Goal: Information Seeking & Learning: Learn about a topic

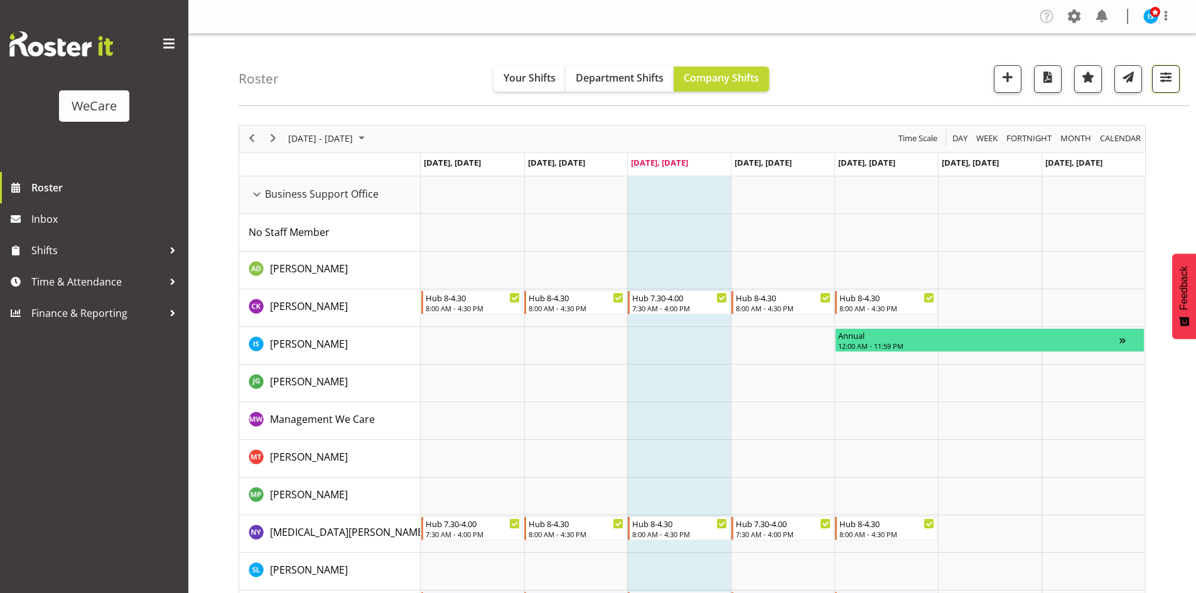
click at [1174, 80] on span "button" at bounding box center [1165, 77] width 16 height 16
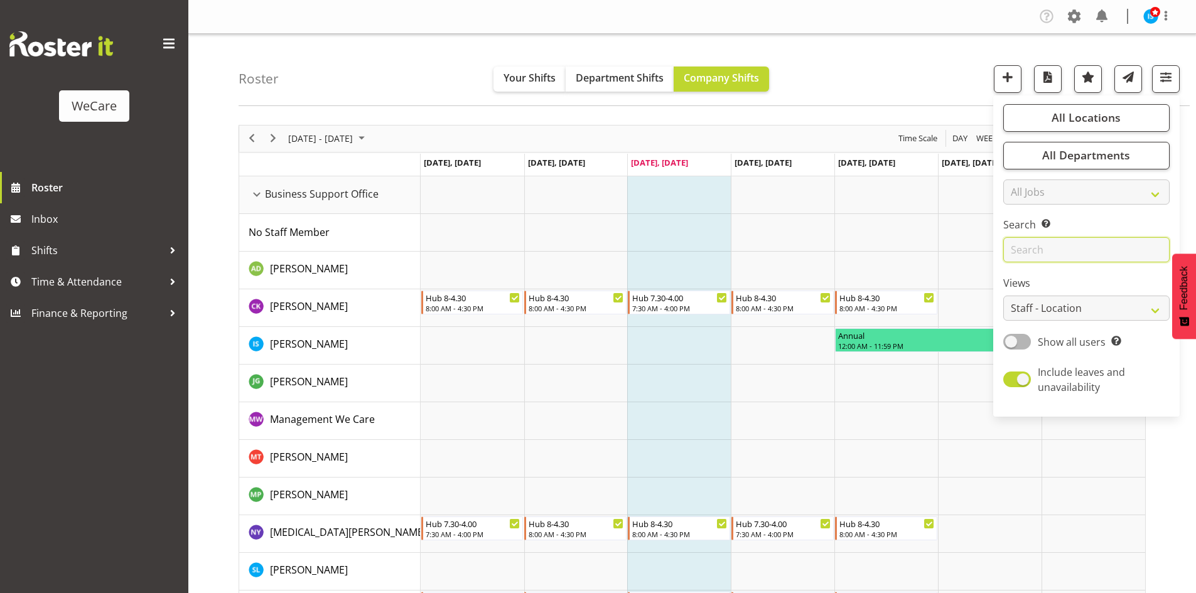
click at [1039, 250] on input "text" at bounding box center [1086, 249] width 166 height 25
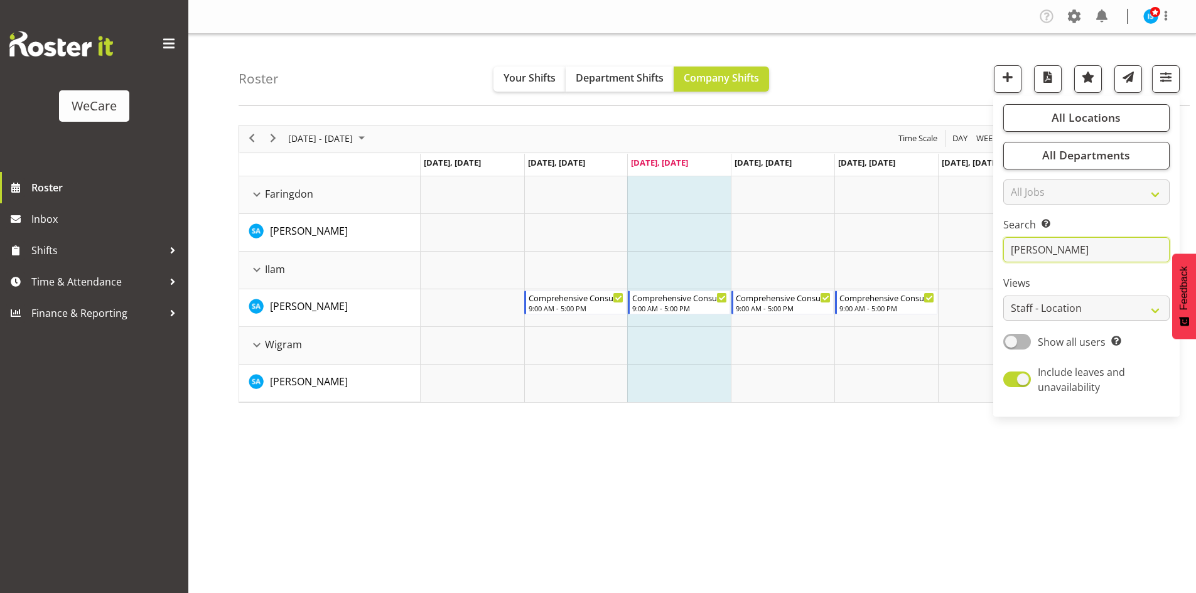
type input "sarah"
click at [672, 522] on div "August 18 - 24, 2025 Today Day Week Fortnight Month calendar Month Agenda Time …" at bounding box center [717, 366] width 957 height 502
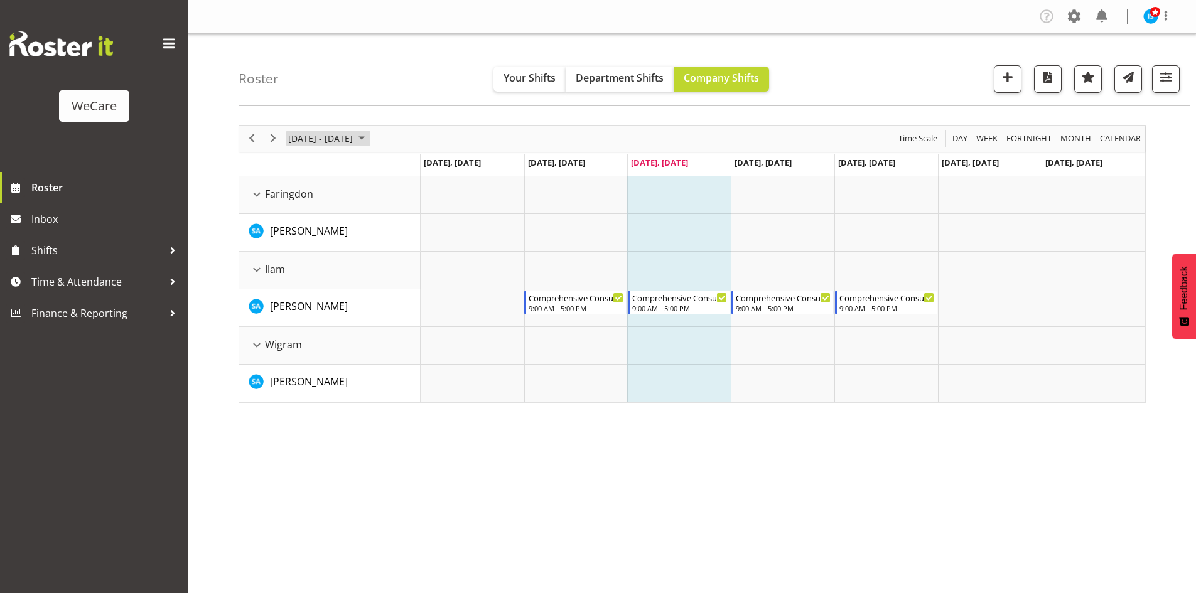
click at [354, 145] on span "[DATE] - [DATE]" at bounding box center [320, 139] width 67 height 16
click at [418, 166] on span "next month" at bounding box center [420, 170] width 22 height 23
click at [293, 227] on td "6" at bounding box center [301, 234] width 20 height 21
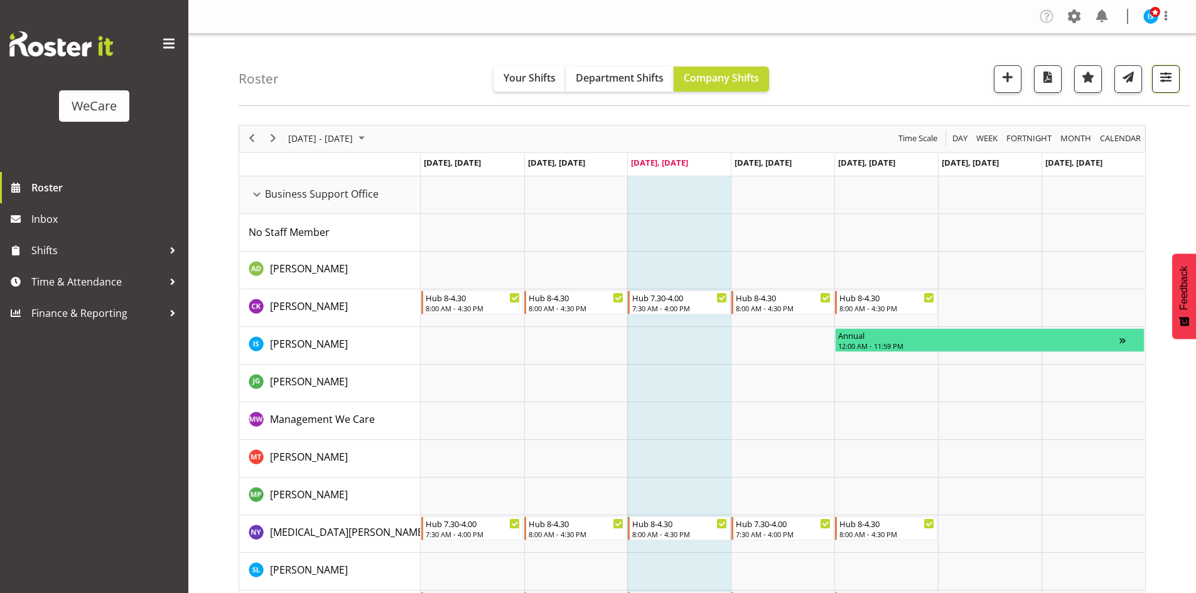
click at [1169, 75] on span "button" at bounding box center [1165, 77] width 16 height 16
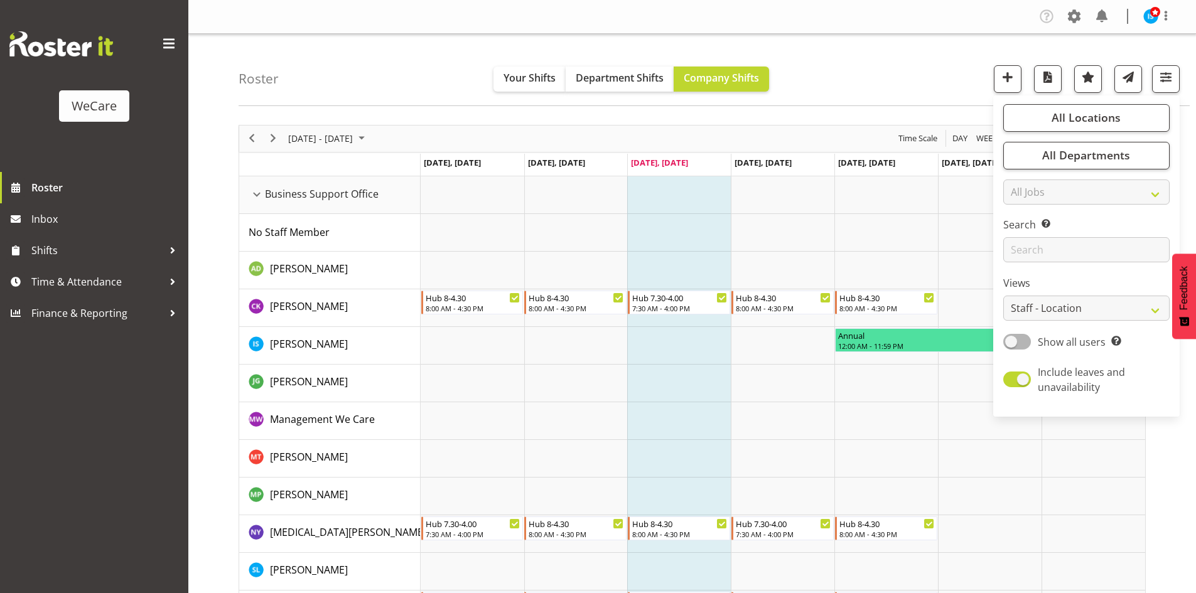
click at [839, 74] on div "Roster Your Shifts Department Shifts Company Shifts All Locations Clear Busines…" at bounding box center [714, 70] width 951 height 72
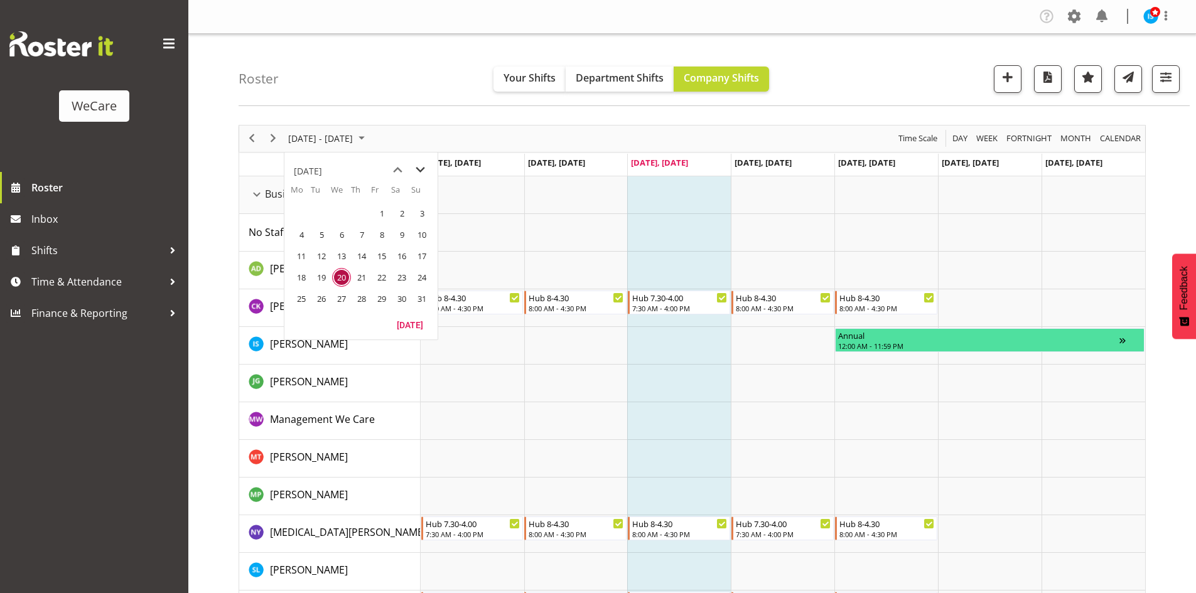
click at [416, 166] on span "next month" at bounding box center [420, 170] width 22 height 23
click at [317, 236] on span "7" at bounding box center [321, 234] width 19 height 19
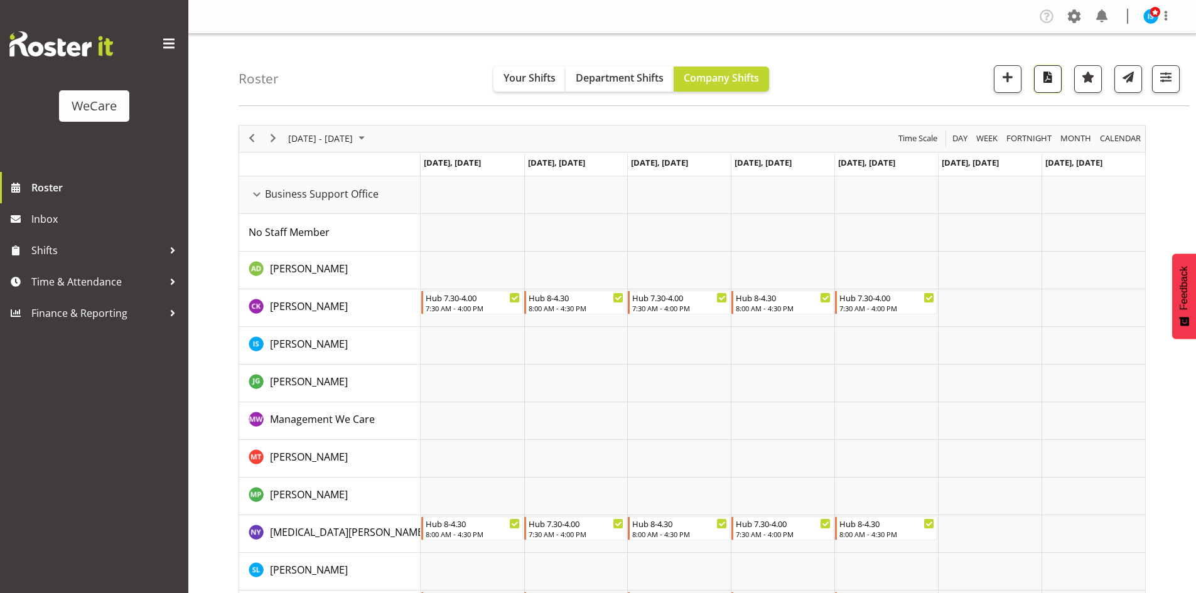
click at [1050, 81] on span "button" at bounding box center [1047, 77] width 16 height 16
click at [1164, 77] on span "button" at bounding box center [1165, 77] width 16 height 16
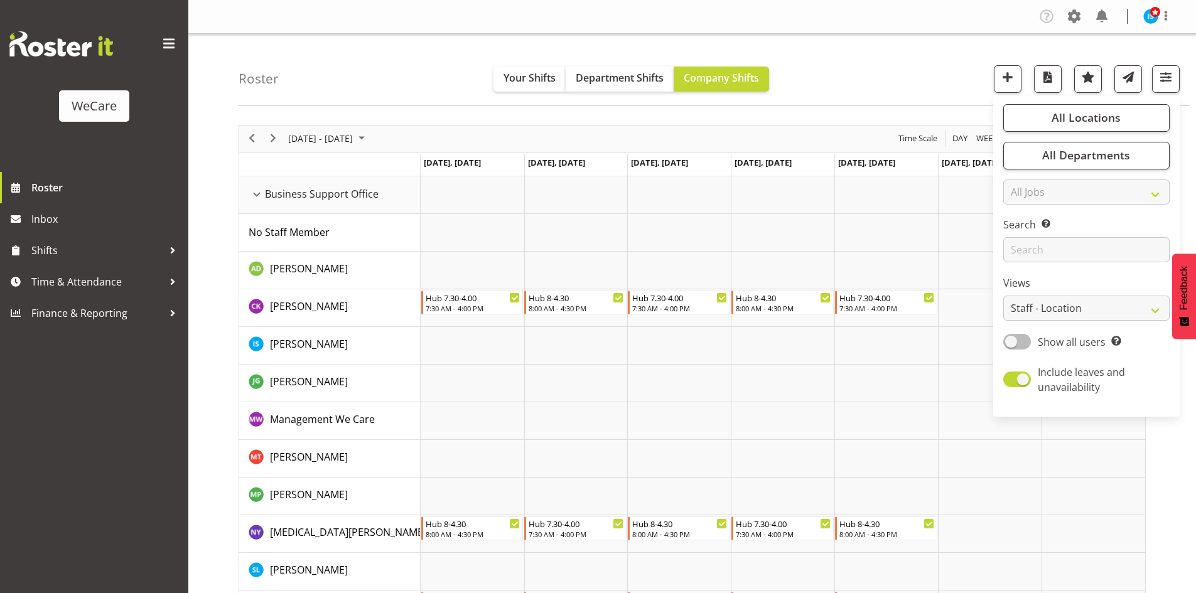
click at [1019, 341] on span at bounding box center [1017, 342] width 28 height 16
click at [1011, 341] on input "Show all users Show only rostered employees" at bounding box center [1007, 342] width 8 height 8
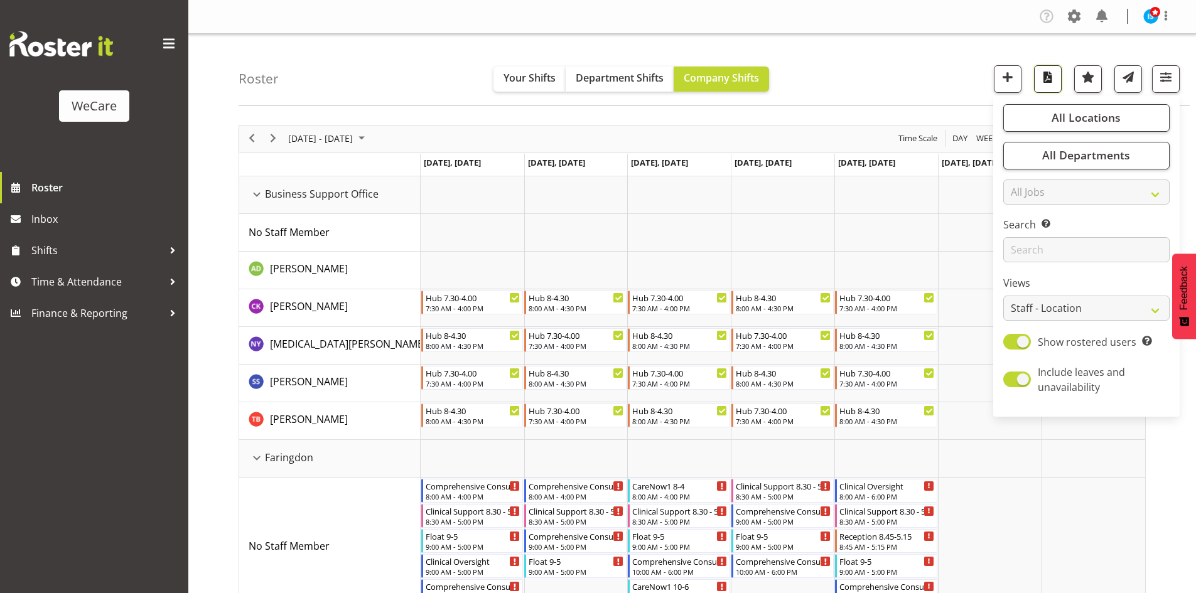
click at [1043, 82] on span "button" at bounding box center [1047, 77] width 16 height 16
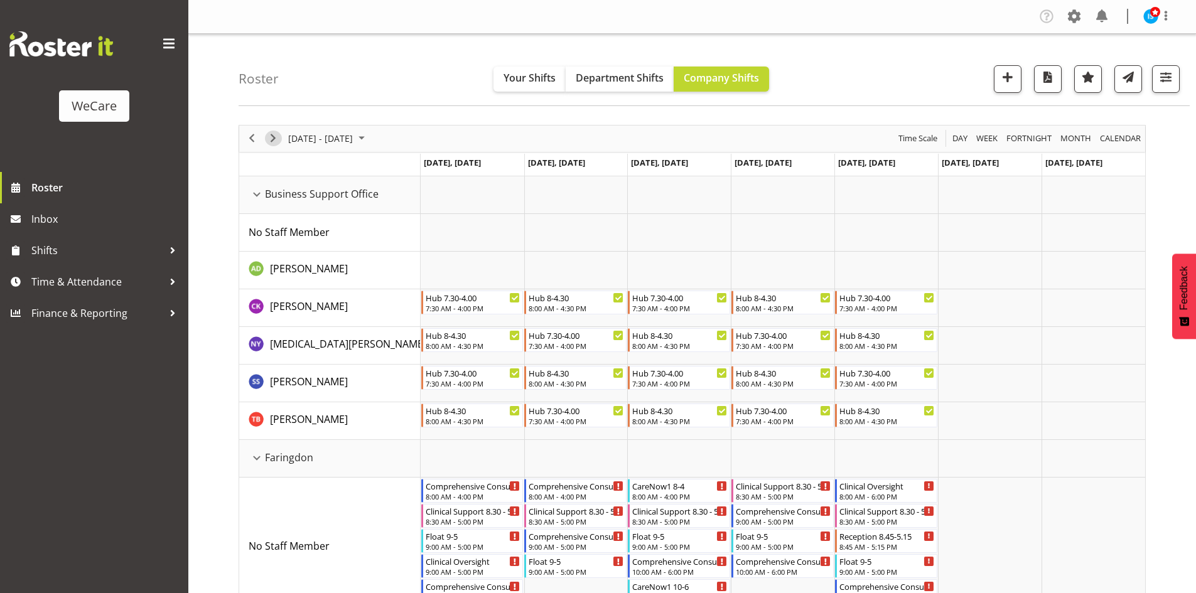
click at [269, 132] on span "Next" at bounding box center [273, 139] width 15 height 16
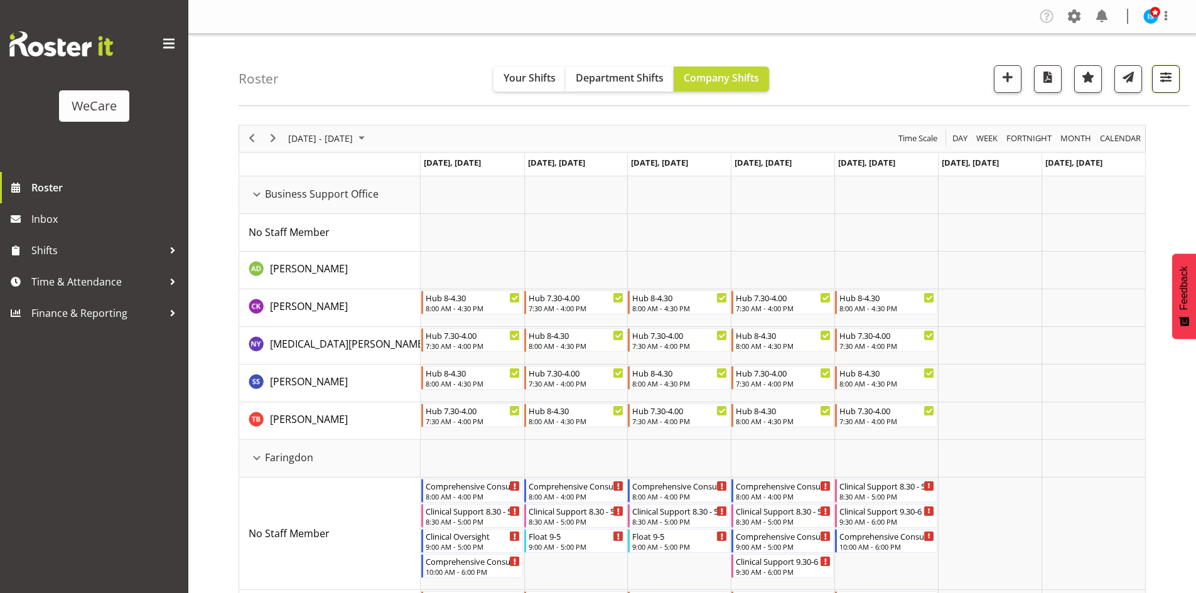
click at [1168, 86] on button "button" at bounding box center [1166, 79] width 28 height 28
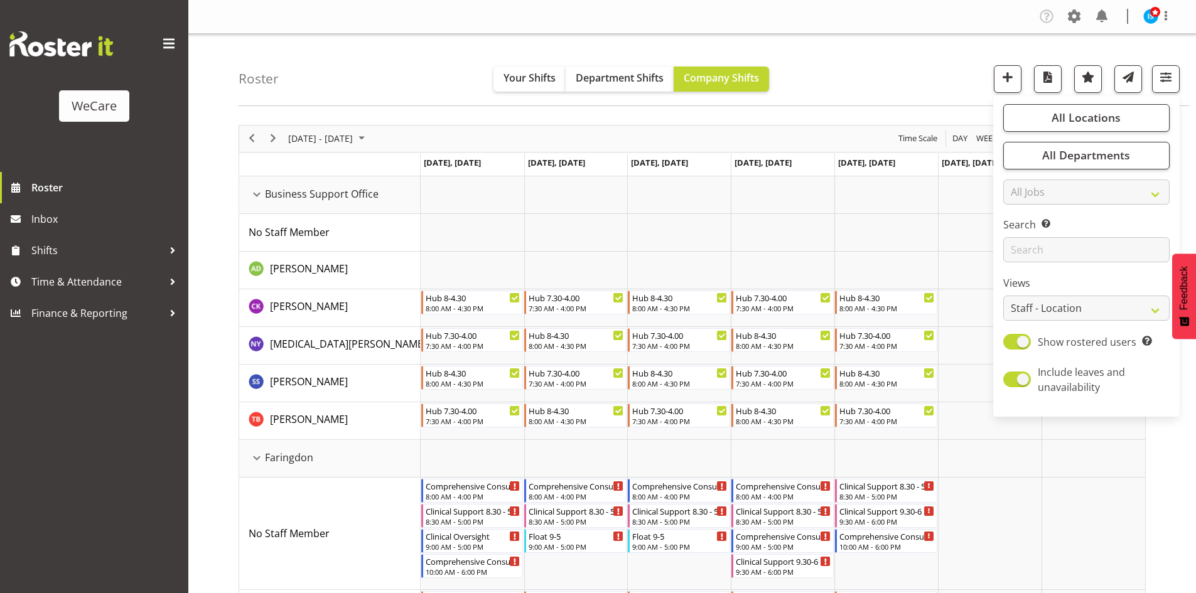
click at [875, 76] on div "Roster Your Shifts Department Shifts Company Shifts All Locations Clear Busines…" at bounding box center [714, 70] width 951 height 72
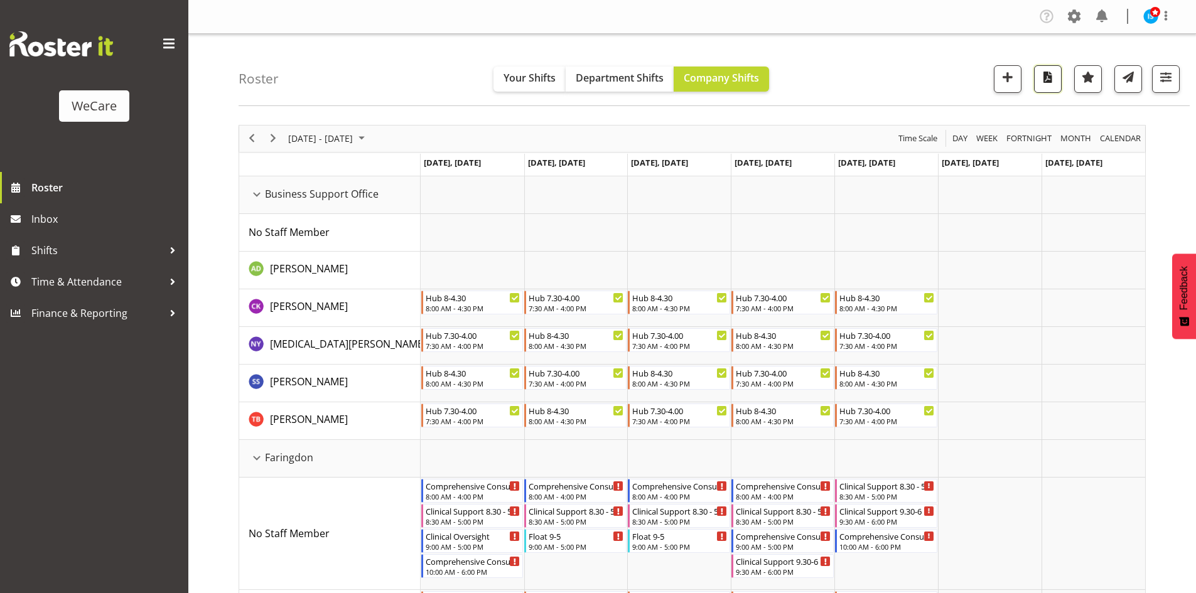
click at [1039, 82] on span "button" at bounding box center [1047, 77] width 16 height 16
click at [375, 74] on div "Roster Your Shifts Department Shifts Company Shifts All Locations Clear Busines…" at bounding box center [714, 70] width 951 height 72
click at [267, 142] on span "Next" at bounding box center [273, 139] width 15 height 16
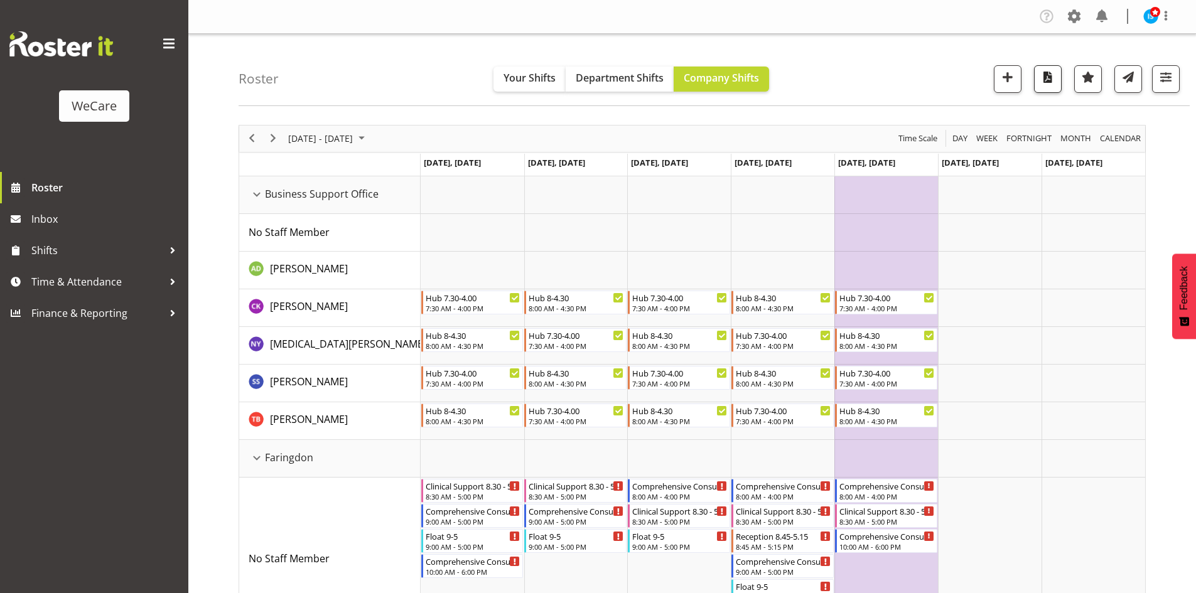
click at [1046, 86] on button "button" at bounding box center [1048, 79] width 28 height 28
click at [279, 143] on span "Next" at bounding box center [273, 139] width 15 height 16
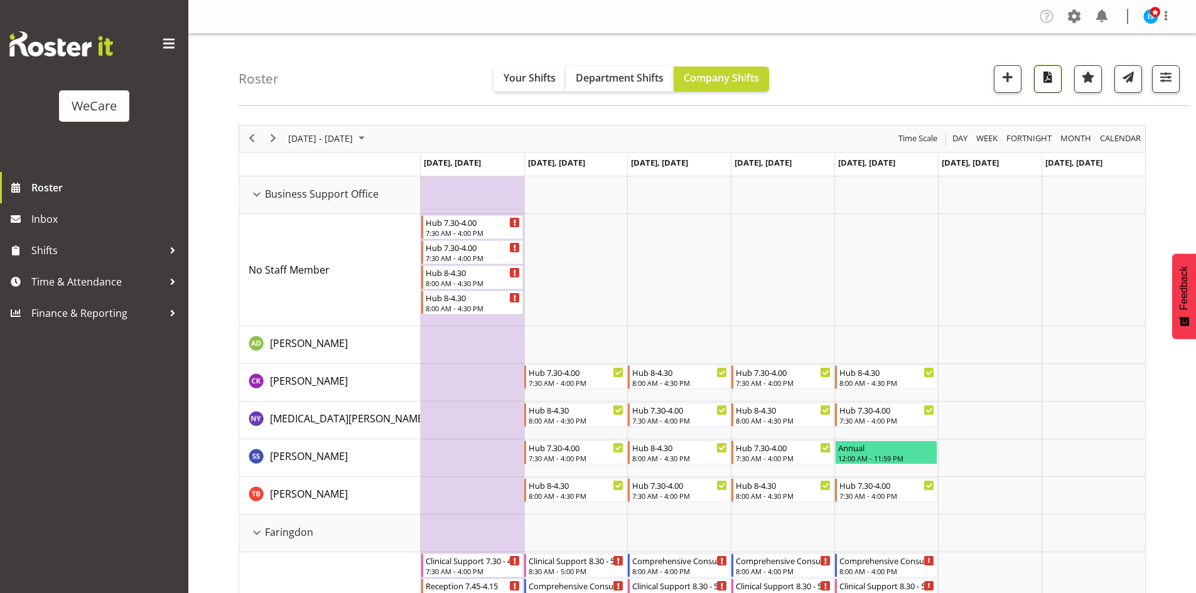
click at [1048, 76] on span "button" at bounding box center [1047, 77] width 16 height 16
drag, startPoint x: 345, startPoint y: 131, endPoint x: 349, endPoint y: 150, distance: 19.3
click at [345, 131] on span "Oct 27 - Nov 02, 2025" at bounding box center [320, 139] width 67 height 16
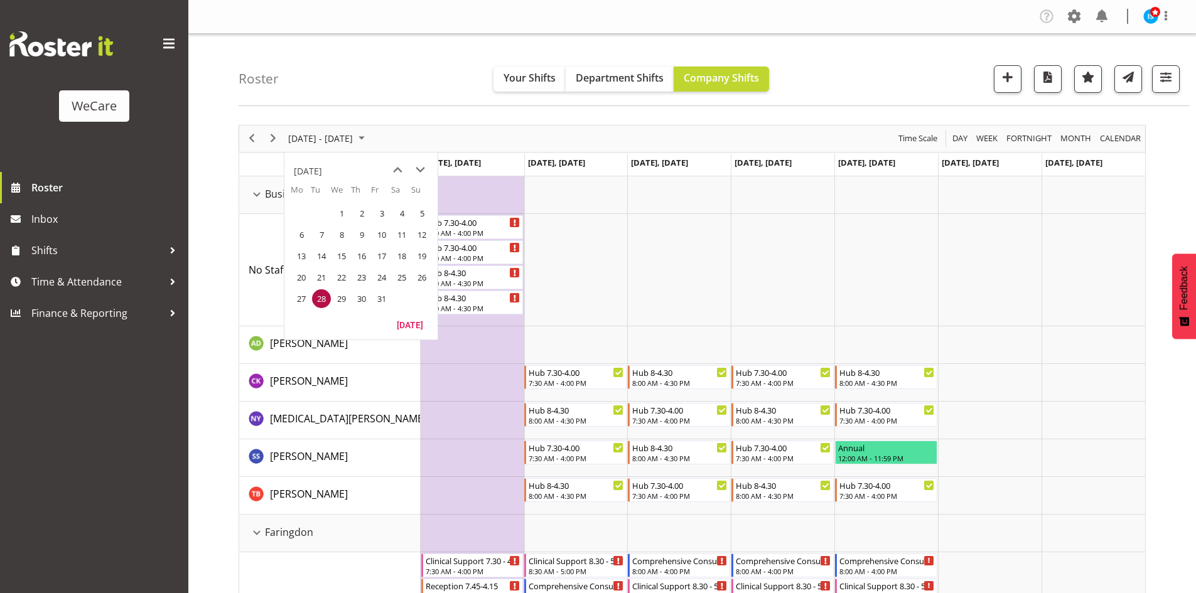
drag, startPoint x: 299, startPoint y: 237, endPoint x: 1162, endPoint y: 102, distance: 873.5
click at [299, 237] on span "6" at bounding box center [301, 234] width 19 height 19
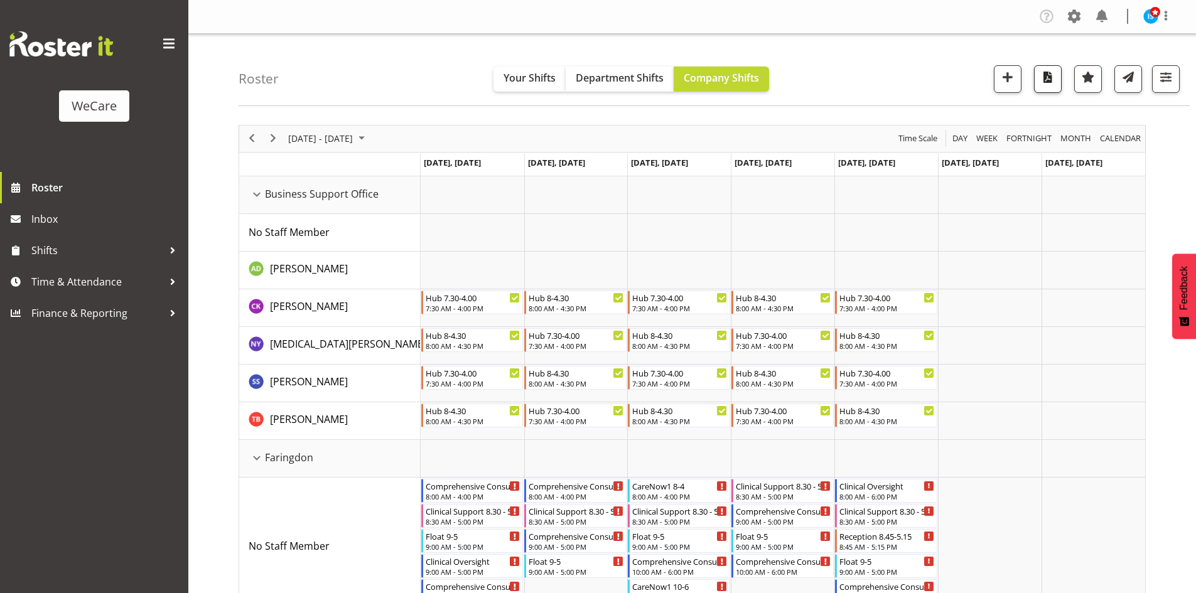
click at [1041, 77] on span "button" at bounding box center [1047, 77] width 16 height 16
click at [1151, 65] on div at bounding box center [1161, 79] width 38 height 28
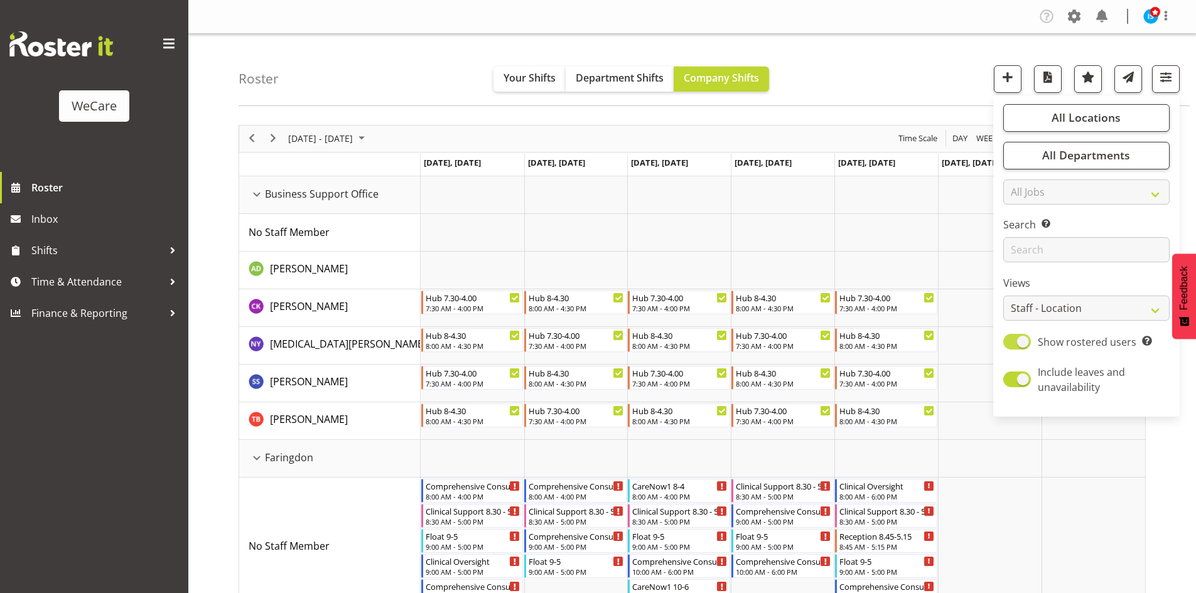
click at [1030, 342] on span at bounding box center [1017, 342] width 28 height 16
click at [1011, 342] on input "Show rostered users Show only rostered employees" at bounding box center [1007, 342] width 8 height 8
checkbox input "false"
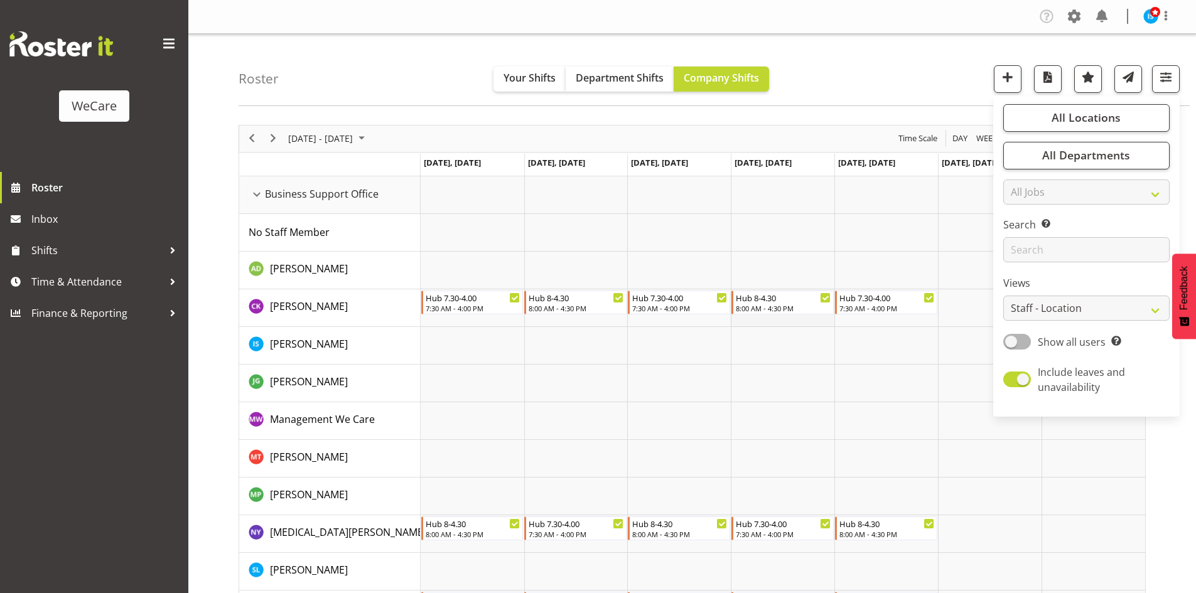
drag, startPoint x: 913, startPoint y: 90, endPoint x: 801, endPoint y: 322, distance: 257.4
click at [913, 90] on div "Roster Your Shifts Department Shifts Company Shifts All Locations Clear Busines…" at bounding box center [714, 70] width 951 height 72
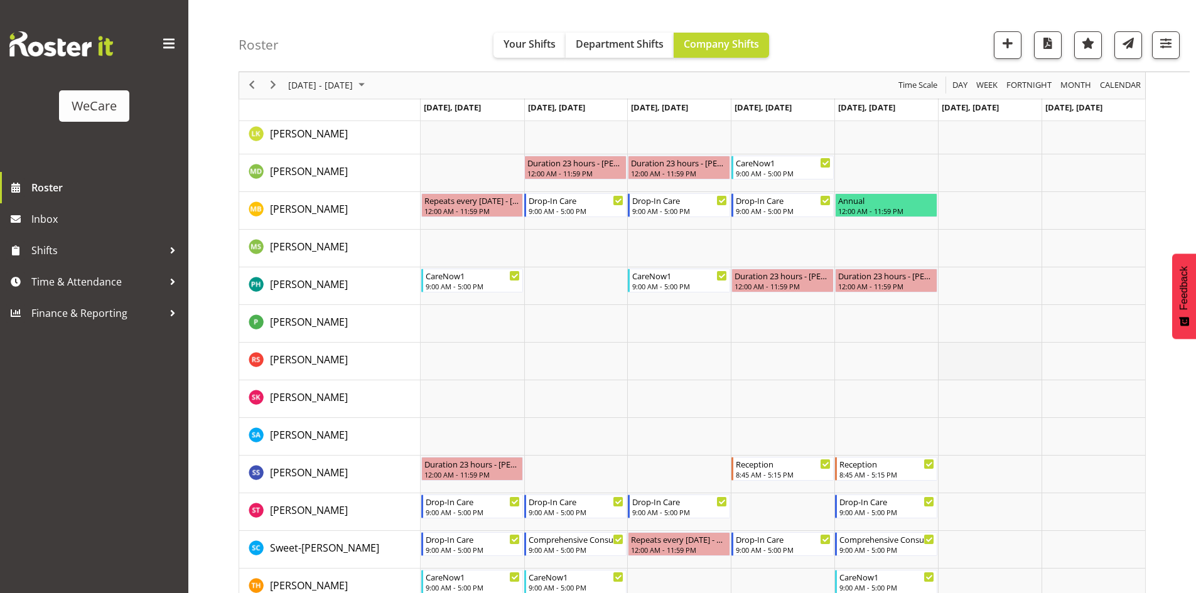
scroll to position [2009, 0]
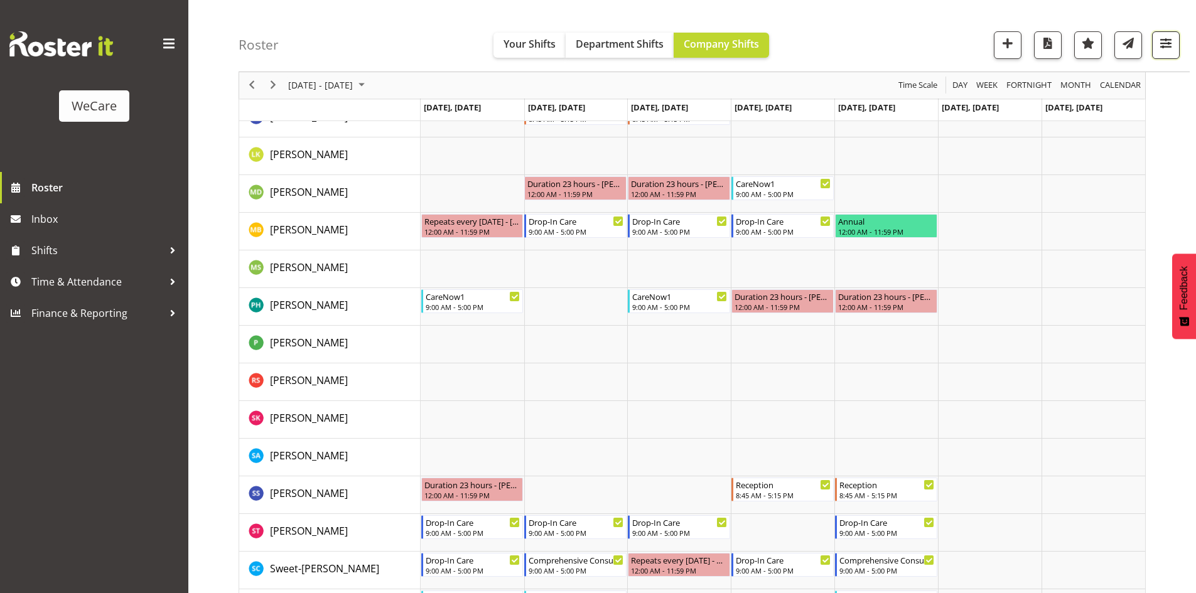
click at [1177, 43] on button "button" at bounding box center [1166, 45] width 28 height 28
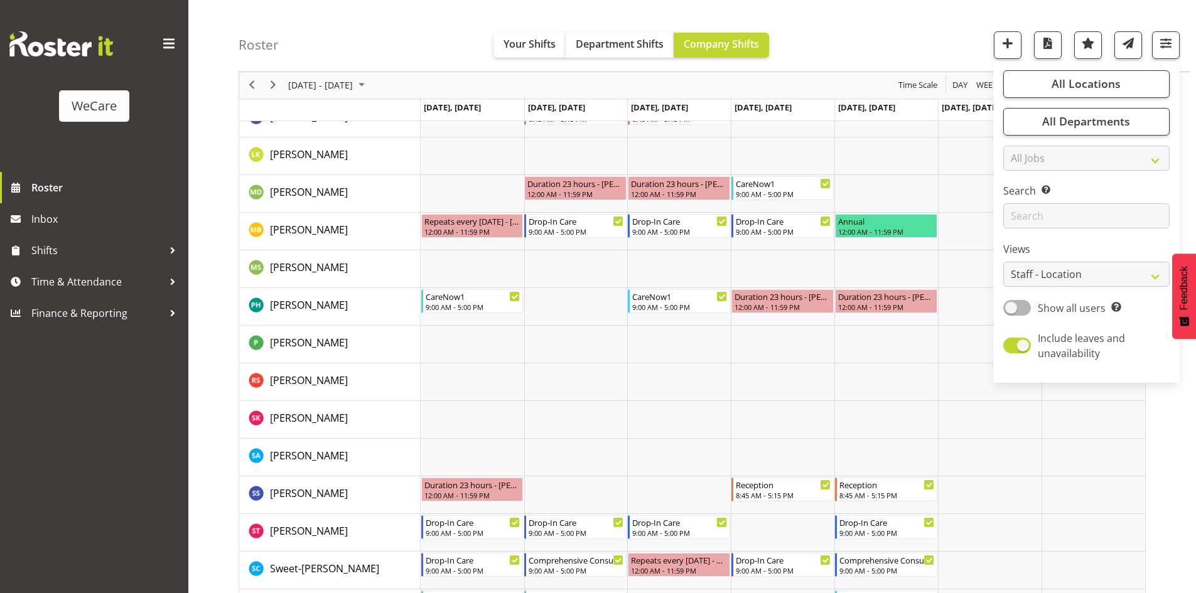
click at [857, 36] on div "Roster Your Shifts Department Shifts Company Shifts All Locations Clear Busines…" at bounding box center [714, 36] width 951 height 72
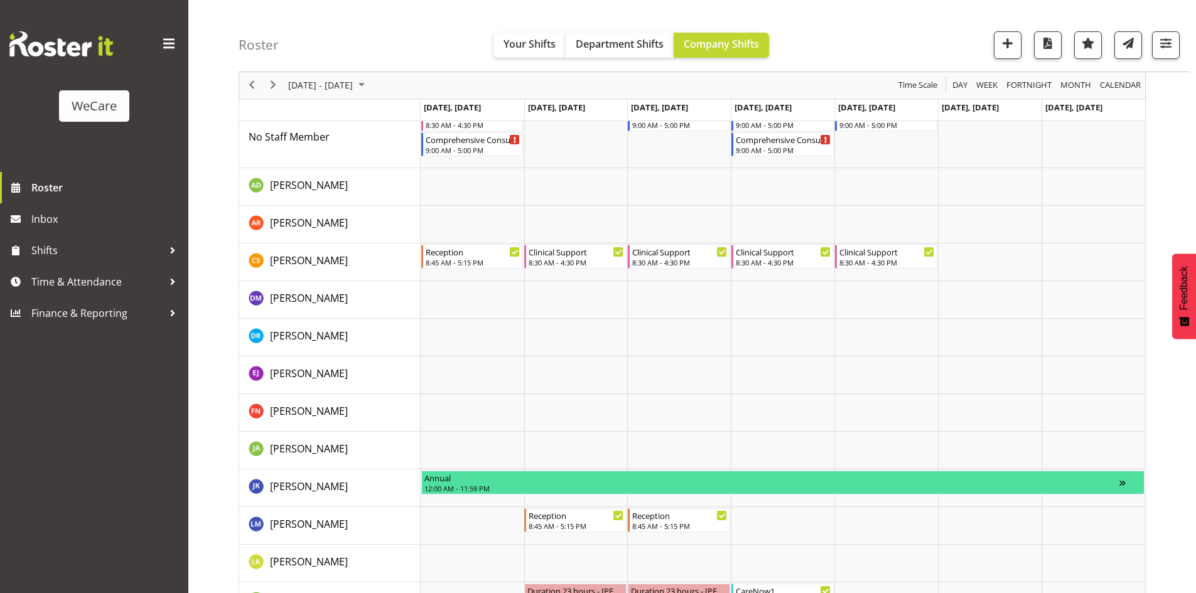
scroll to position [1632, 0]
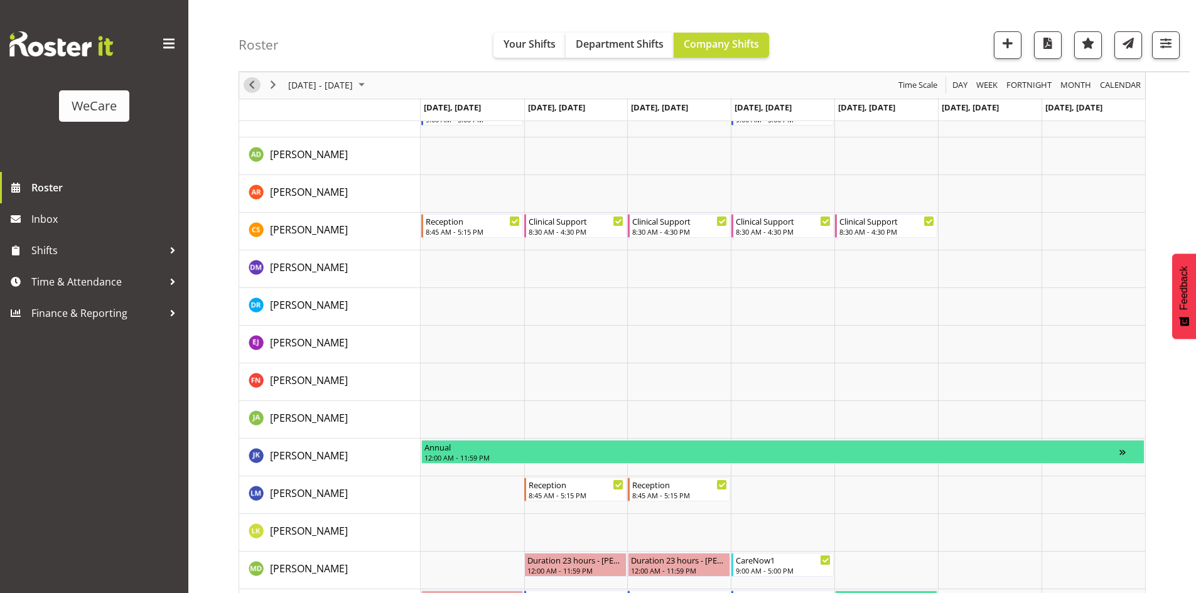
click at [255, 89] on span "Previous" at bounding box center [251, 86] width 15 height 16
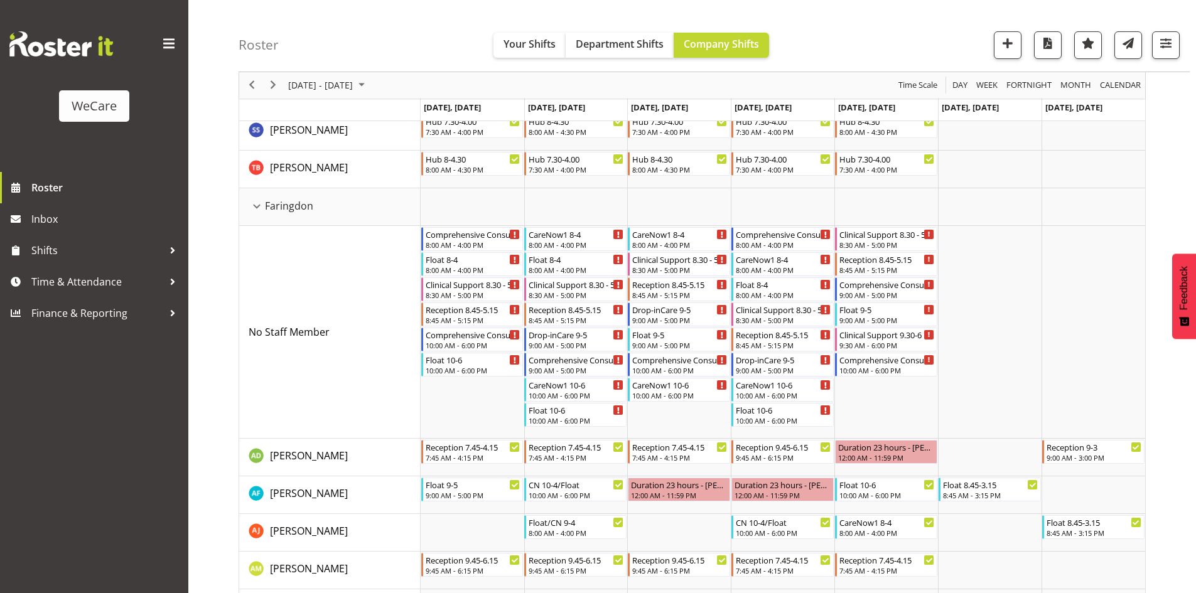
scroll to position [377, 0]
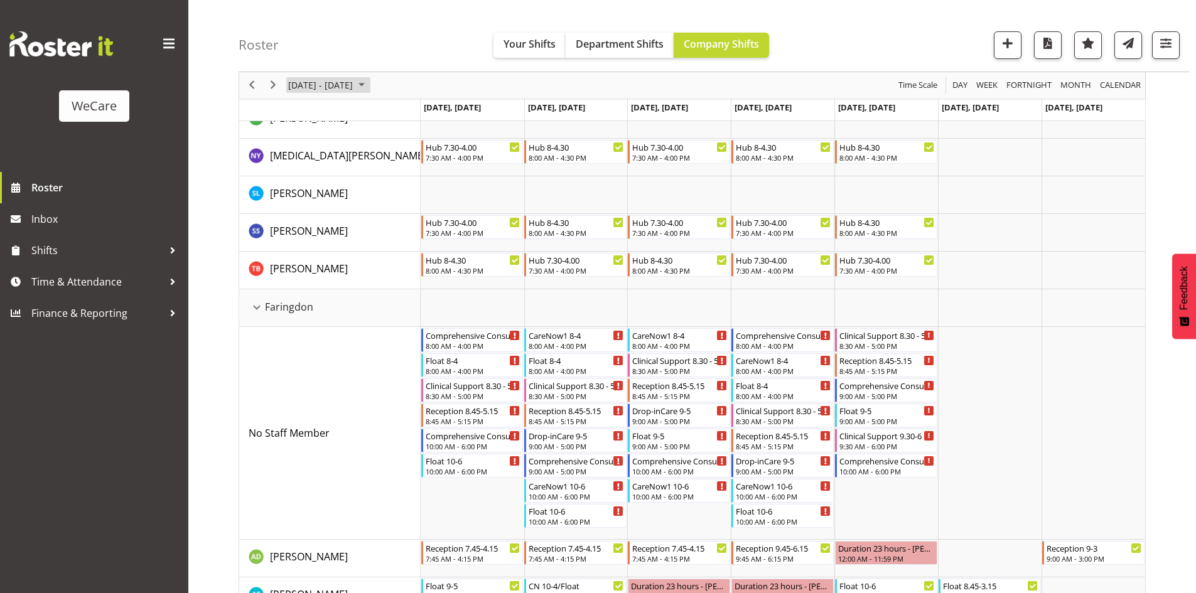
click at [350, 83] on span "[DATE] - [DATE]" at bounding box center [320, 86] width 67 height 16
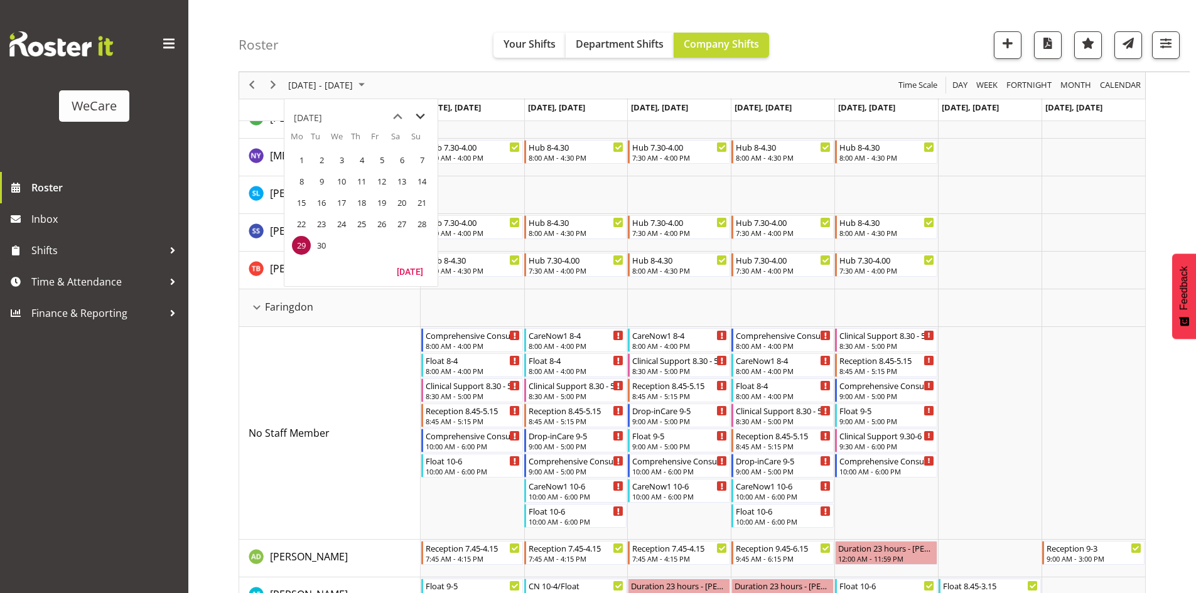
click at [425, 114] on span "next month" at bounding box center [420, 116] width 22 height 23
click at [296, 203] on span "13" at bounding box center [301, 202] width 19 height 19
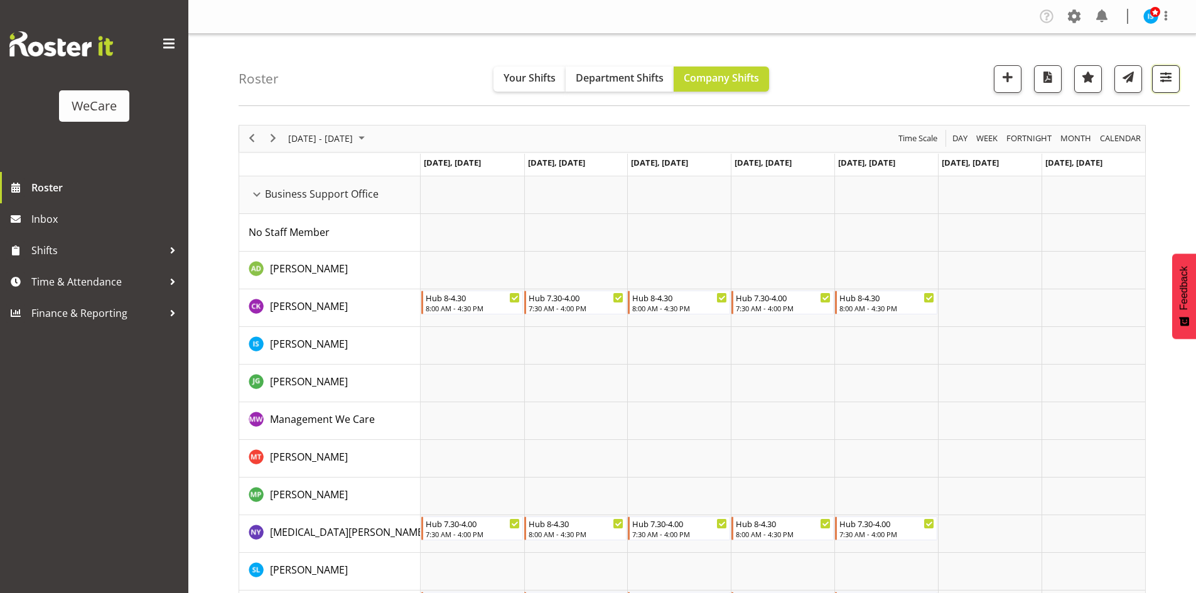
click at [1168, 79] on span "button" at bounding box center [1165, 77] width 16 height 16
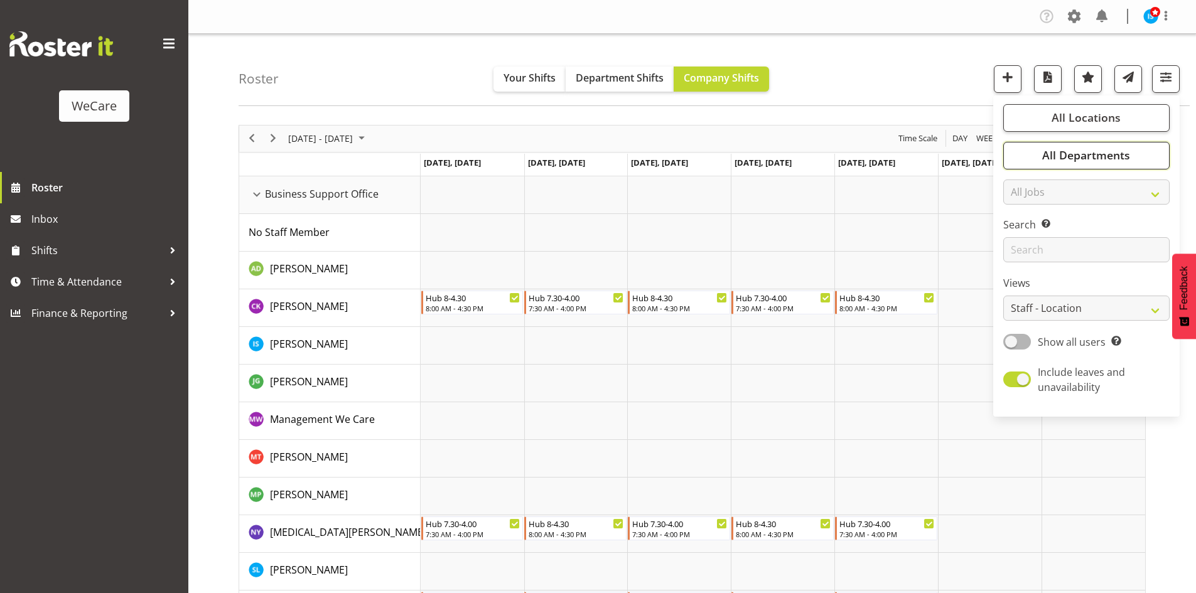
click at [1117, 160] on span "All Departments" at bounding box center [1086, 155] width 88 height 15
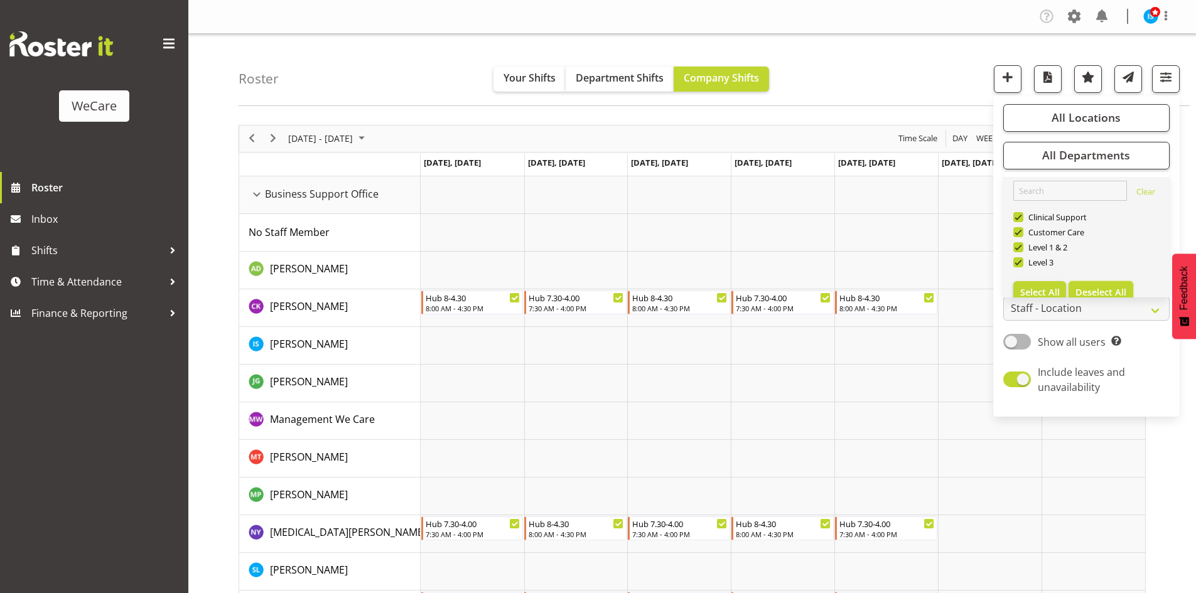
drag, startPoint x: 1119, startPoint y: 294, endPoint x: 1105, endPoint y: 286, distance: 16.0
click at [1117, 293] on span "Deselect All" at bounding box center [1100, 292] width 51 height 12
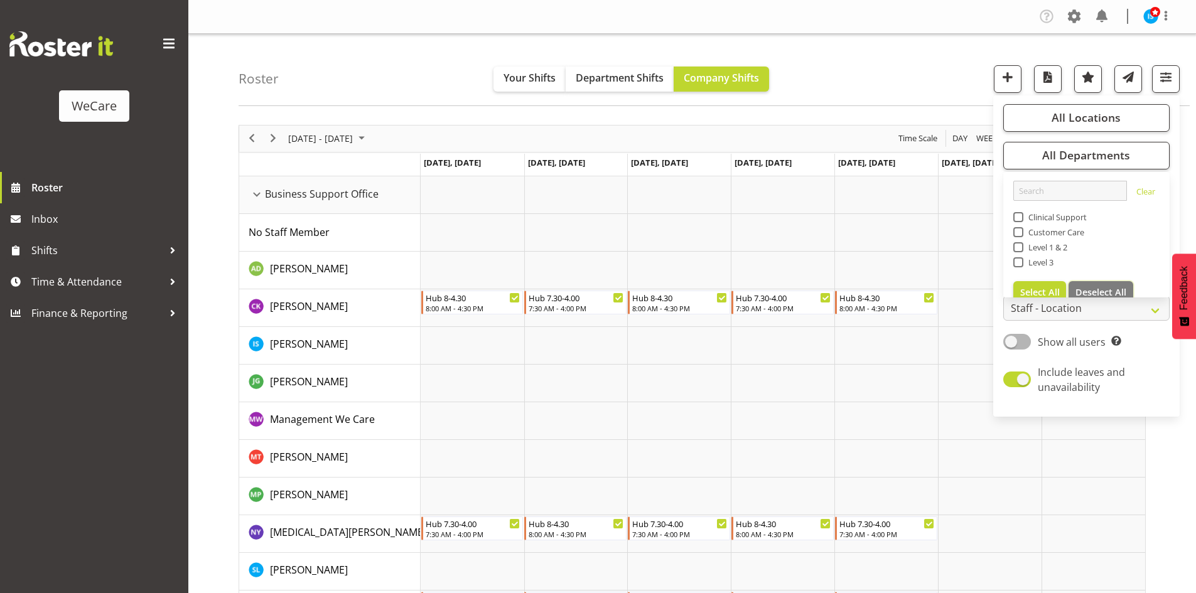
checkbox input "false"
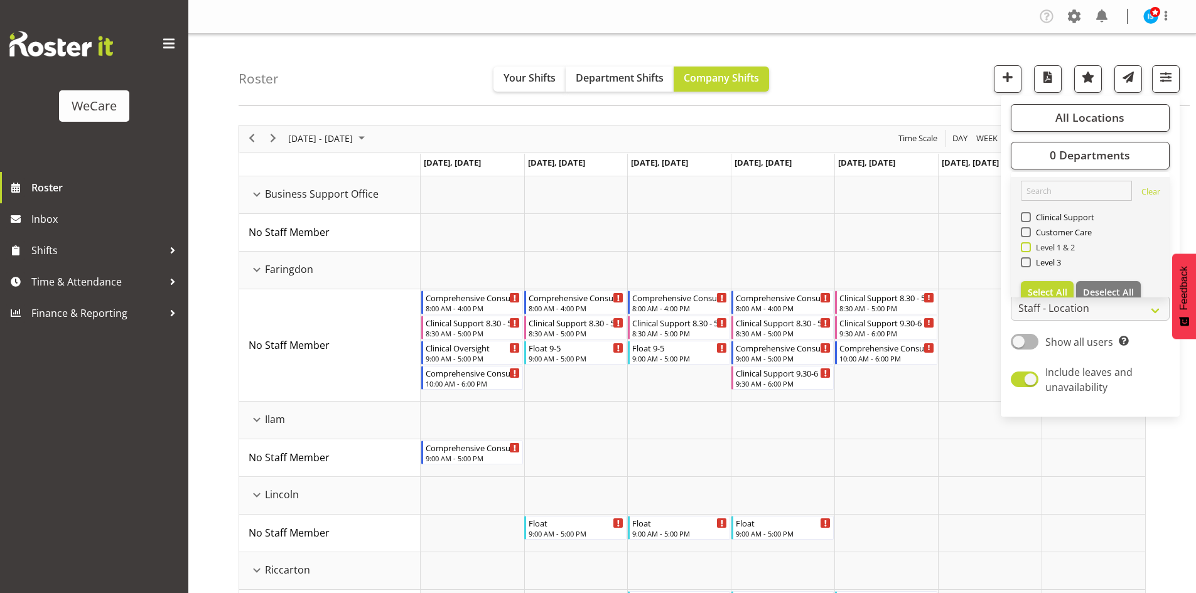
click at [1038, 250] on span "Level 1 & 2" at bounding box center [1053, 247] width 45 height 10
click at [1029, 250] on input "Level 1 & 2" at bounding box center [1025, 247] width 8 height 8
checkbox input "true"
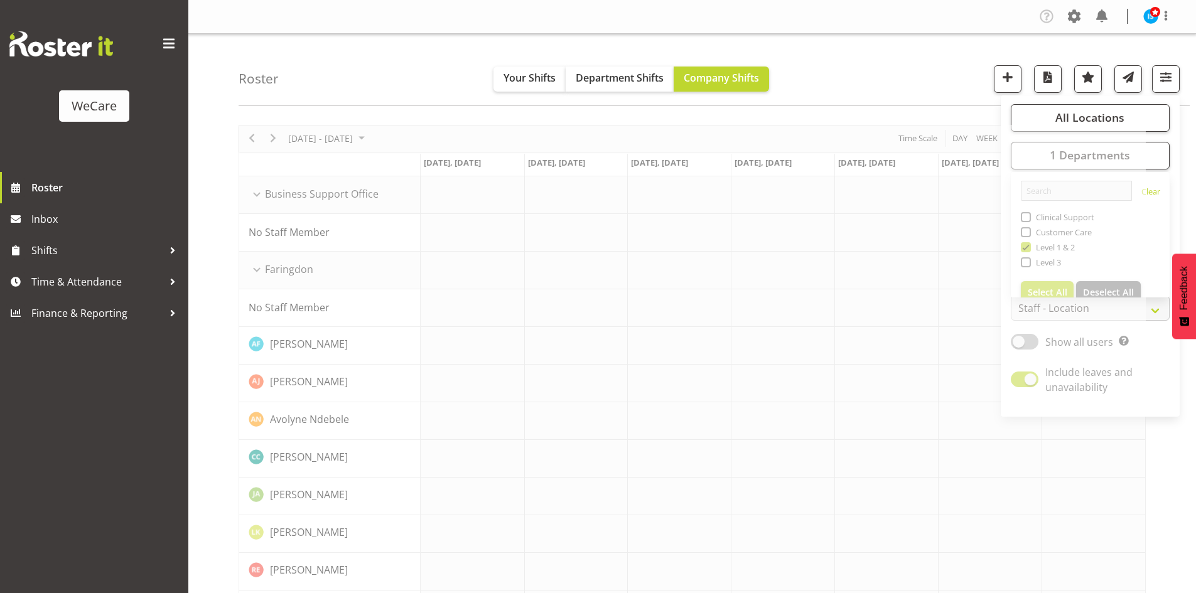
click at [895, 80] on div "Roster Your Shifts Department Shifts Company Shifts All Locations Clear Busines…" at bounding box center [714, 70] width 951 height 72
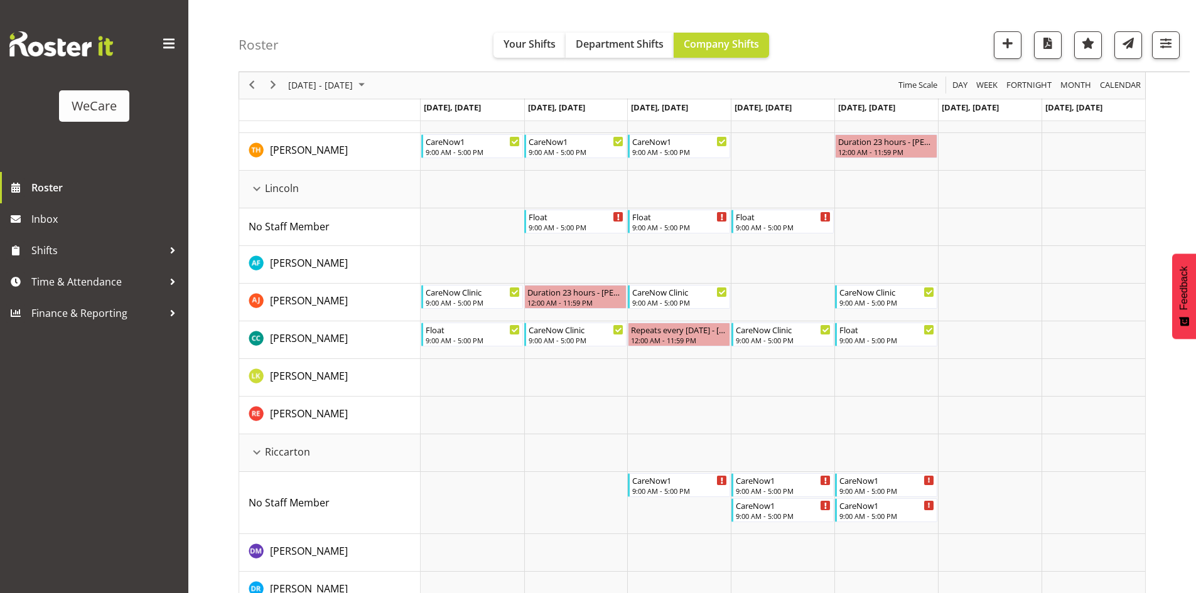
scroll to position [922, 0]
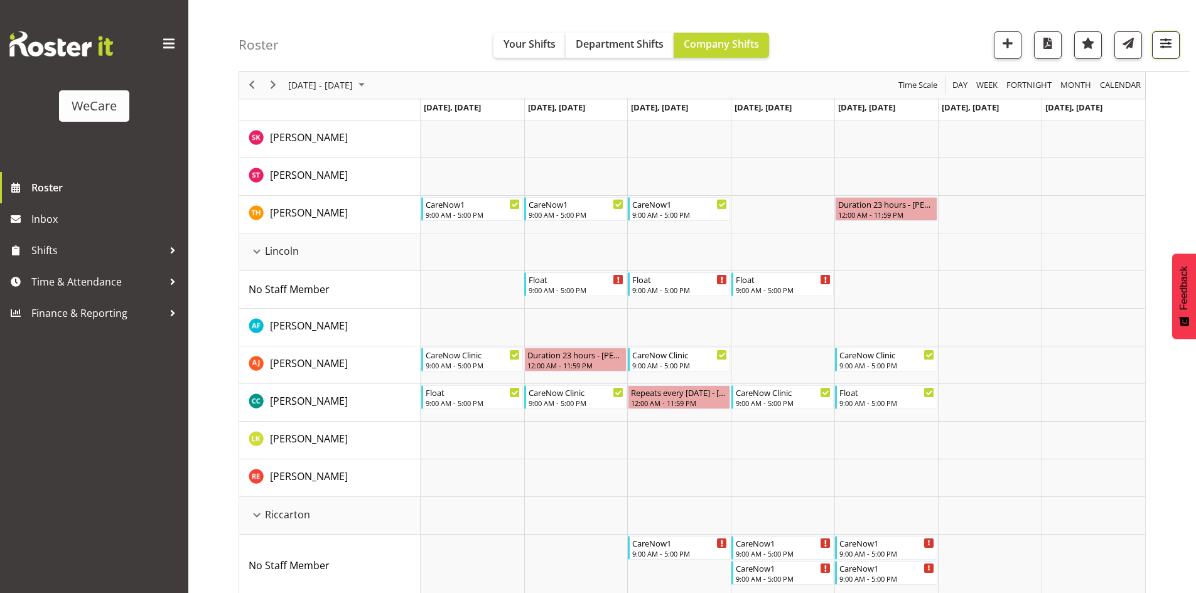
click at [1163, 37] on span "button" at bounding box center [1165, 43] width 16 height 16
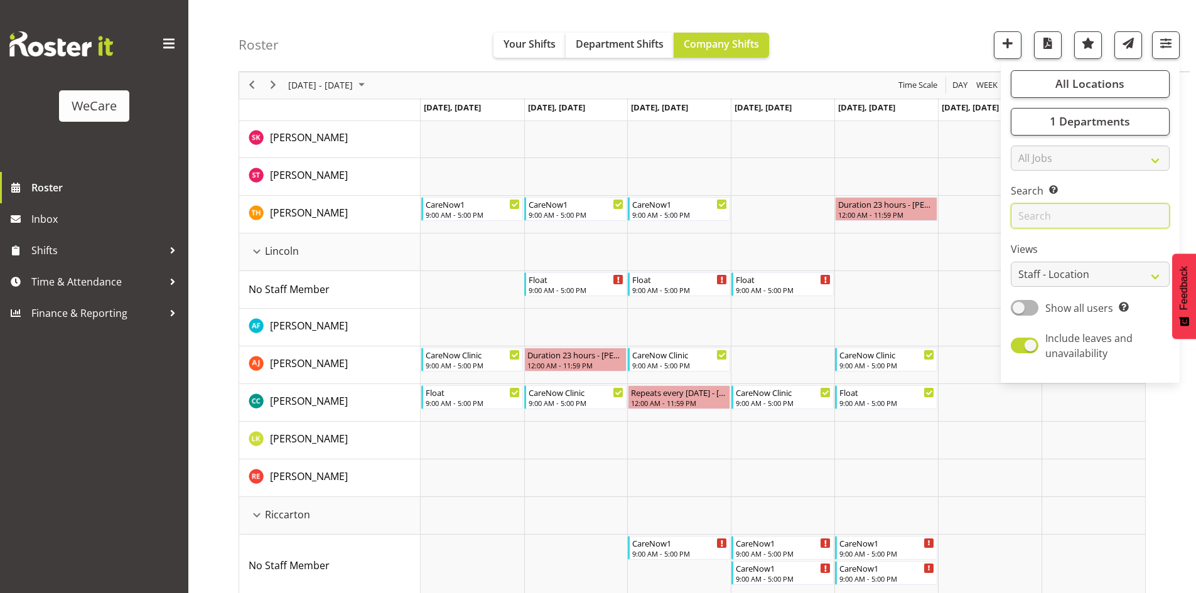
click at [1081, 204] on input "text" at bounding box center [1090, 216] width 159 height 25
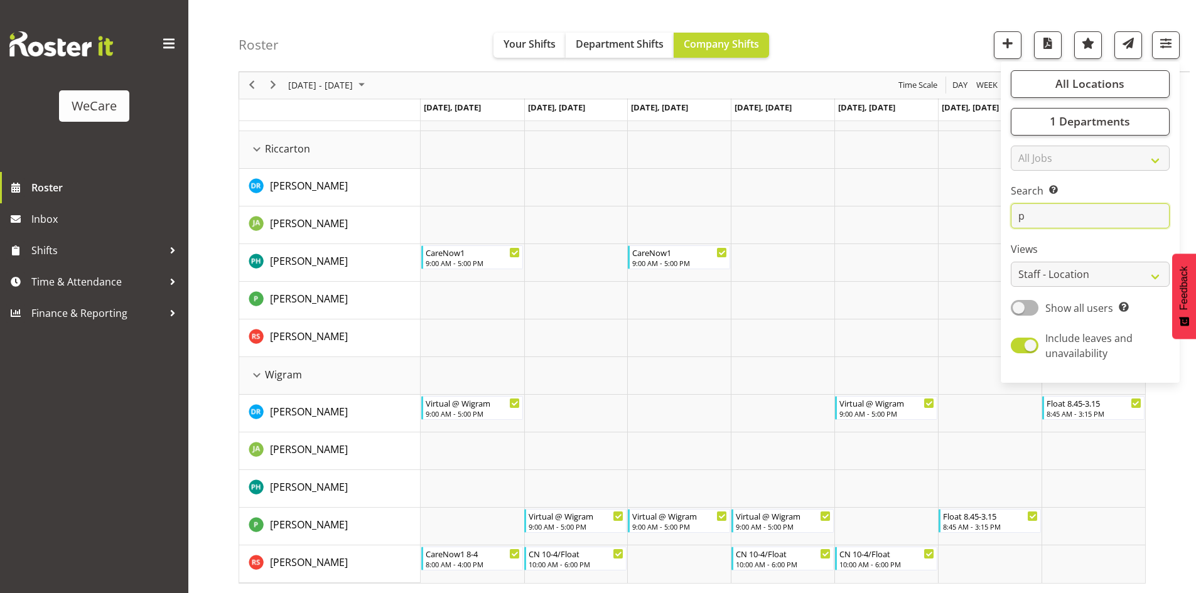
scroll to position [0, 0]
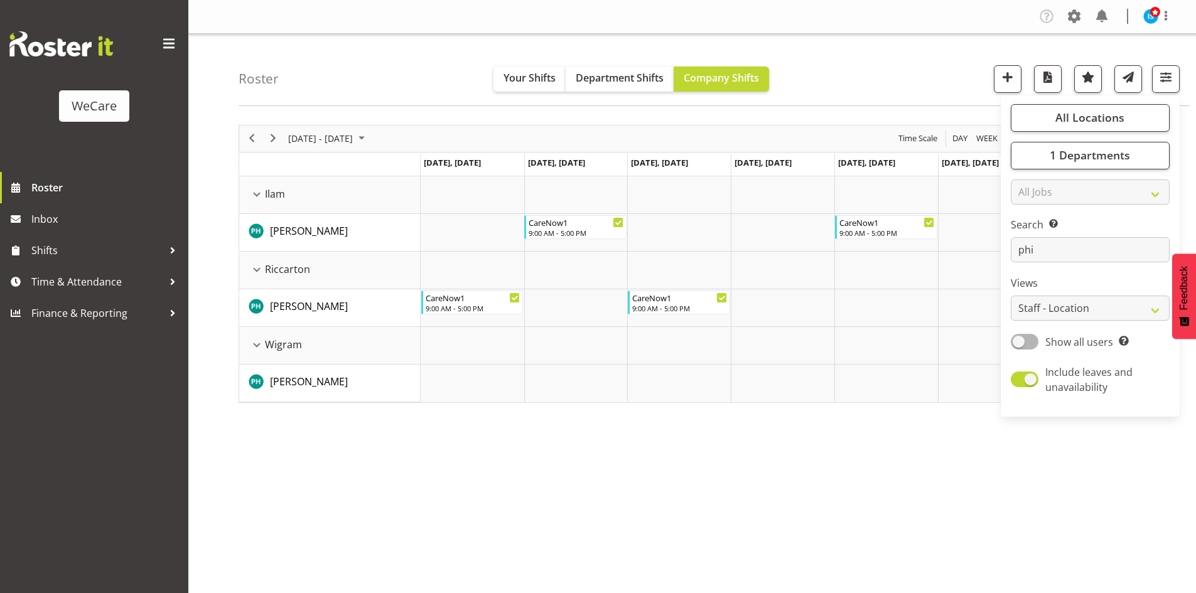
click at [689, 427] on div "October 13 - 19, 2025 Today Day Week Fortnight Month calendar Month Agenda Time…" at bounding box center [717, 366] width 957 height 502
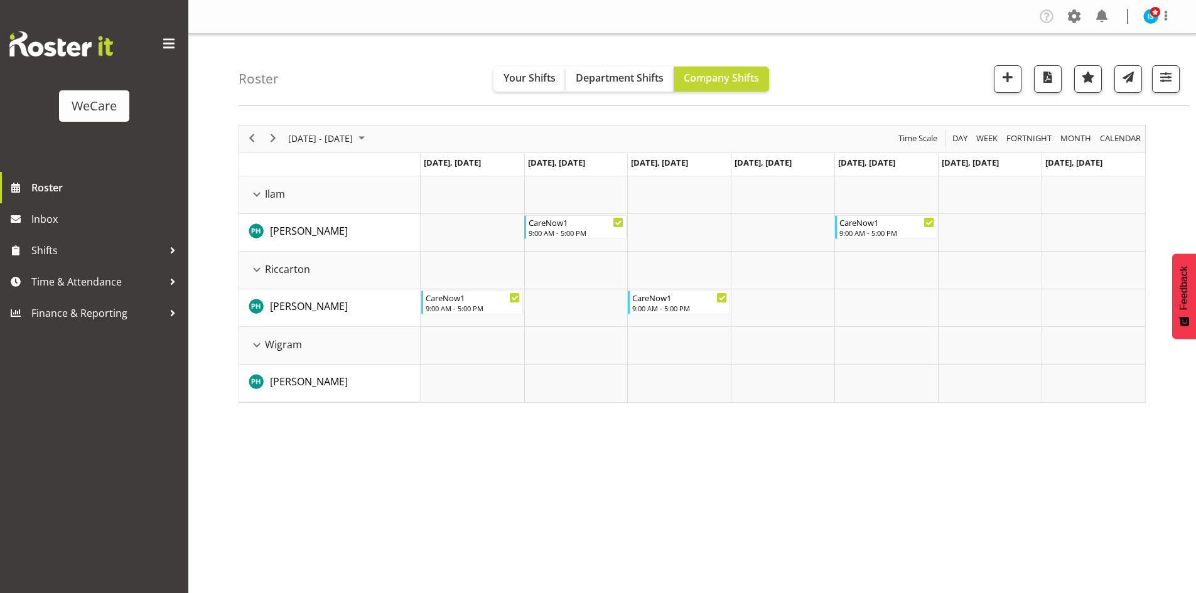
click at [1180, 75] on div "Roster Your Shifts Department Shifts Company Shifts All Locations Clear Busines…" at bounding box center [714, 70] width 951 height 72
click at [1150, 89] on div at bounding box center [1161, 79] width 38 height 28
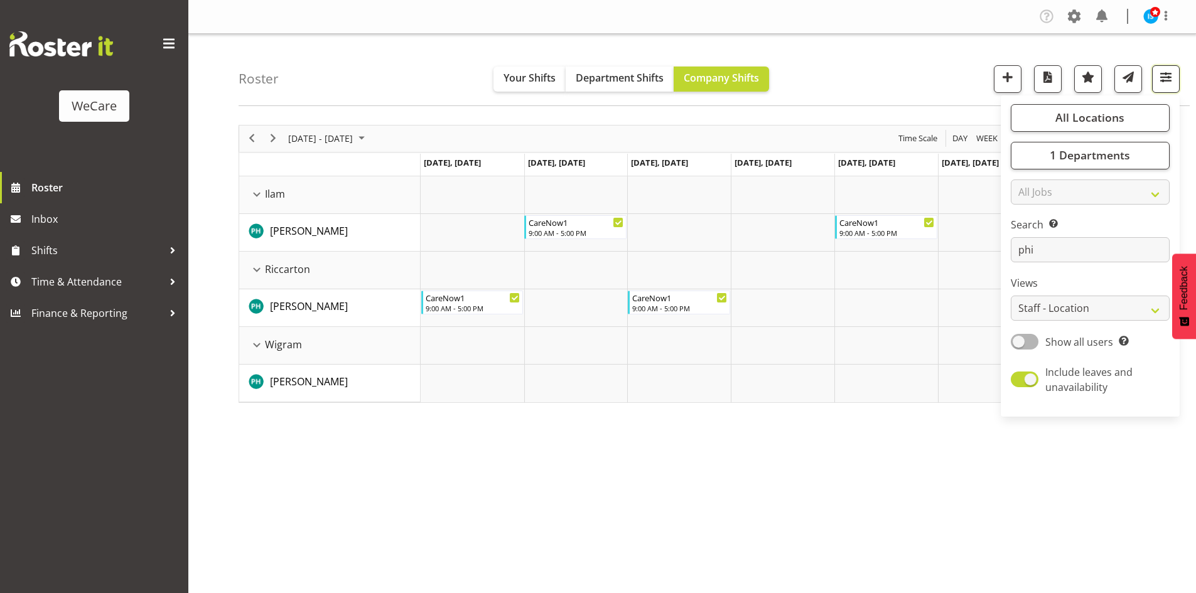
click at [1159, 86] on button "button" at bounding box center [1166, 79] width 28 height 28
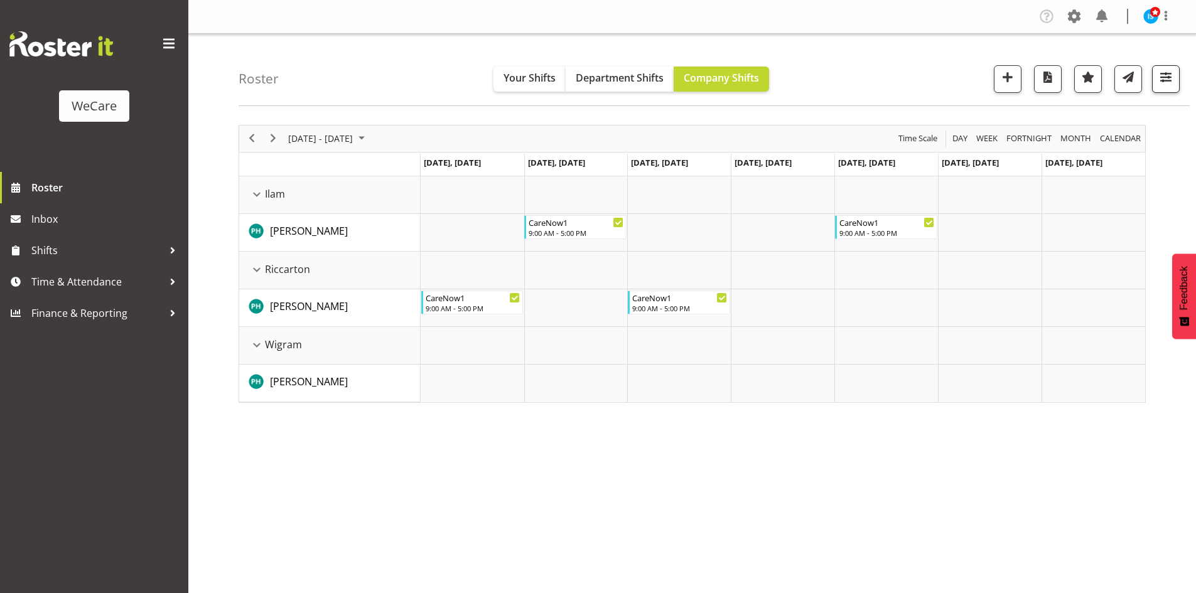
drag, startPoint x: 1141, startPoint y: 64, endPoint x: 1162, endPoint y: 82, distance: 27.6
click at [1144, 68] on div "Roster Your Shifts Department Shifts Company Shifts All Locations Clear Busines…" at bounding box center [714, 70] width 951 height 72
click at [1162, 82] on span "button" at bounding box center [1165, 77] width 16 height 16
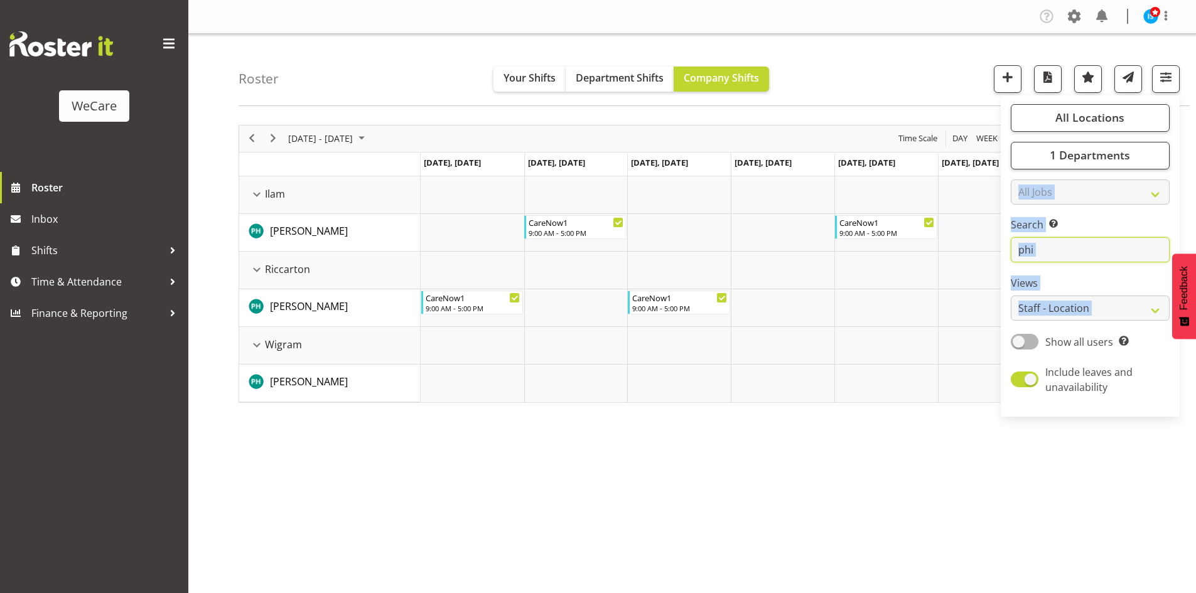
click at [1068, 260] on input "phi" at bounding box center [1090, 249] width 159 height 25
type input "p"
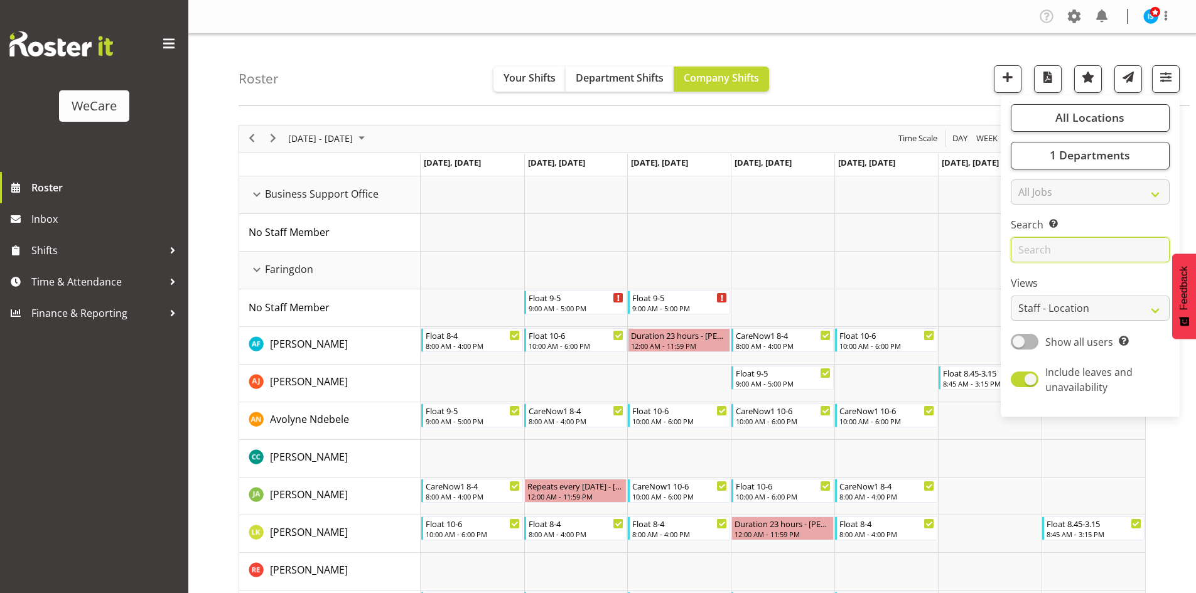
type input ","
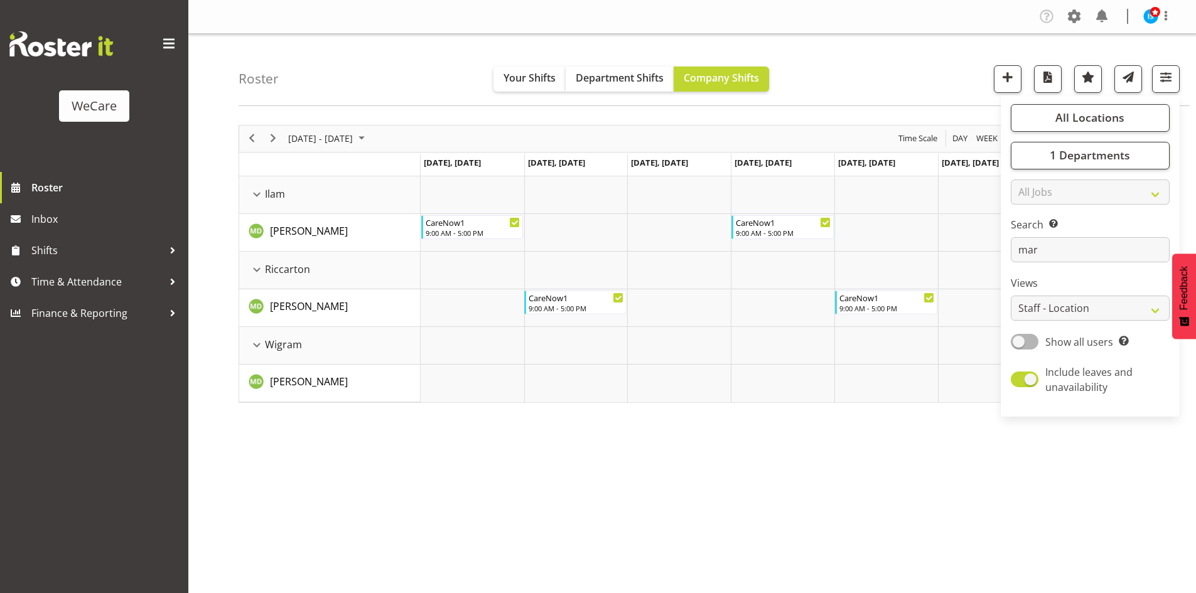
drag, startPoint x: 824, startPoint y: 592, endPoint x: 808, endPoint y: 589, distance: 15.4
click at [824, 592] on div "October 13 - 19, 2025 Today Day Week Fortnight Month calendar Month Agenda Time…" at bounding box center [717, 366] width 957 height 502
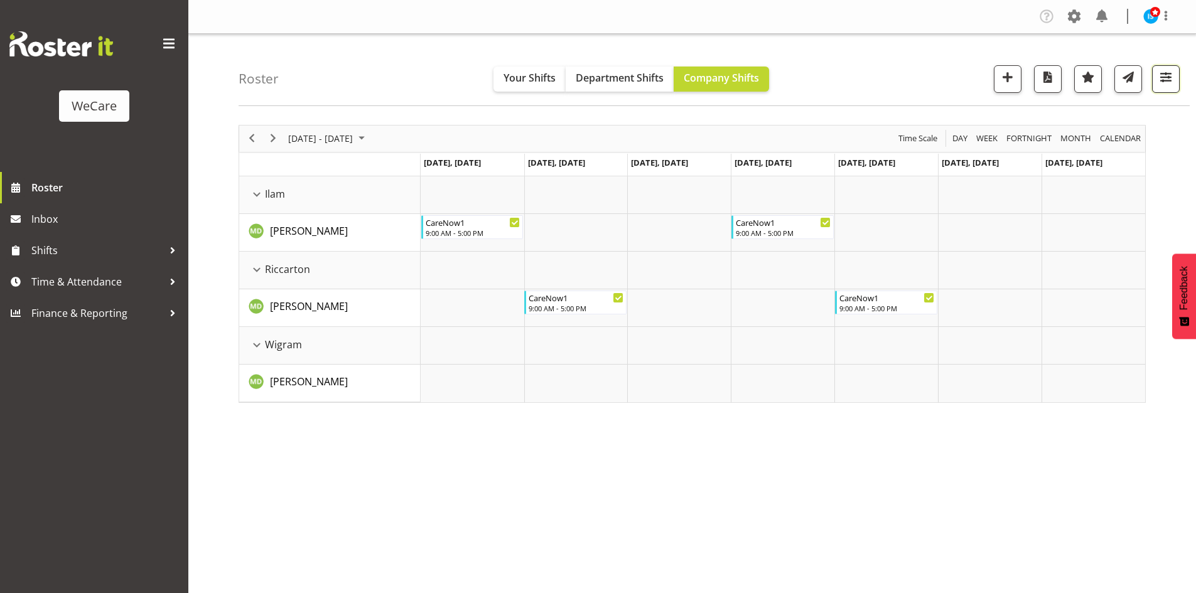
click at [1156, 77] on button "button" at bounding box center [1166, 79] width 28 height 28
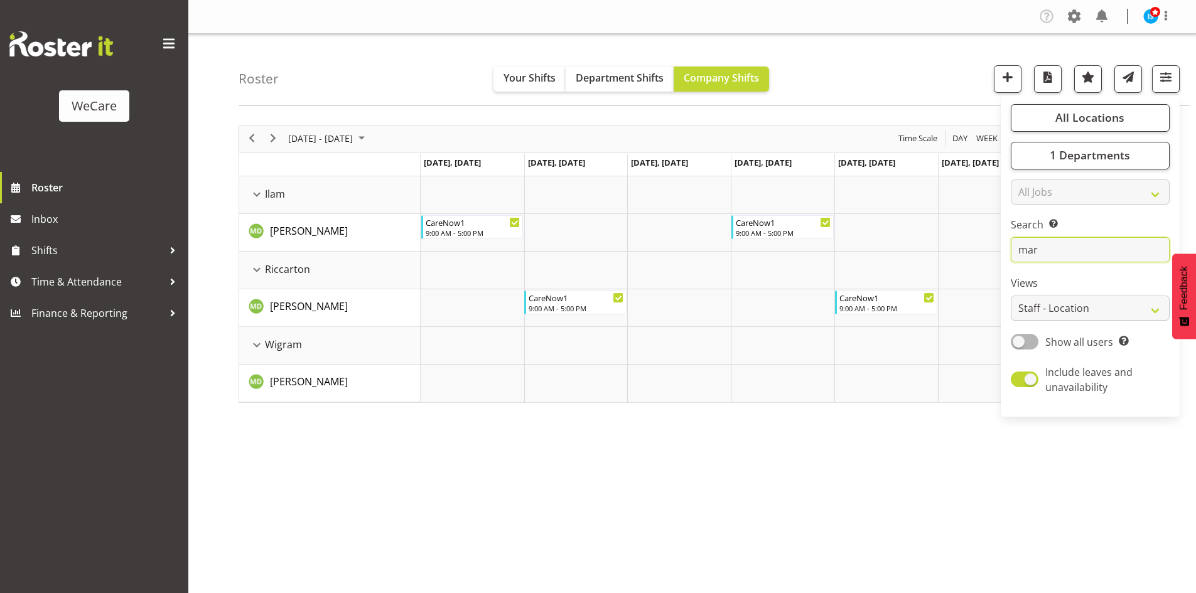
click at [1112, 262] on input "mar" at bounding box center [1090, 249] width 159 height 25
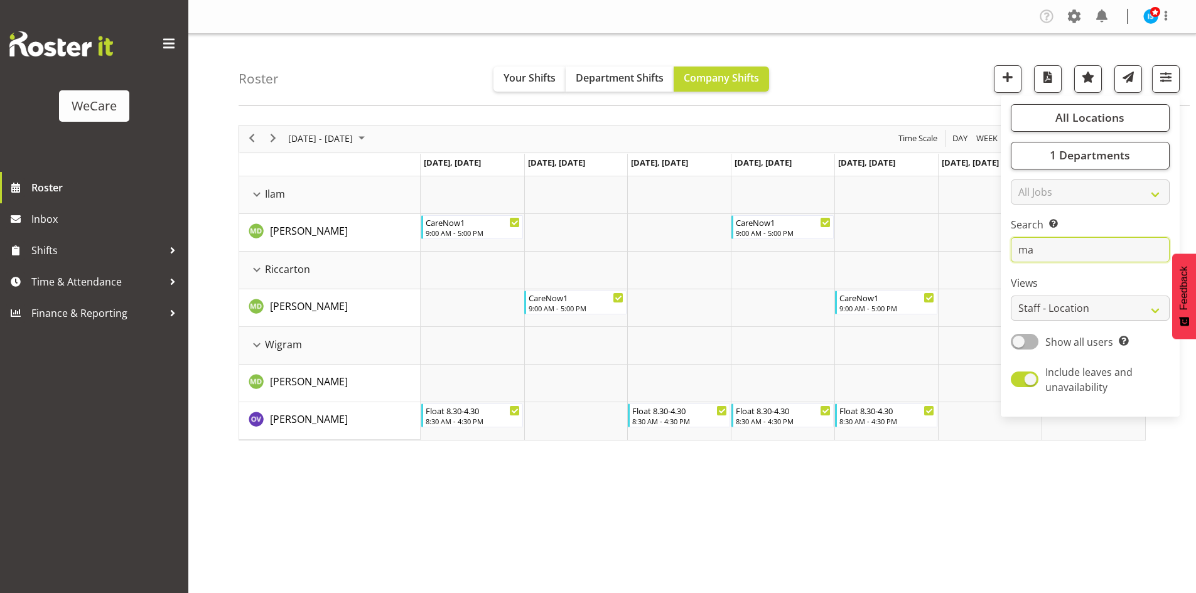
type input "m"
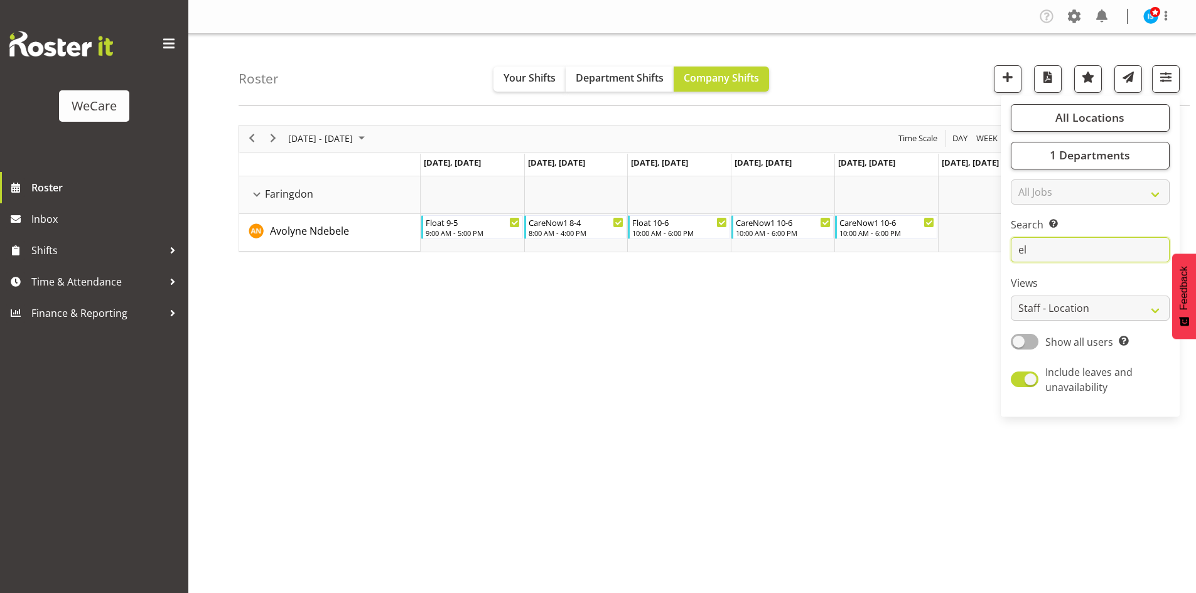
type input "e"
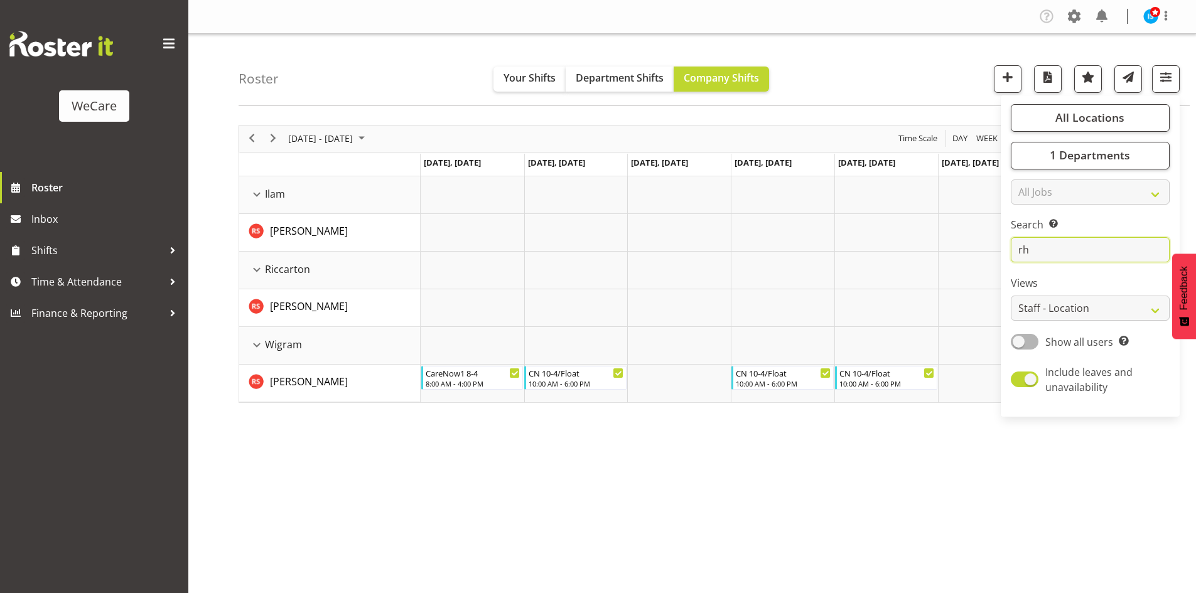
type input "r"
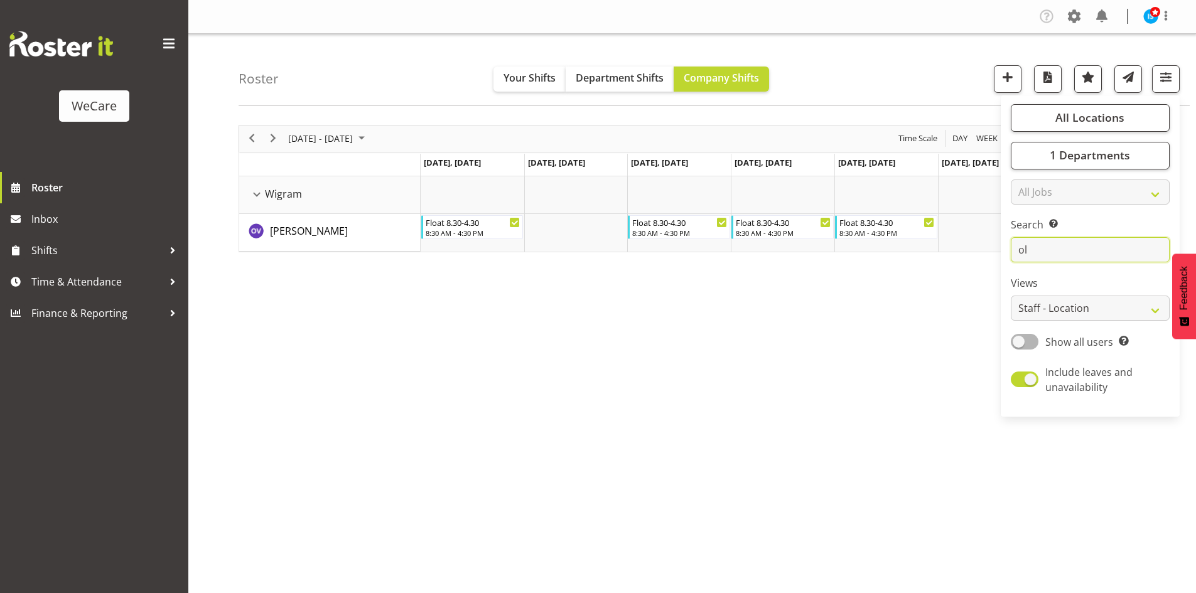
type input "o"
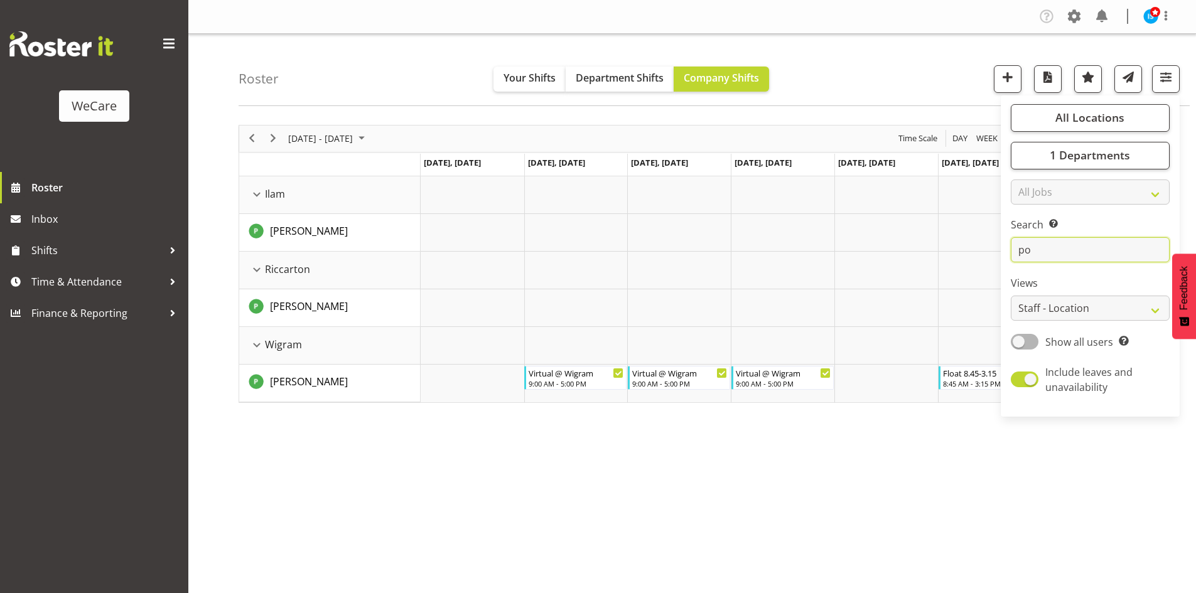
type input "p"
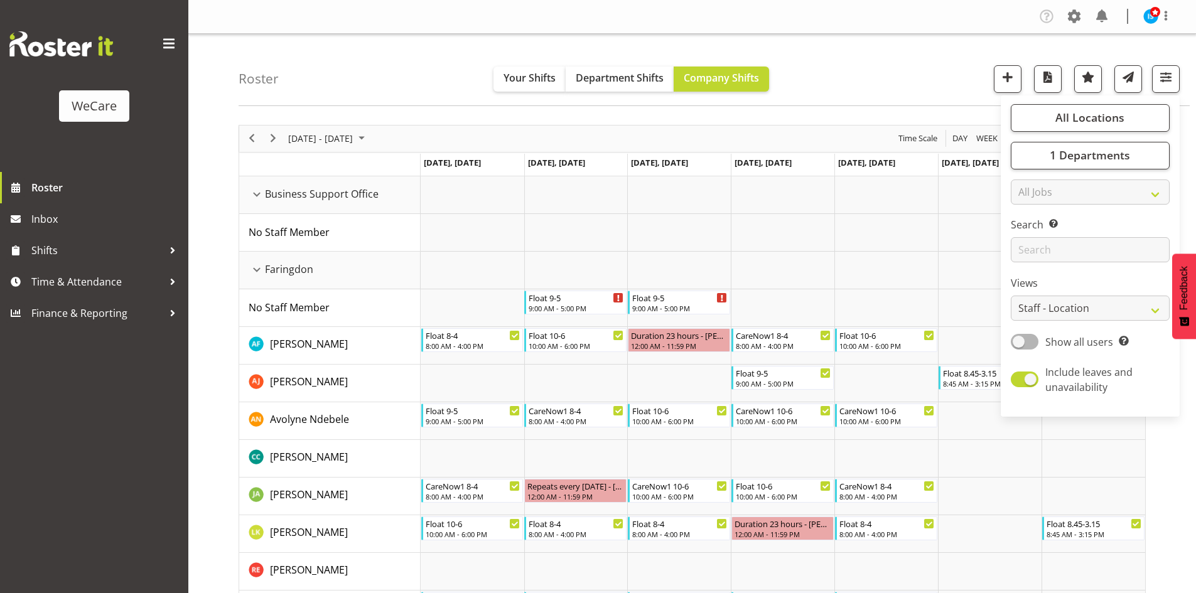
click at [348, 90] on div "Roster Your Shifts Department Shifts Company Shifts All Locations Clear Busines…" at bounding box center [714, 70] width 951 height 72
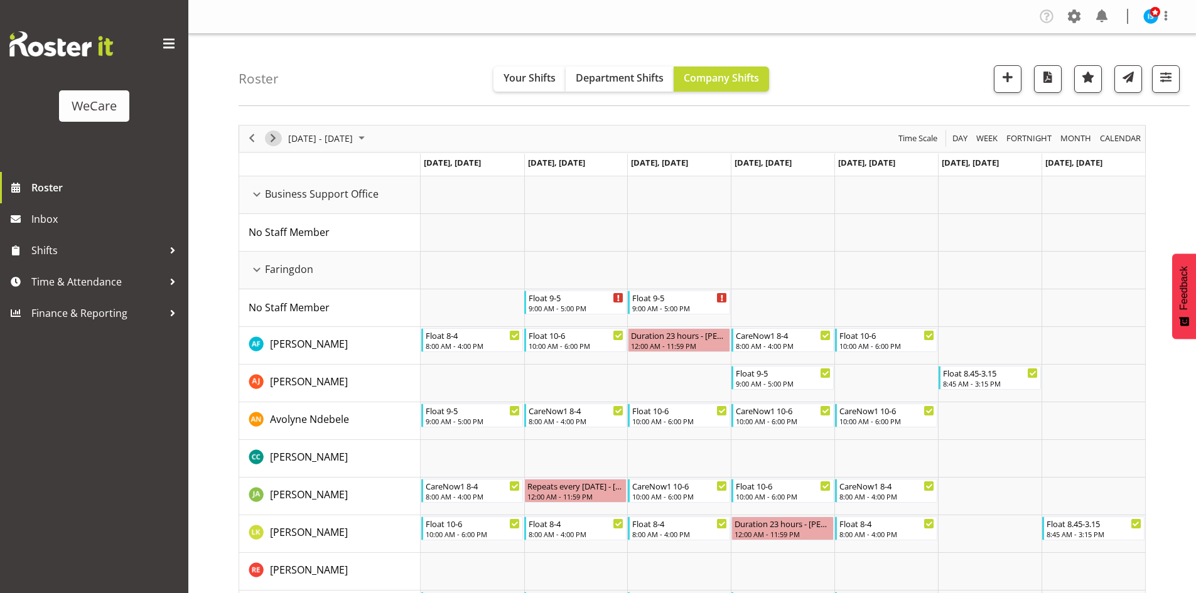
click at [277, 134] on span "Next" at bounding box center [273, 139] width 15 height 16
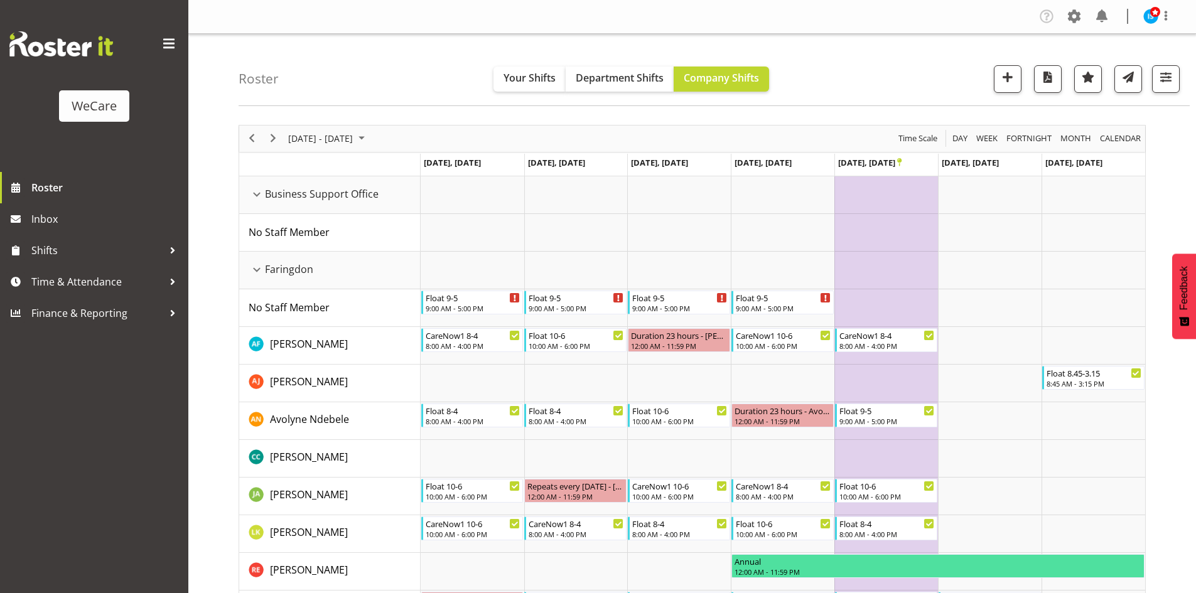
click at [1166, 53] on div "Roster Your Shifts Department Shifts Company Shifts All Locations Clear Busines…" at bounding box center [714, 70] width 951 height 72
click at [1178, 82] on button "button" at bounding box center [1166, 79] width 28 height 28
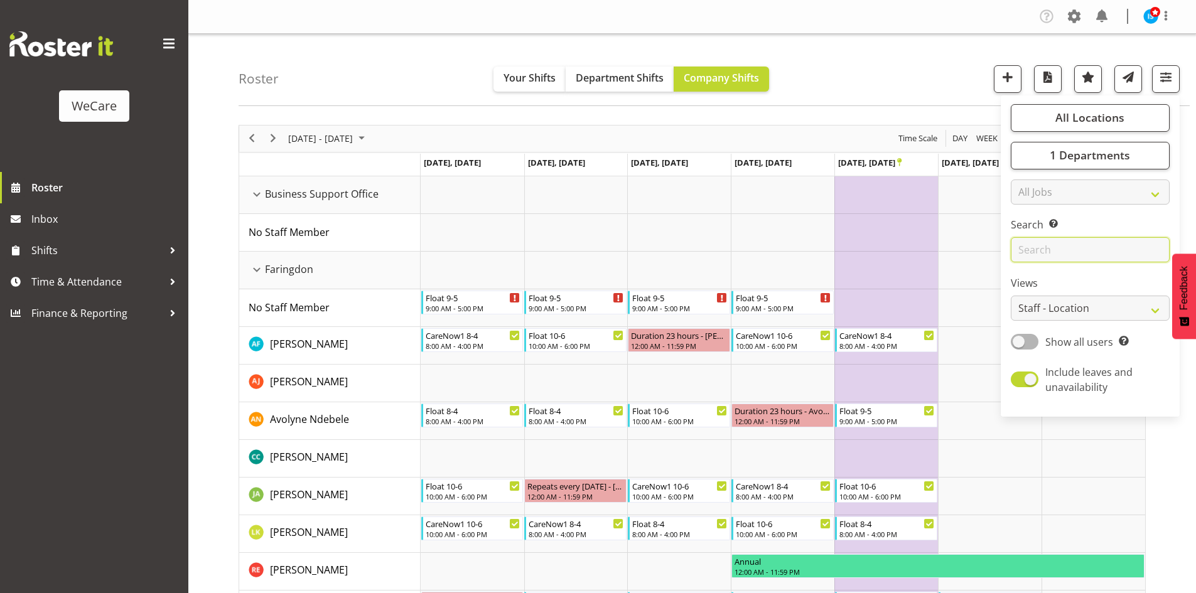
click at [1071, 246] on input "text" at bounding box center [1090, 249] width 159 height 25
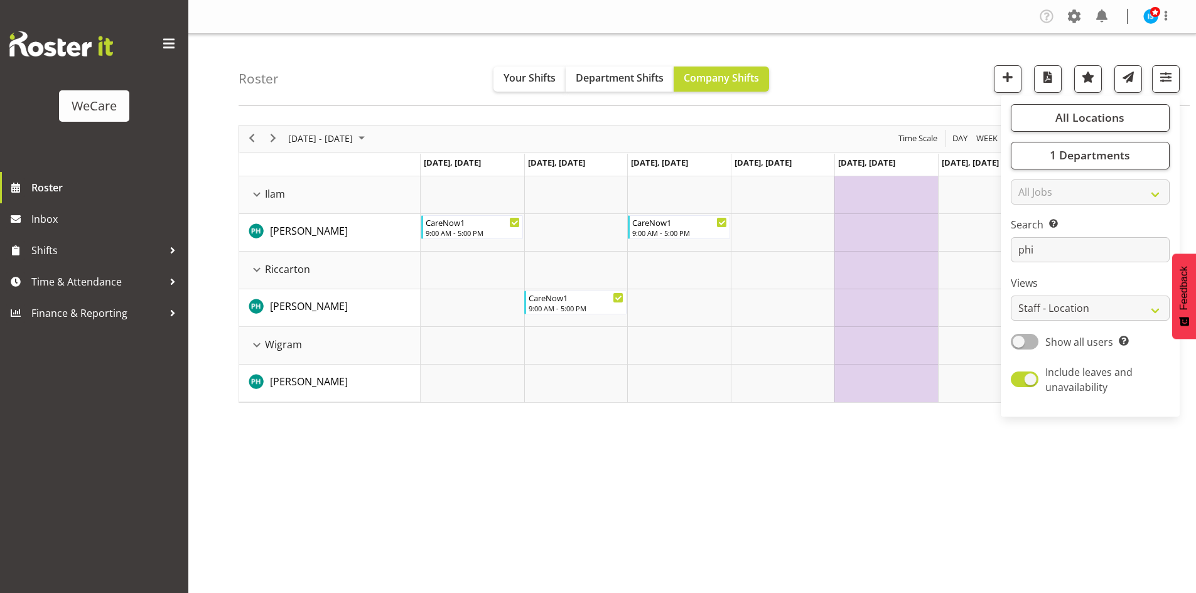
click at [754, 505] on div "October 20 - 26, 2025 Today Day Week Fortnight Month calendar Month Agenda Time…" at bounding box center [717, 366] width 957 height 502
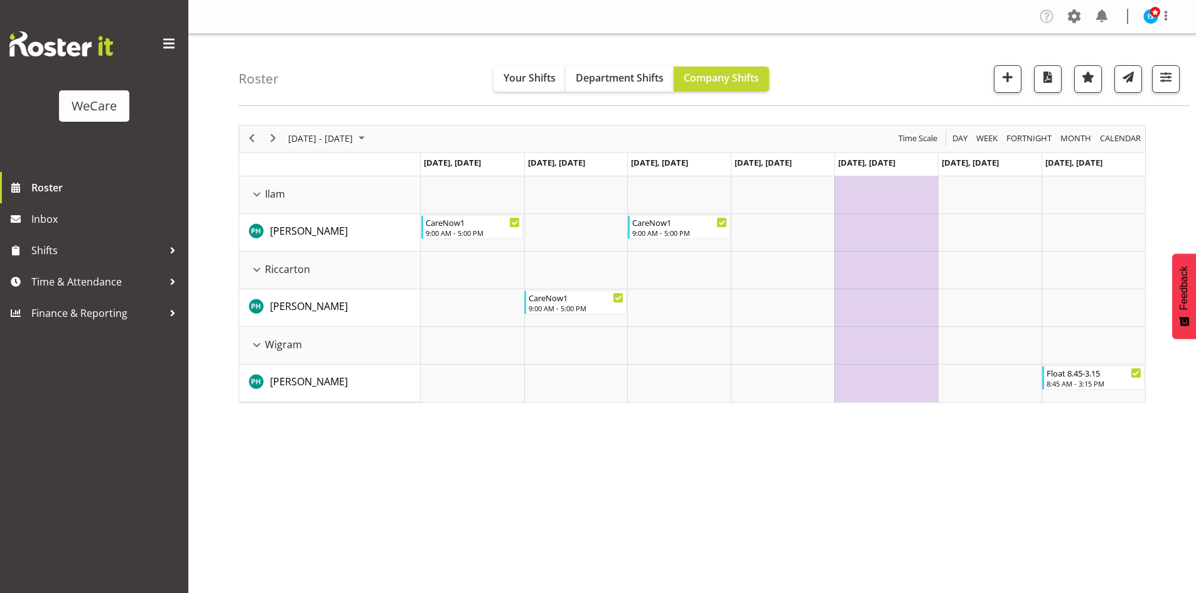
click at [1147, 87] on div at bounding box center [1161, 79] width 38 height 28
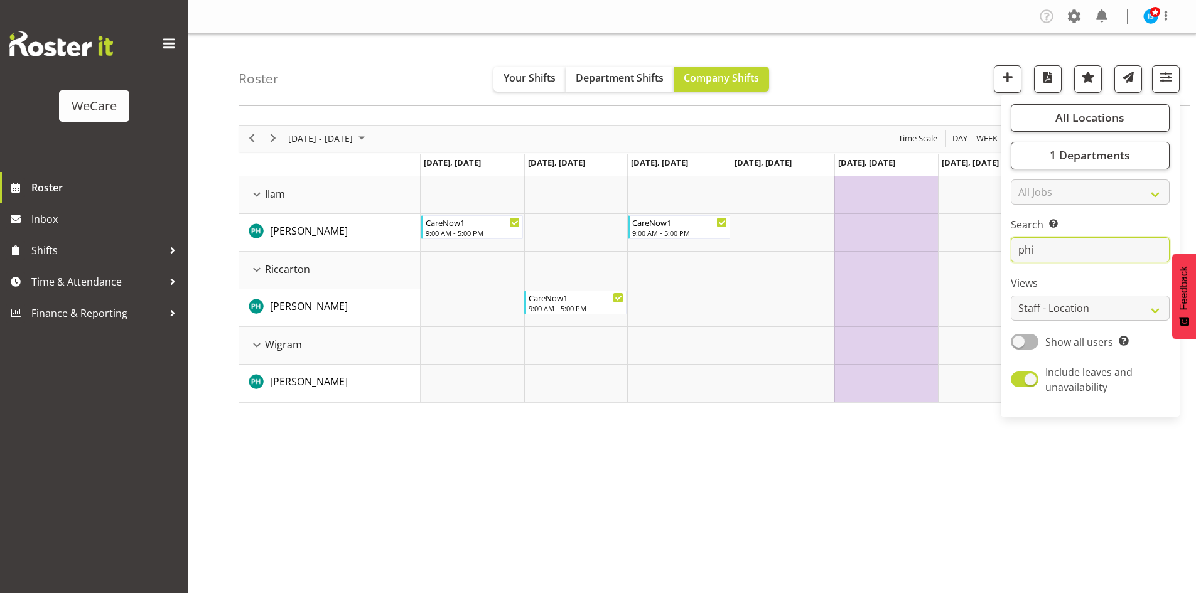
click at [1073, 242] on input "phi" at bounding box center [1090, 249] width 159 height 25
type input "p"
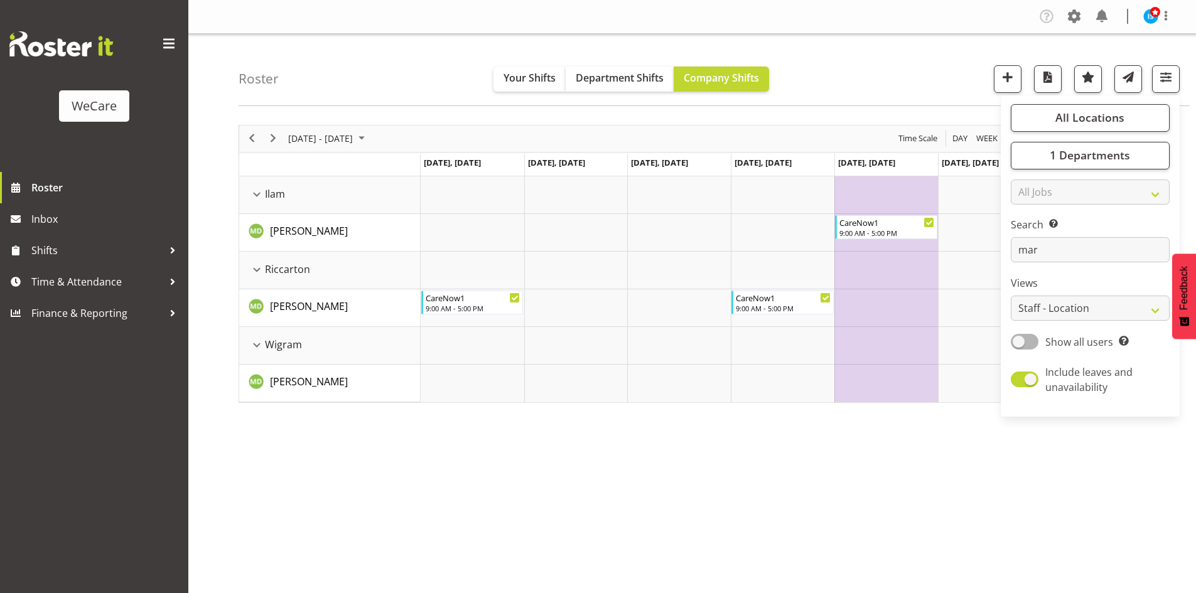
drag, startPoint x: 785, startPoint y: 478, endPoint x: 787, endPoint y: 471, distance: 7.0
click at [785, 478] on div "October 20 - 26, 2025 Today Day Week Fortnight Month calendar Month Agenda Time…" at bounding box center [717, 366] width 957 height 502
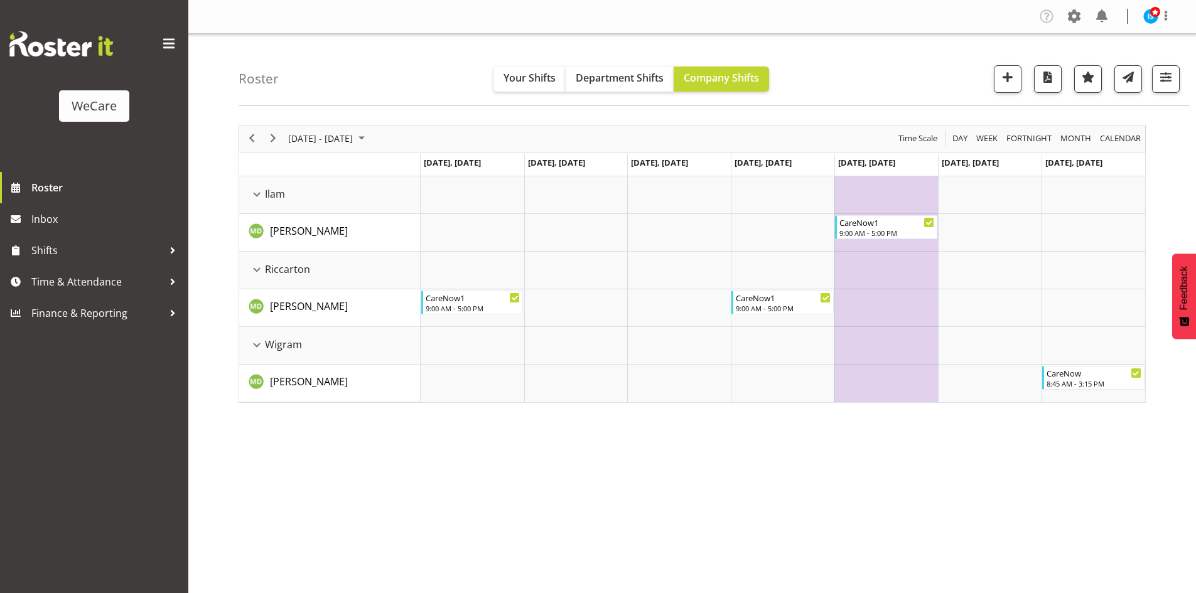
click at [1168, 99] on div "Roster Your Shifts Department Shifts Company Shifts All Locations Clear Busines…" at bounding box center [714, 70] width 951 height 72
click at [1165, 90] on button "button" at bounding box center [1166, 79] width 28 height 28
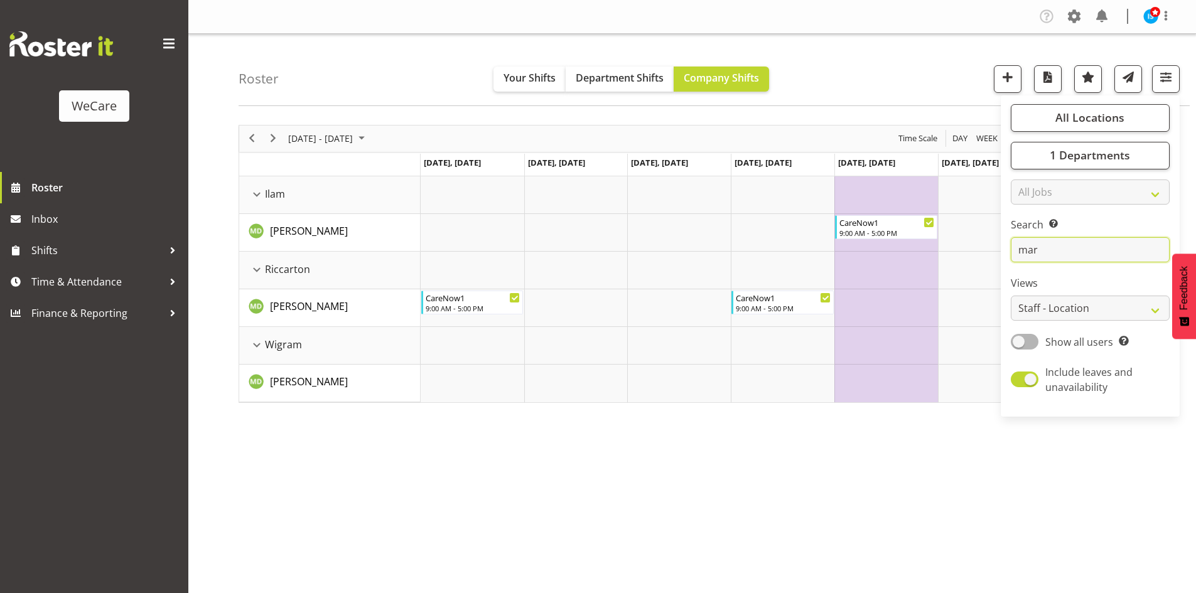
click at [1058, 252] on input "mar" at bounding box center [1090, 249] width 159 height 25
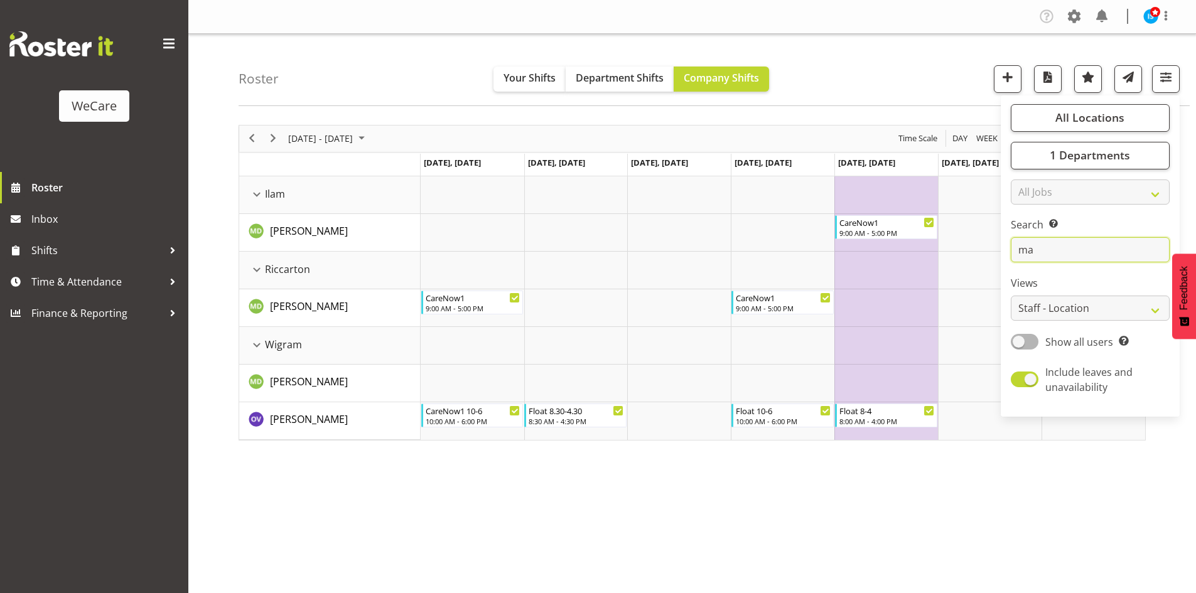
type input "m"
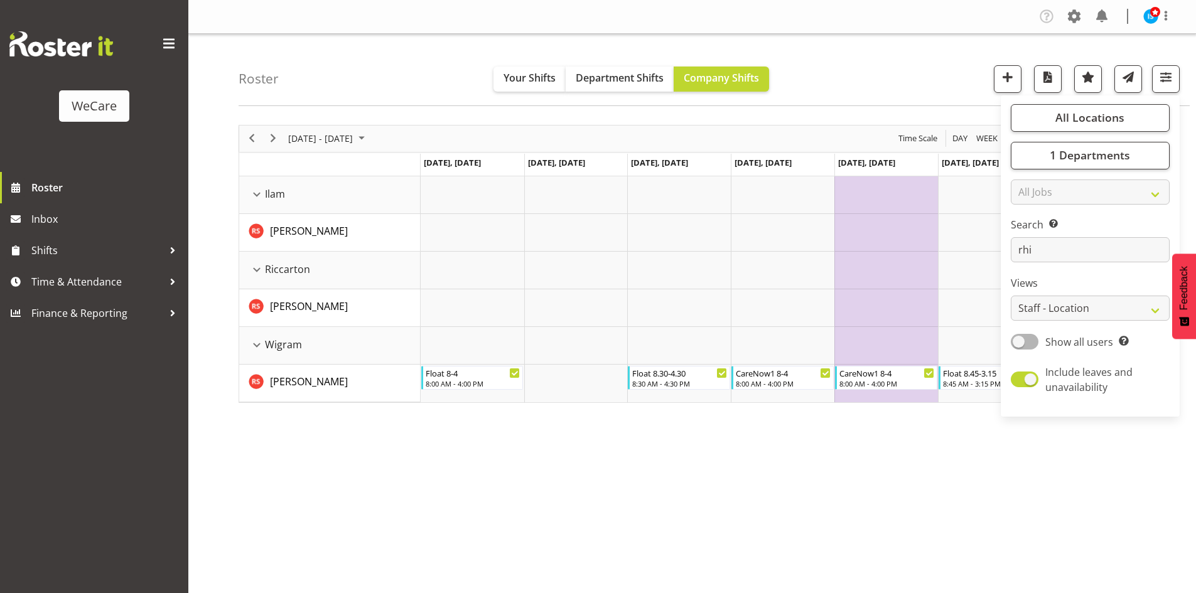
click at [811, 587] on div "October 20 - 26, 2025 Today Day Week Fortnight Month calendar Month Agenda Time…" at bounding box center [717, 366] width 957 height 502
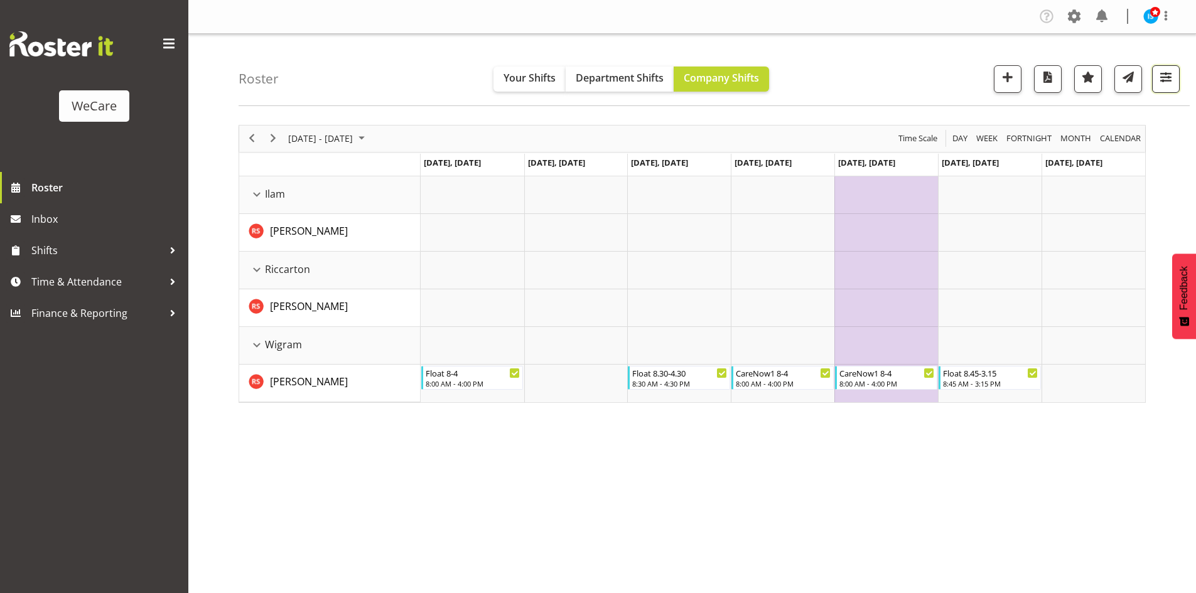
click at [1169, 74] on span "button" at bounding box center [1165, 77] width 16 height 16
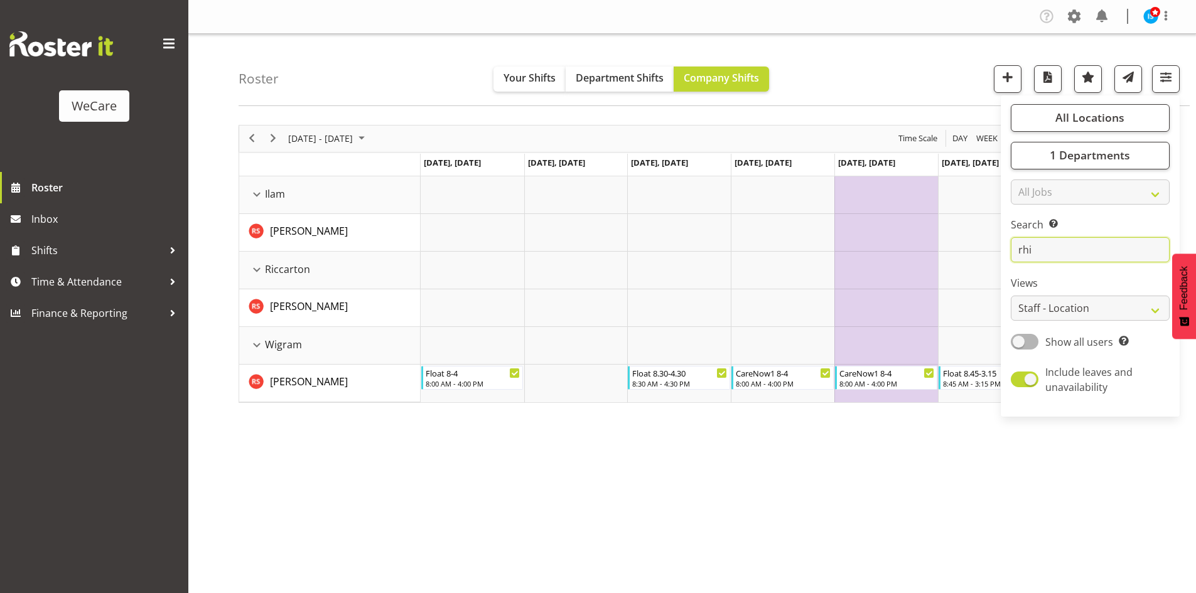
click at [1073, 255] on input "rhi" at bounding box center [1090, 249] width 159 height 25
type input "r"
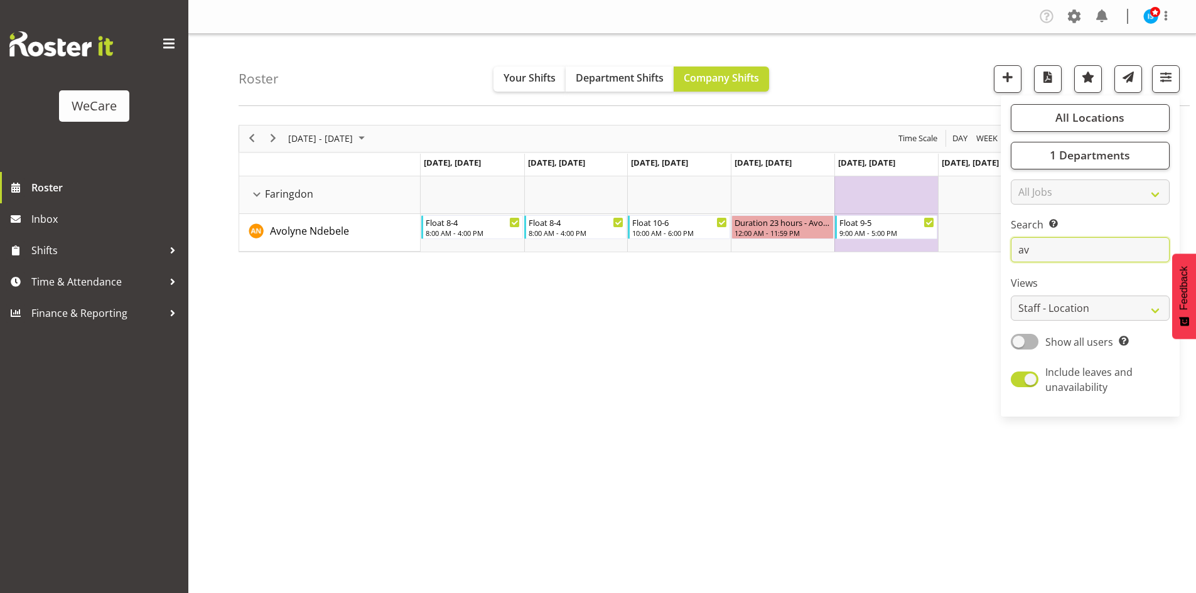
type input "a"
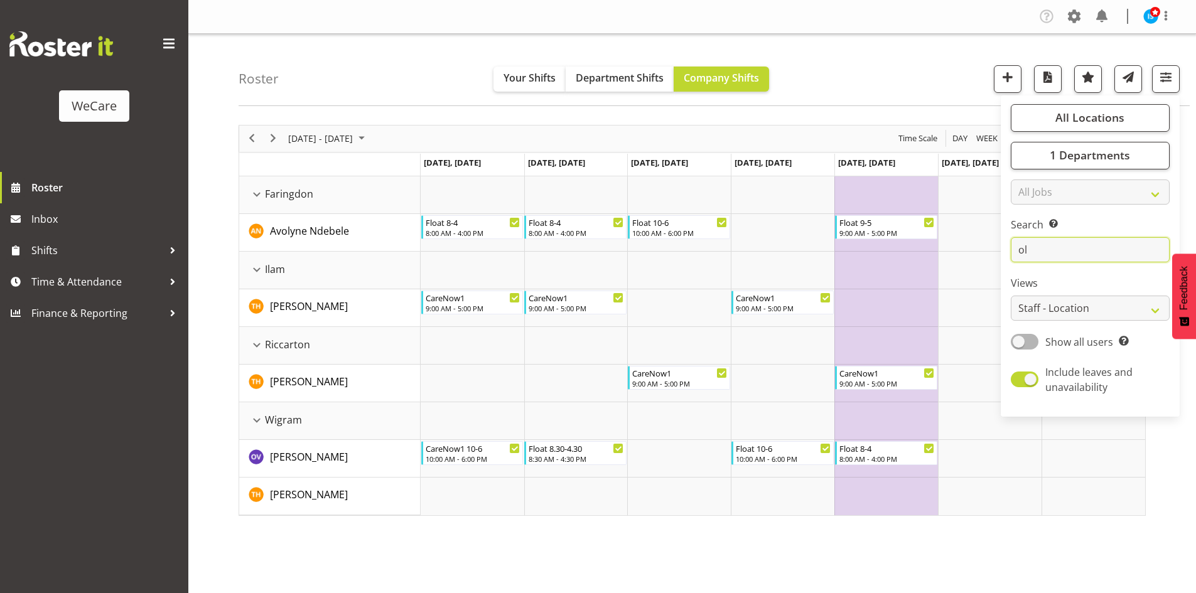
type input "o"
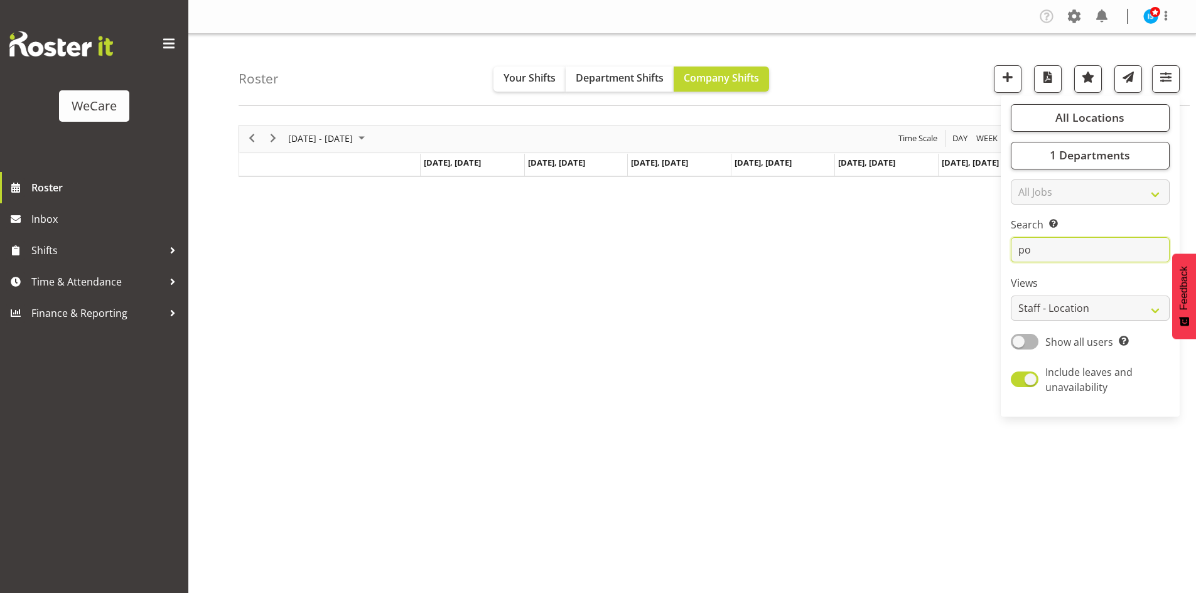
type input "p"
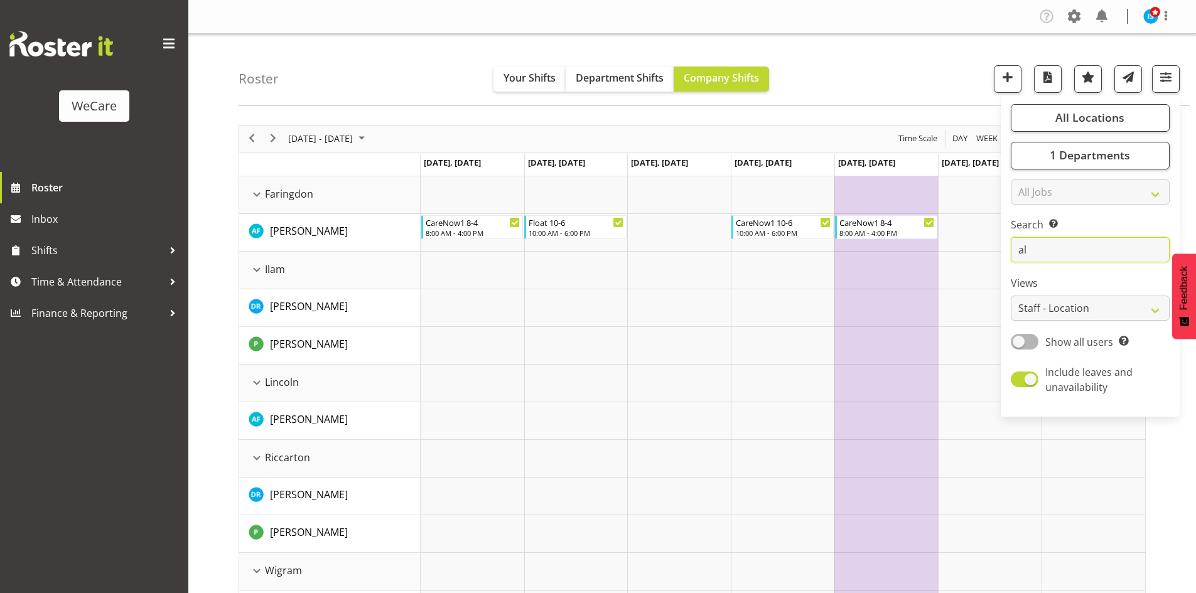
type input "a"
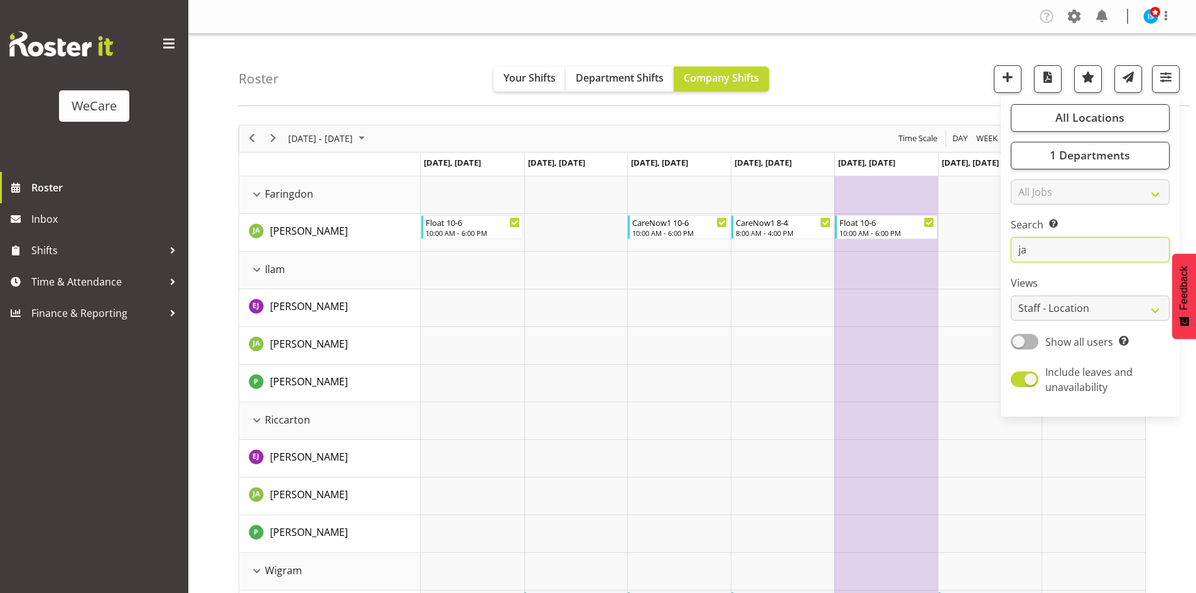
type input "j"
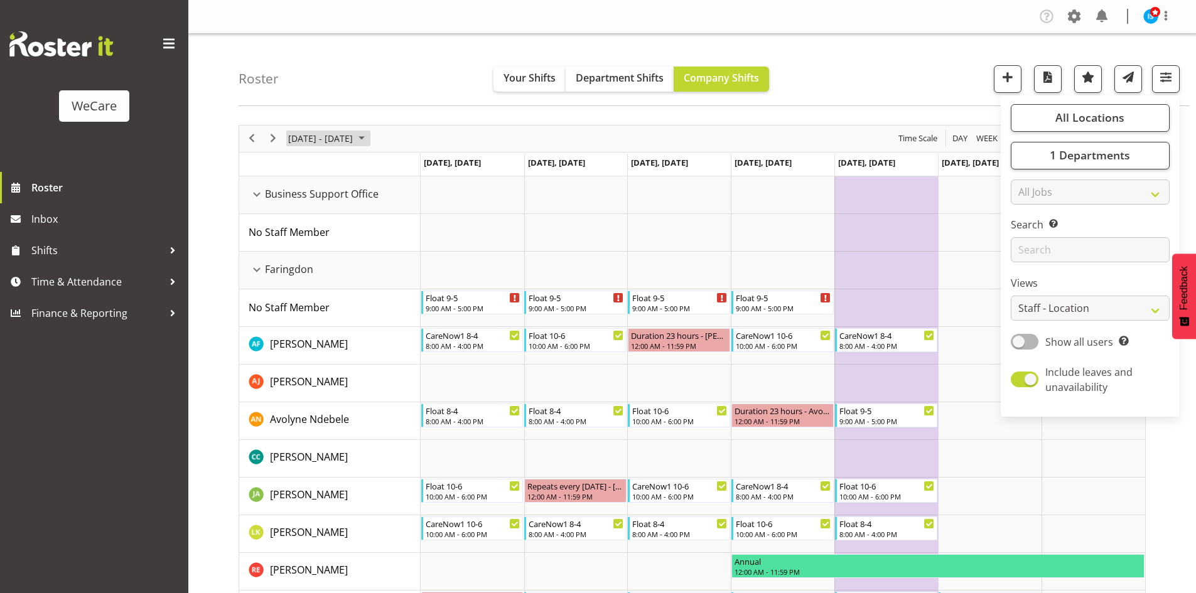
click at [354, 134] on span "October 20 - 26, 2025" at bounding box center [320, 139] width 67 height 16
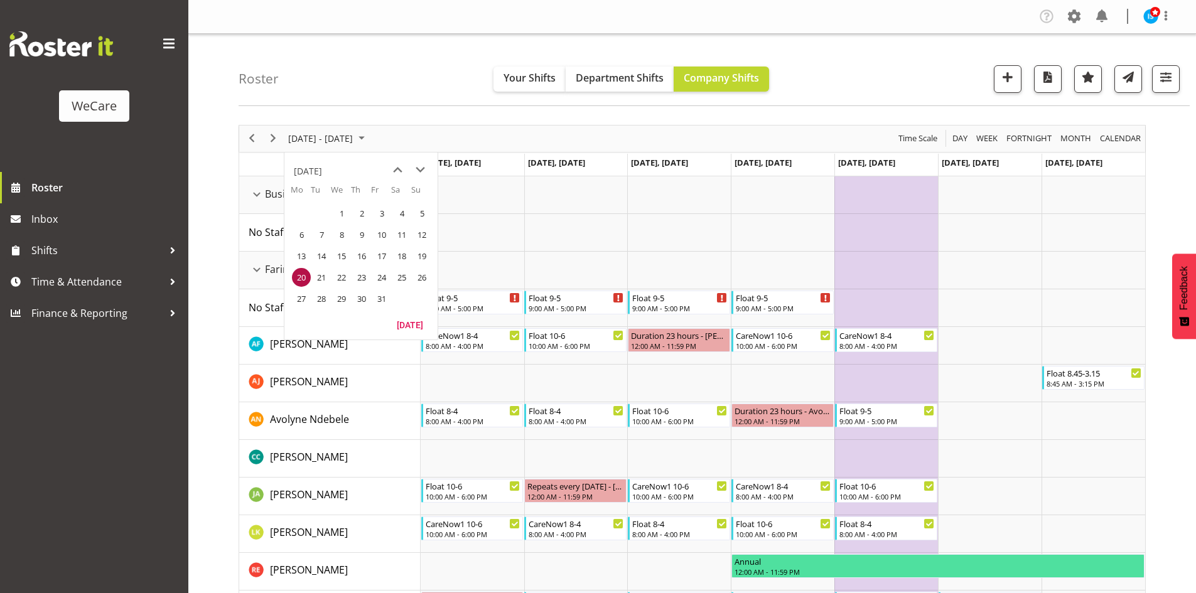
click at [359, 94] on div "Roster Your Shifts Department Shifts Company Shifts All Locations Clear Busines…" at bounding box center [714, 70] width 951 height 72
click at [277, 144] on span "Next" at bounding box center [273, 139] width 15 height 16
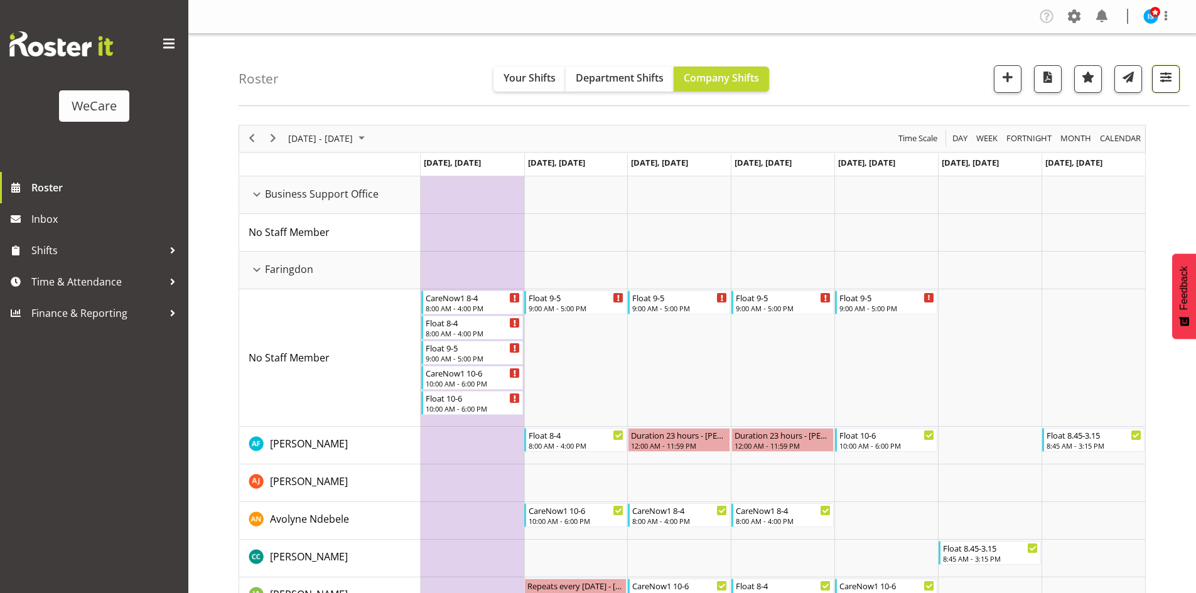
click at [1170, 69] on span "button" at bounding box center [1165, 77] width 16 height 16
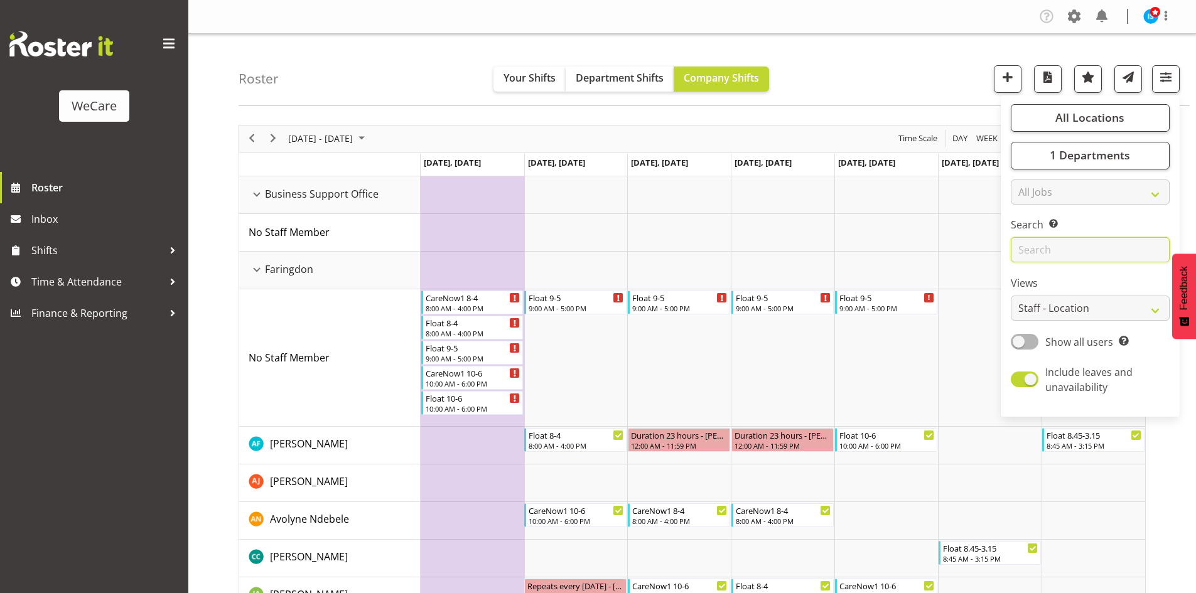
click at [1073, 244] on input "text" at bounding box center [1090, 249] width 159 height 25
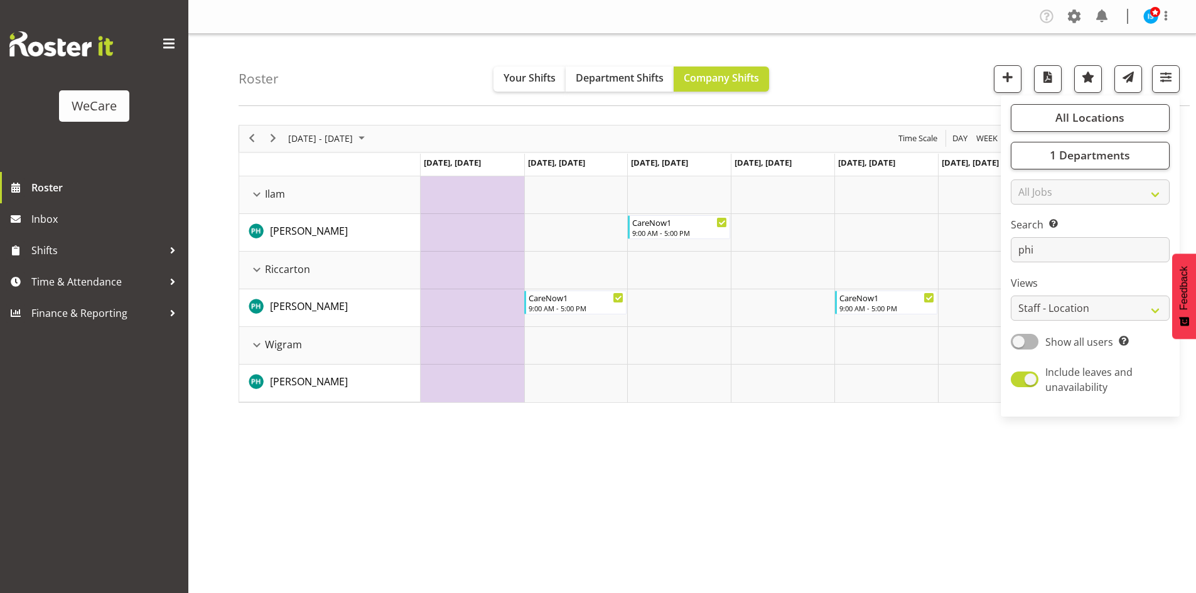
click at [757, 572] on div "Oct 27 - Nov 02, 2025 Today Day Week Fortnight Month calendar Month Agenda Time…" at bounding box center [717, 366] width 957 height 502
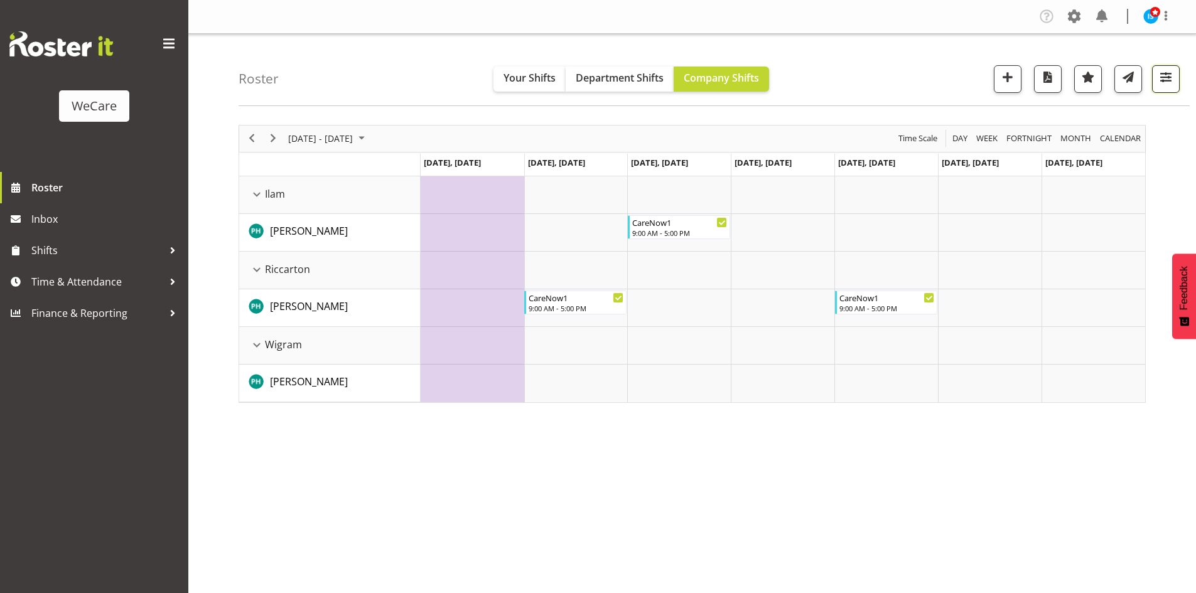
click at [1153, 79] on button "button" at bounding box center [1166, 79] width 28 height 28
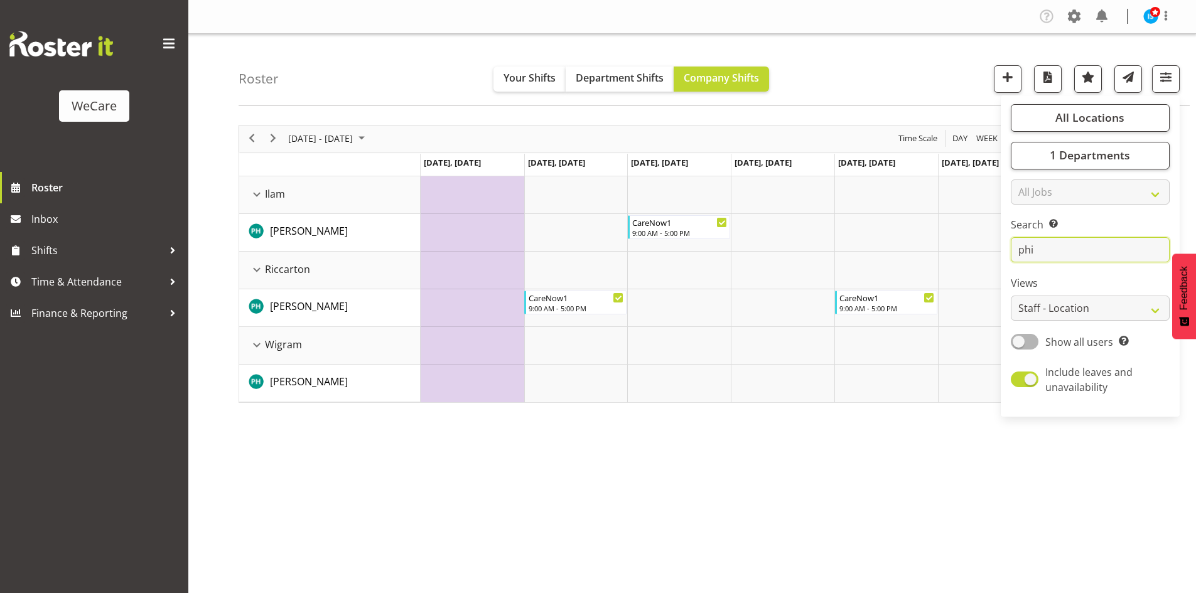
click at [1054, 252] on input "phi" at bounding box center [1090, 249] width 159 height 25
type input "p"
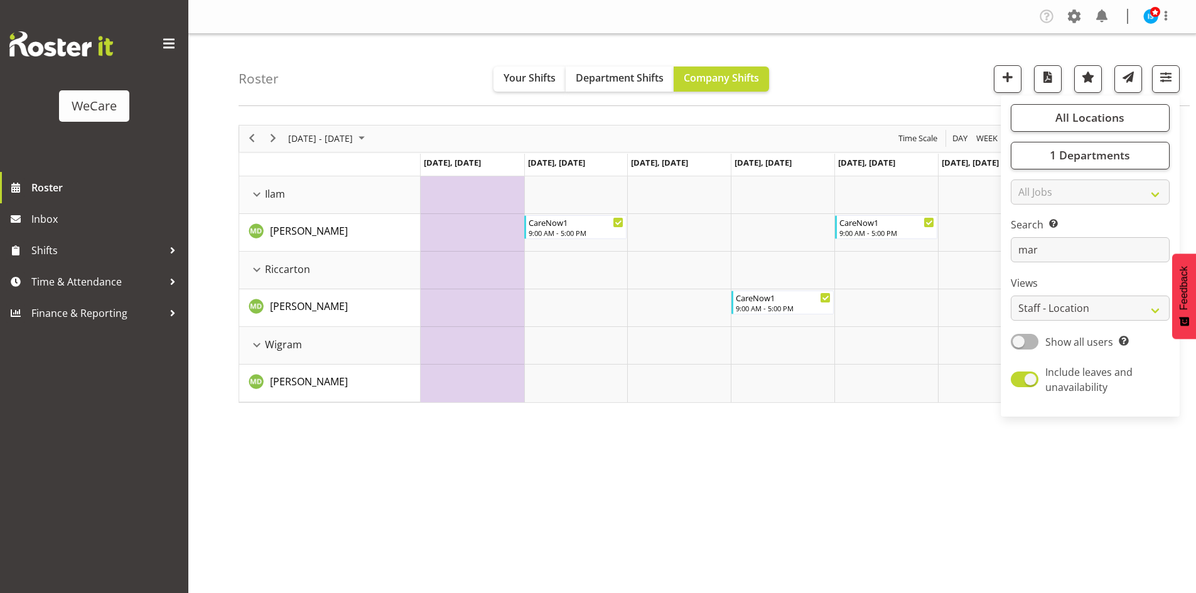
drag, startPoint x: 773, startPoint y: 552, endPoint x: 766, endPoint y: 546, distance: 8.4
click at [773, 552] on div "Oct 27 - Nov 02, 2025 Today Day Week Fortnight Month calendar Month Agenda Time…" at bounding box center [717, 366] width 957 height 502
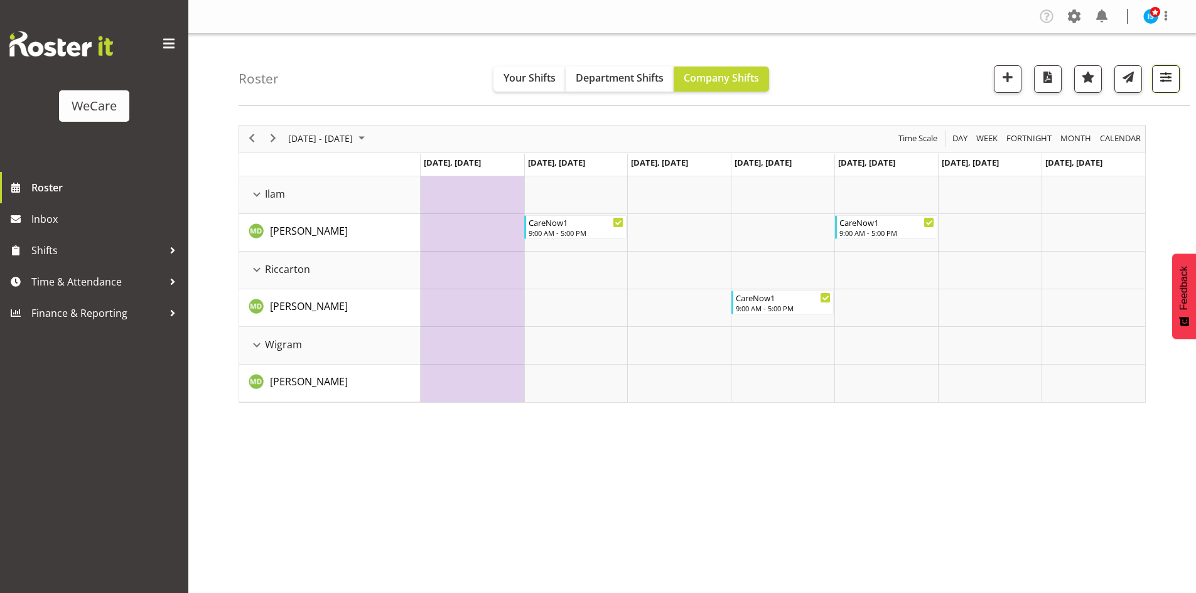
click at [1159, 70] on span "button" at bounding box center [1165, 77] width 16 height 16
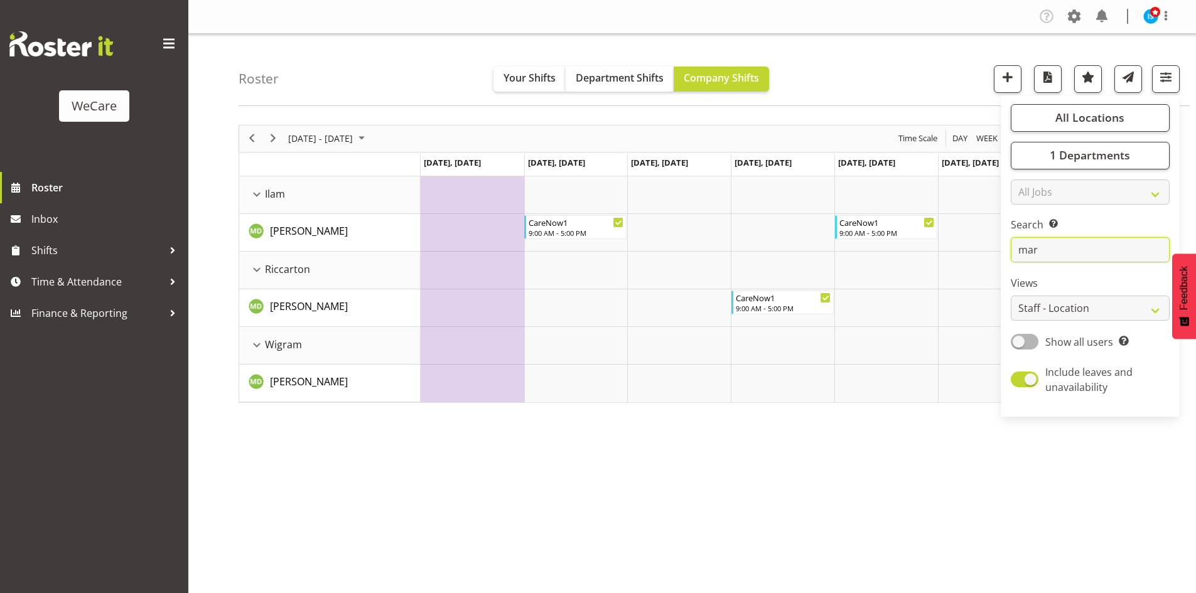
click at [1101, 258] on input "mar" at bounding box center [1090, 249] width 159 height 25
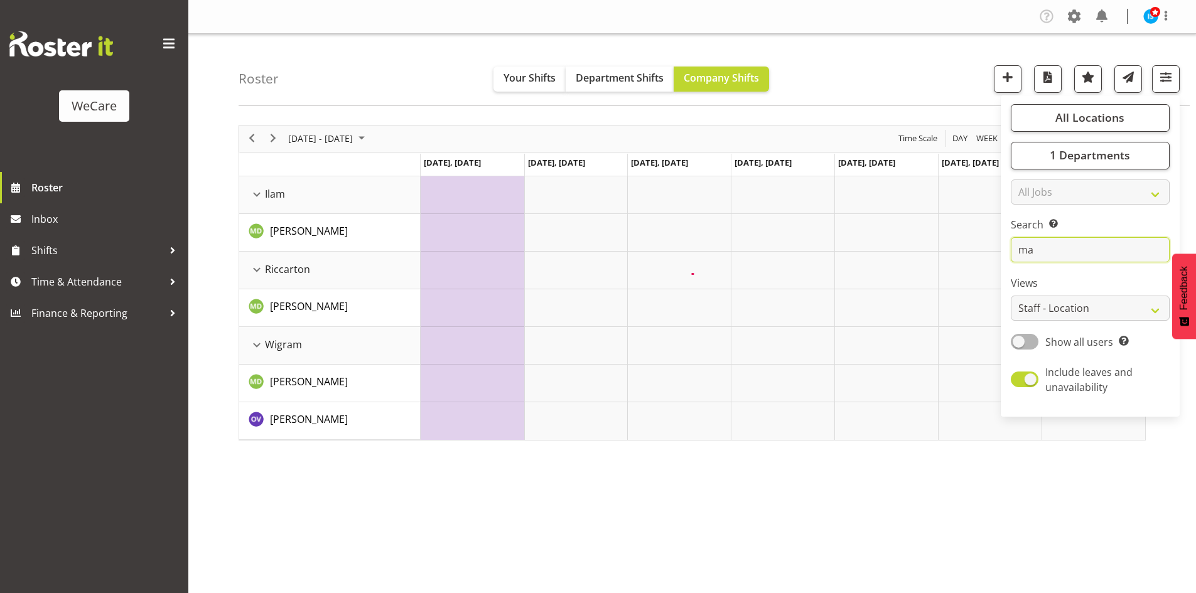
type input "m"
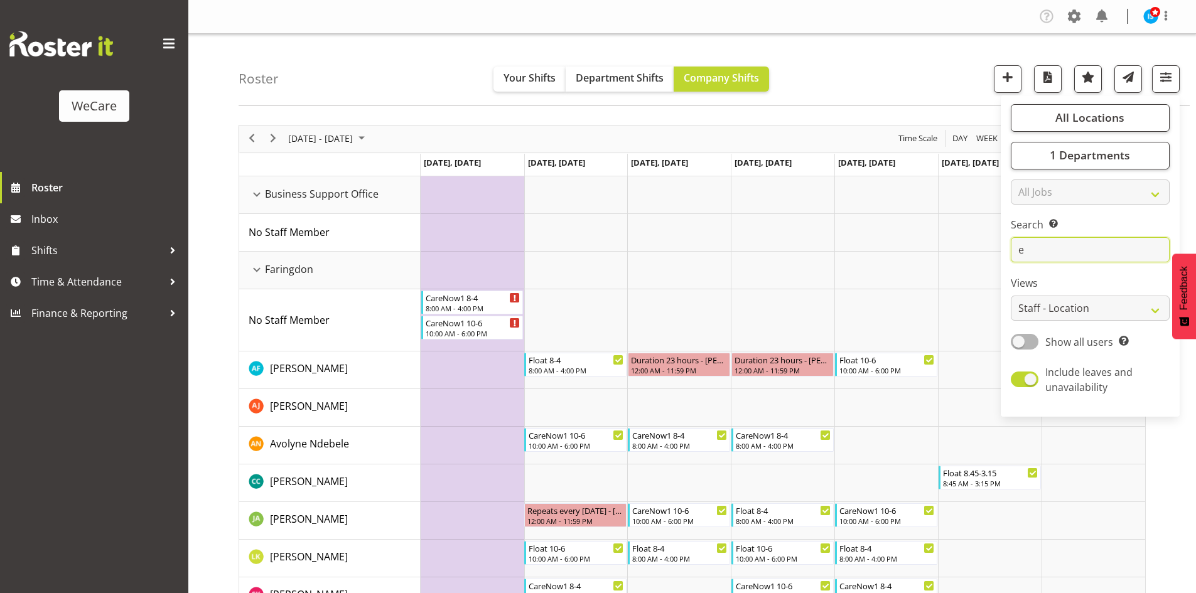
type input "el"
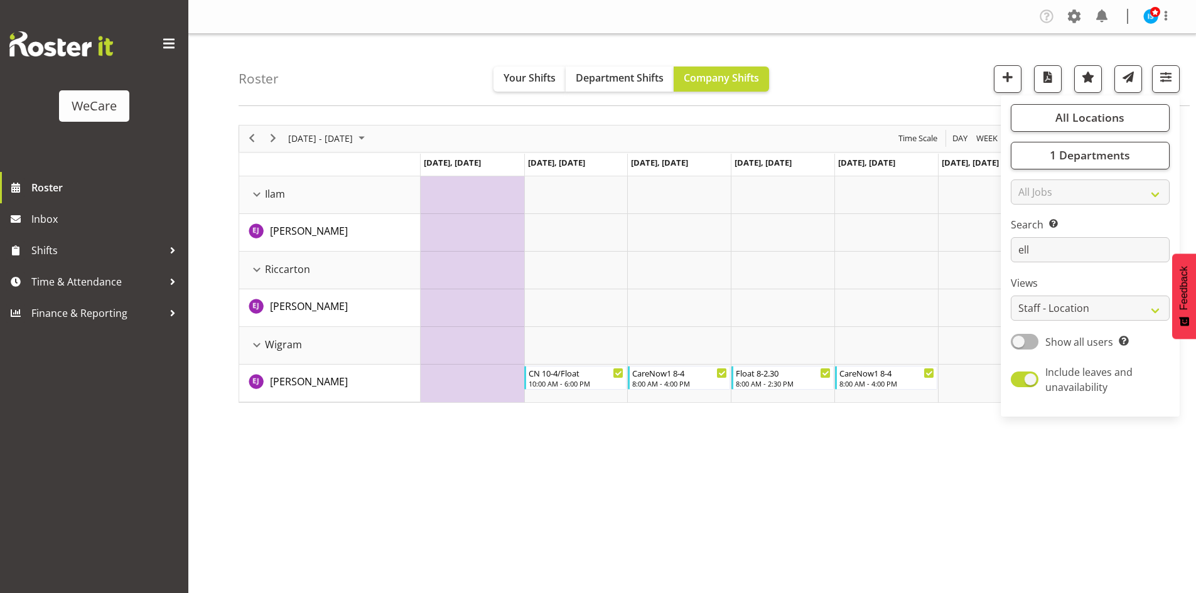
select select "location"
click at [857, 535] on div "Oct 27 - Nov 02, 2025 Today Day Week Fortnight Month calendar Month Agenda Time…" at bounding box center [717, 366] width 957 height 502
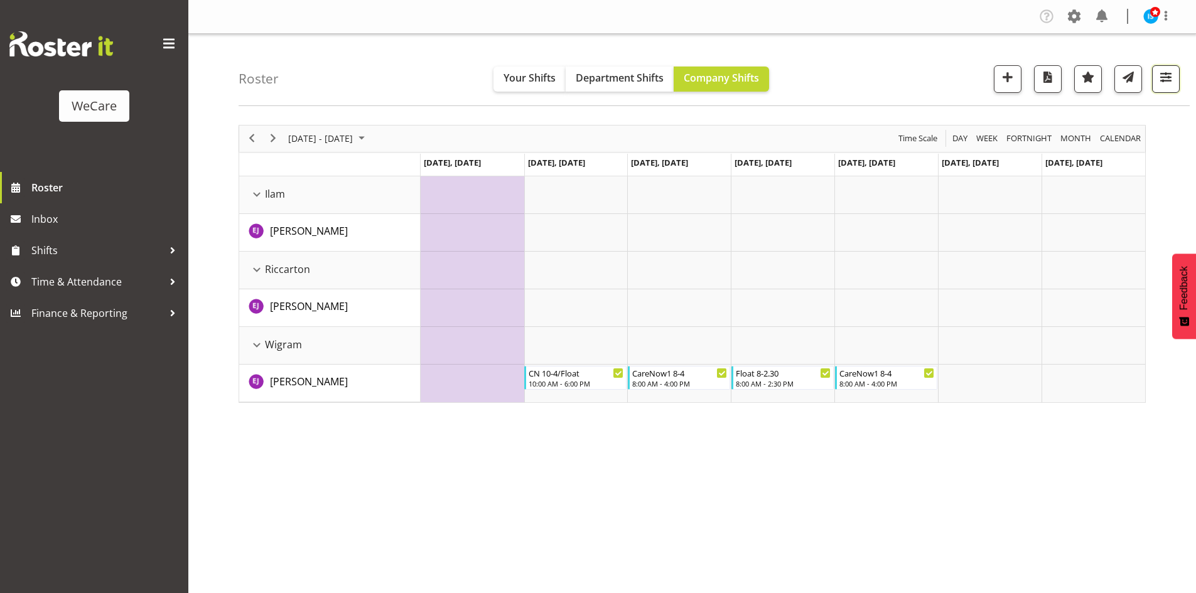
click at [1154, 74] on button "button" at bounding box center [1166, 79] width 28 height 28
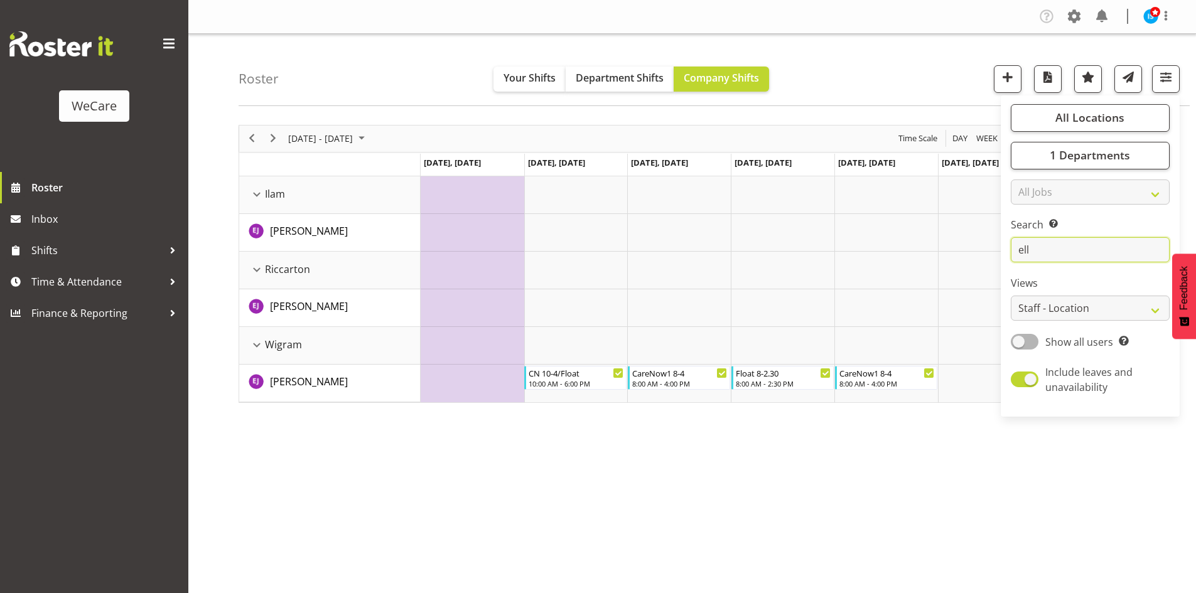
click at [1100, 247] on input "ell" at bounding box center [1090, 249] width 159 height 25
type input "e"
type input "r"
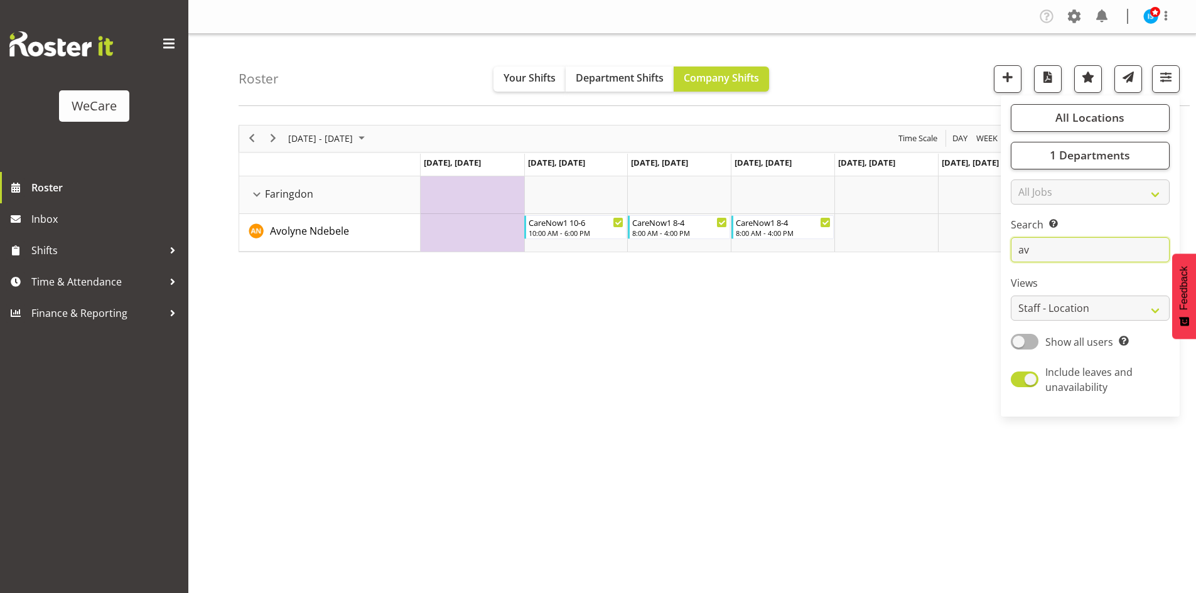
type input "a"
drag, startPoint x: 1100, startPoint y: 251, endPoint x: 953, endPoint y: 331, distance: 166.9
click at [1098, 262] on input "oli" at bounding box center [1090, 249] width 159 height 25
click at [950, 332] on div "Oct 27 - Nov 02, 2025 Today Day Week Fortnight Month calendar Month Agenda Time…" at bounding box center [717, 366] width 957 height 502
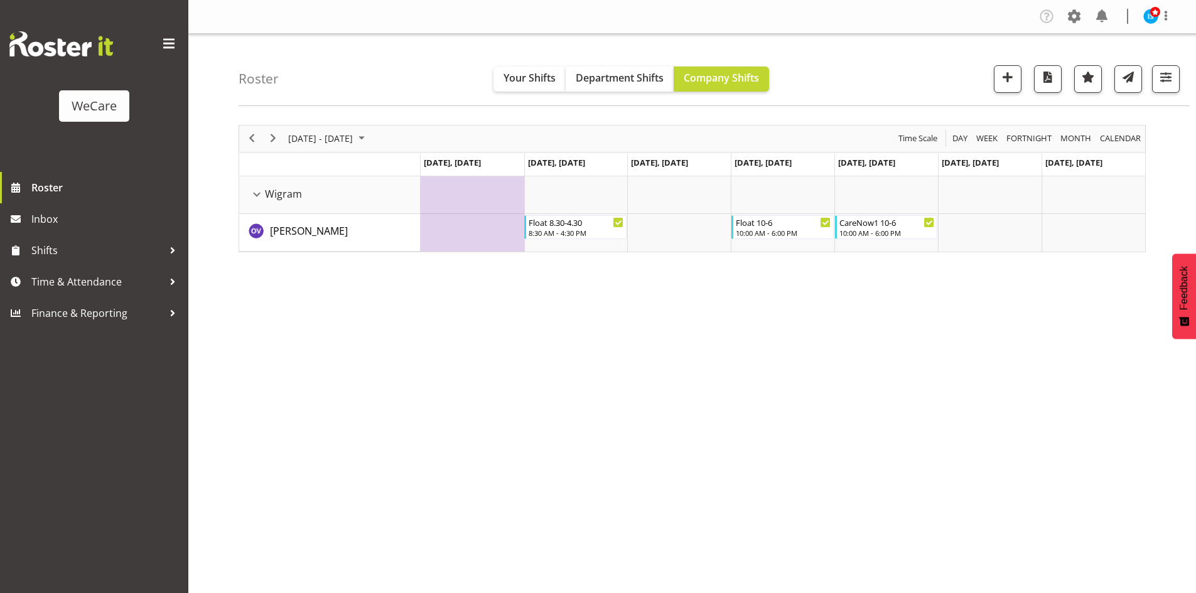
click at [1193, 72] on div "Roster Your Shifts Department Shifts Company Shifts All Locations Clear Busines…" at bounding box center [691, 326] width 1007 height 584
click at [1181, 73] on div "Roster Your Shifts Department Shifts Company Shifts All Locations Clear Busines…" at bounding box center [714, 70] width 951 height 72
click at [1161, 100] on div "Roster Your Shifts Department Shifts Company Shifts All Locations Clear Busines…" at bounding box center [714, 70] width 951 height 72
click at [1173, 68] on button "button" at bounding box center [1166, 79] width 28 height 28
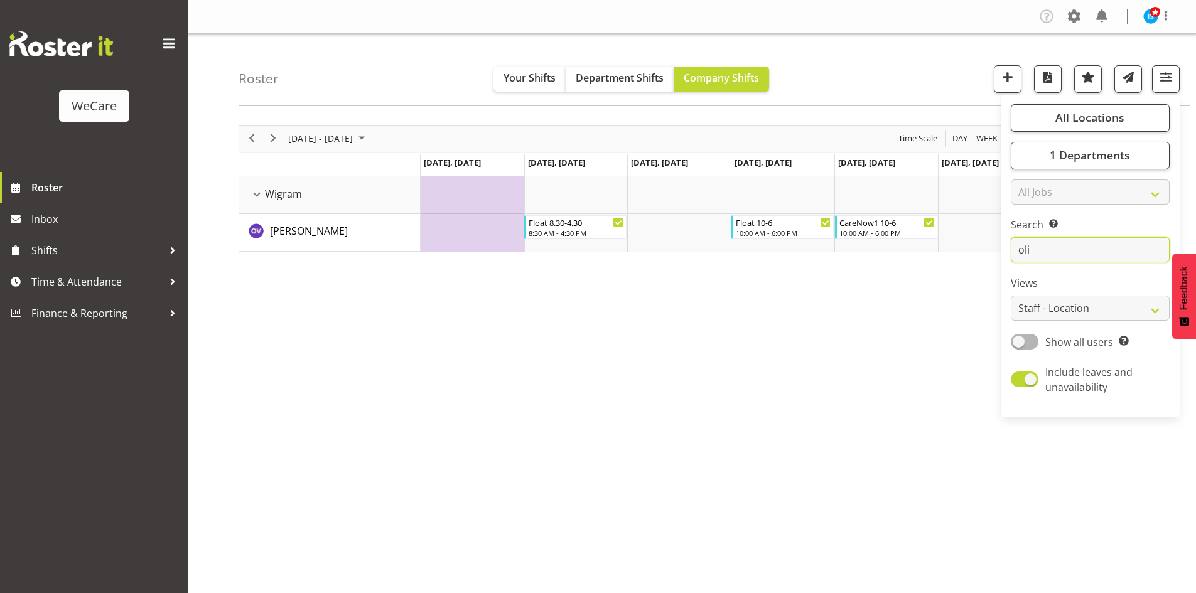
click at [1057, 245] on input "oli" at bounding box center [1090, 249] width 159 height 25
type input "o"
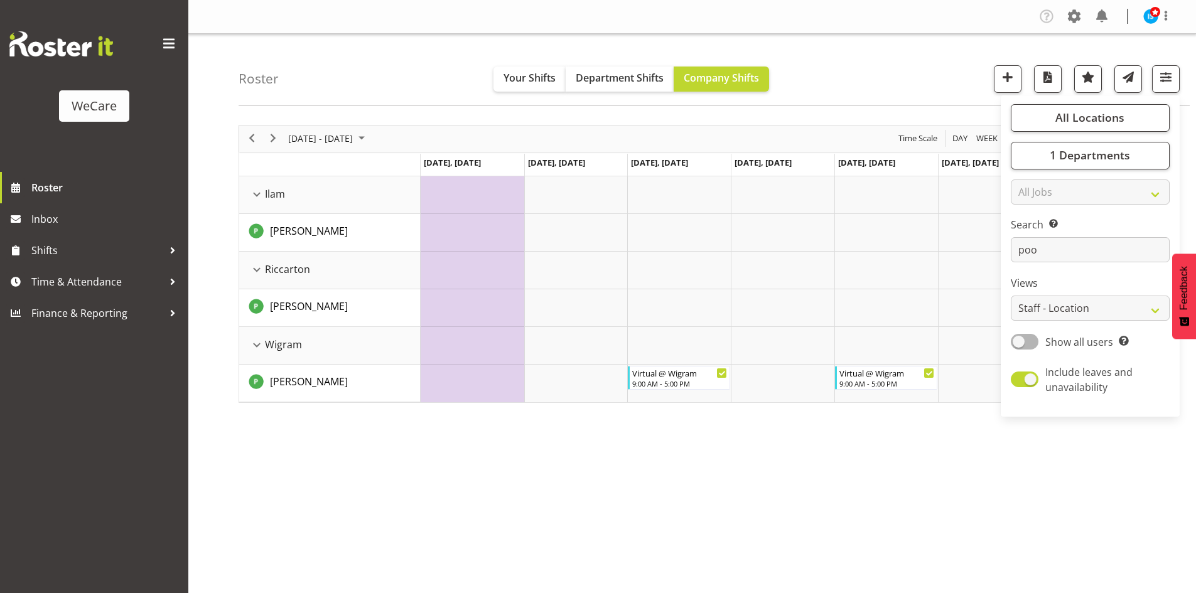
click at [856, 419] on div "Oct 27 - Nov 02, 2025 Today Day Week Fortnight Month calendar Month Agenda Time…" at bounding box center [717, 366] width 957 height 502
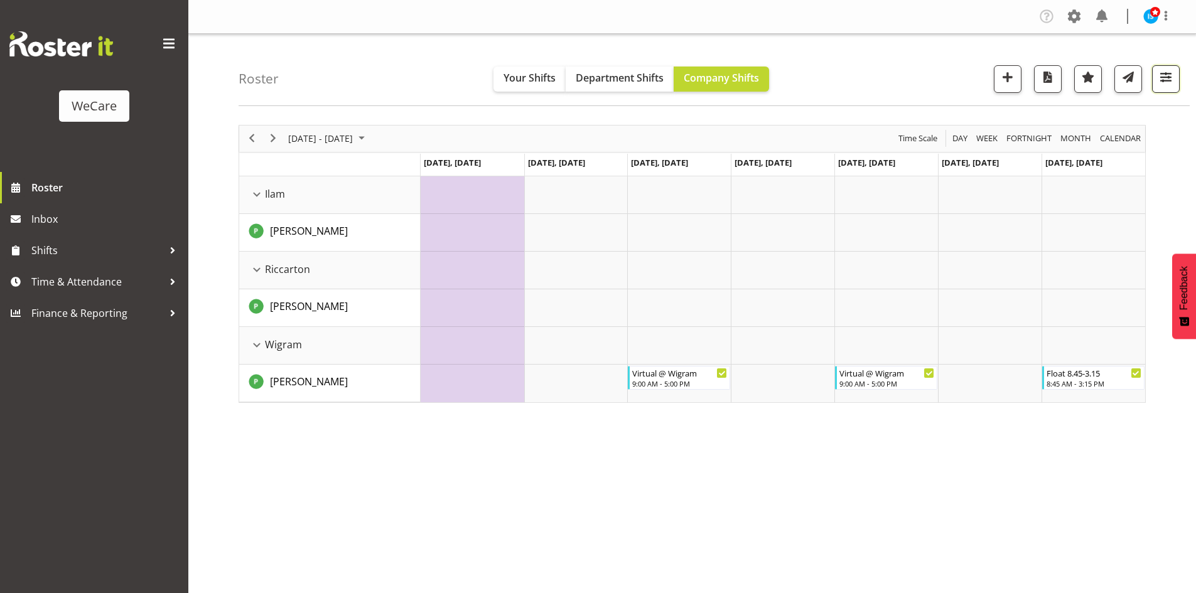
click at [1167, 67] on button "button" at bounding box center [1166, 79] width 28 height 28
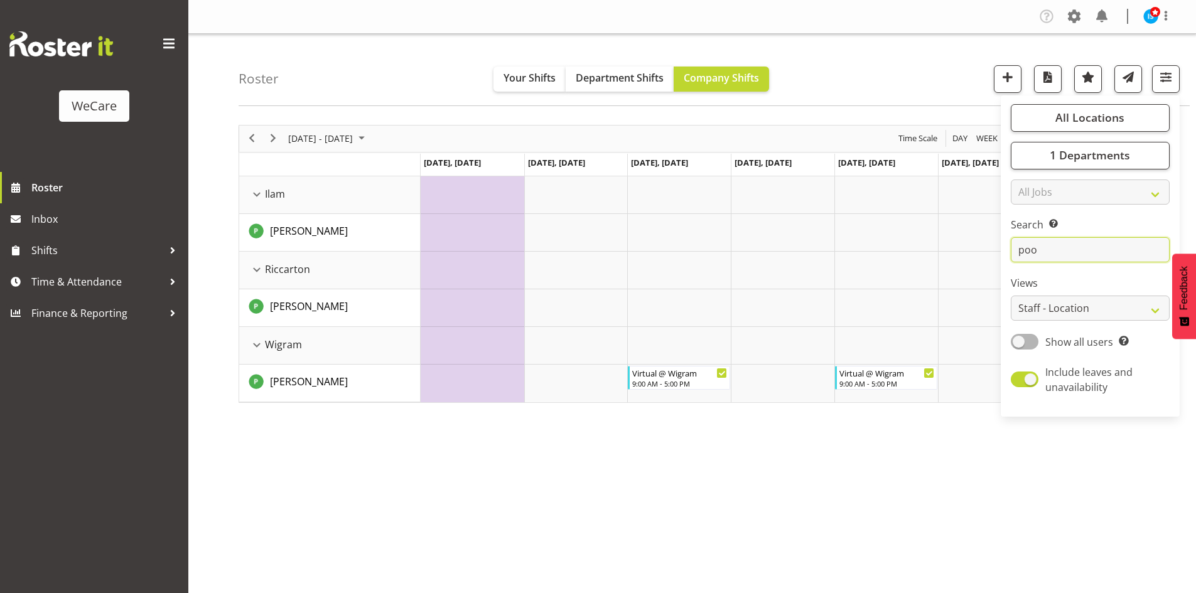
click at [1092, 262] on input "poo" at bounding box center [1090, 249] width 159 height 25
type input "p"
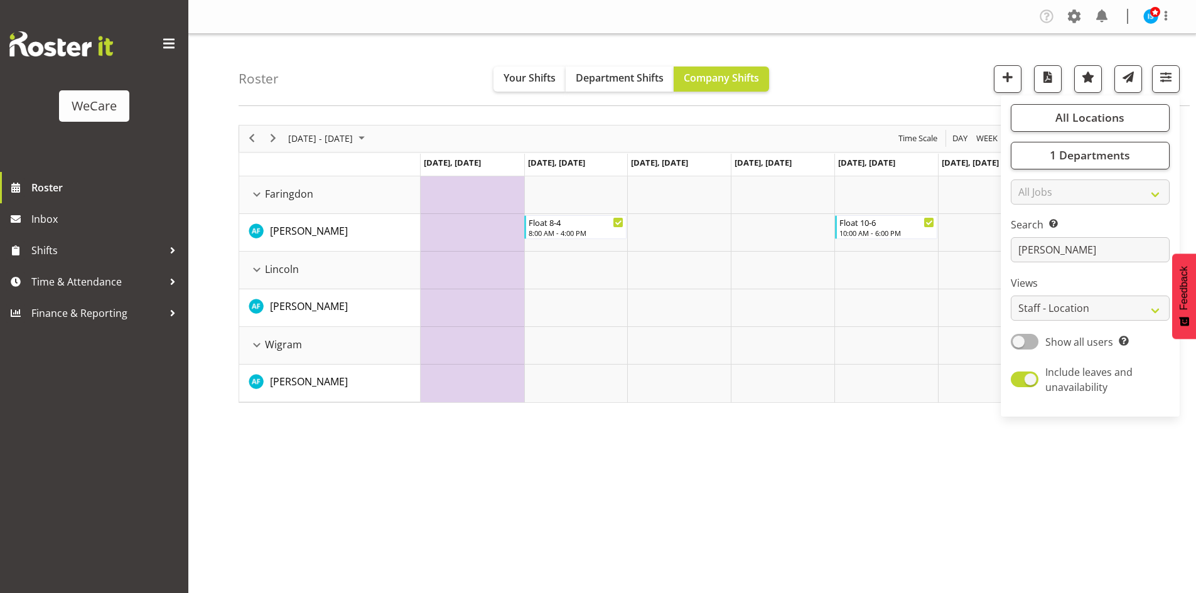
drag, startPoint x: 734, startPoint y: 557, endPoint x: 726, endPoint y: 557, distance: 8.8
click at [734, 557] on div "Oct 27 - Nov 02, 2025 Today Day Week Fortnight Month calendar Month Agenda Time…" at bounding box center [717, 366] width 957 height 502
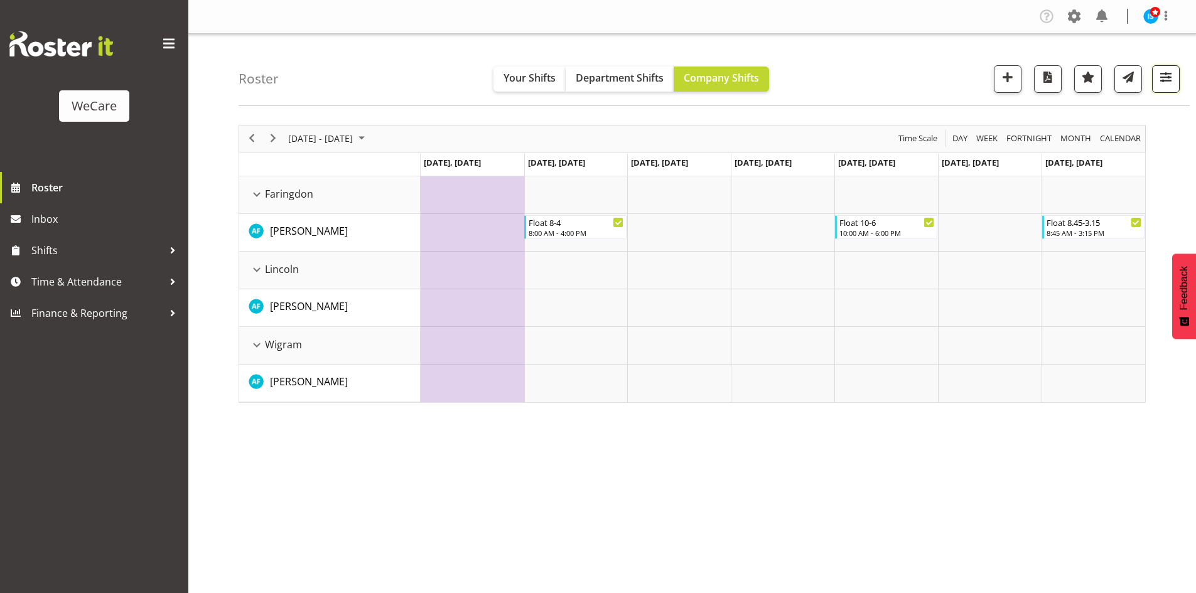
click at [1169, 74] on span "button" at bounding box center [1165, 77] width 16 height 16
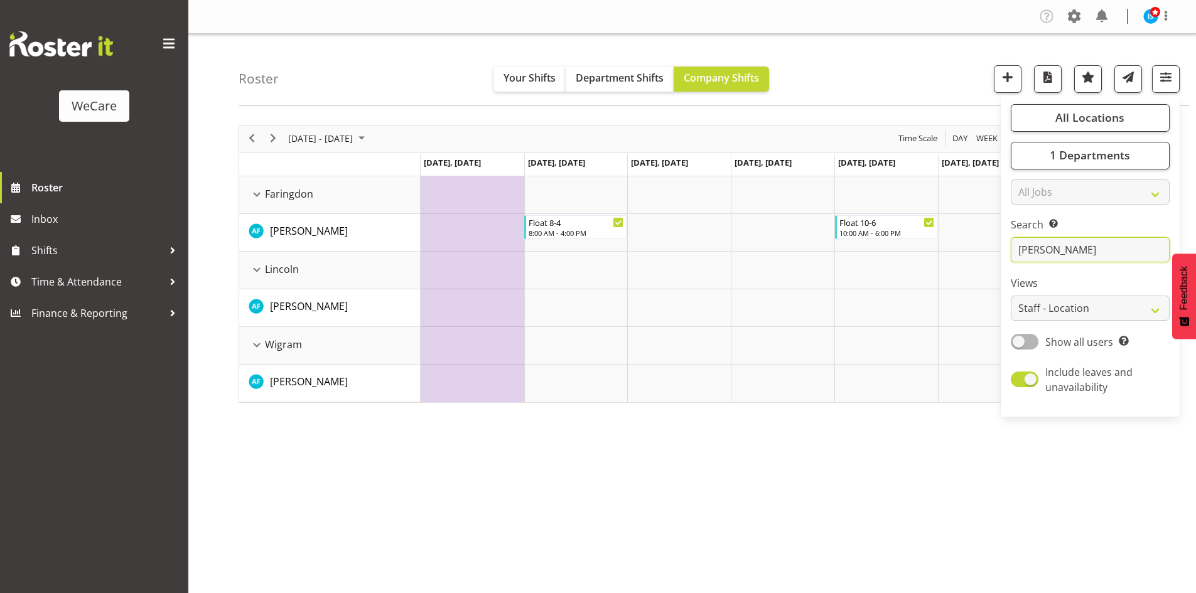
click at [1083, 260] on input "alex" at bounding box center [1090, 249] width 159 height 25
type input "a"
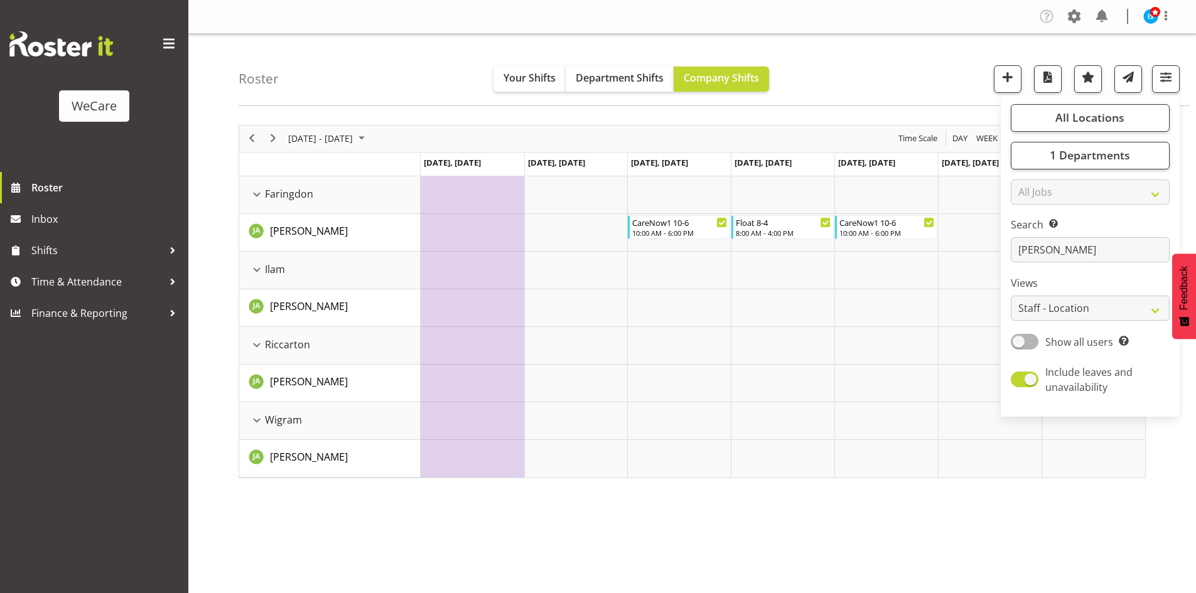
click at [783, 559] on div "Oct 27 - Nov 02, 2025 Today Day Week Fortnight Month calendar Month Agenda Time…" at bounding box center [717, 366] width 957 height 502
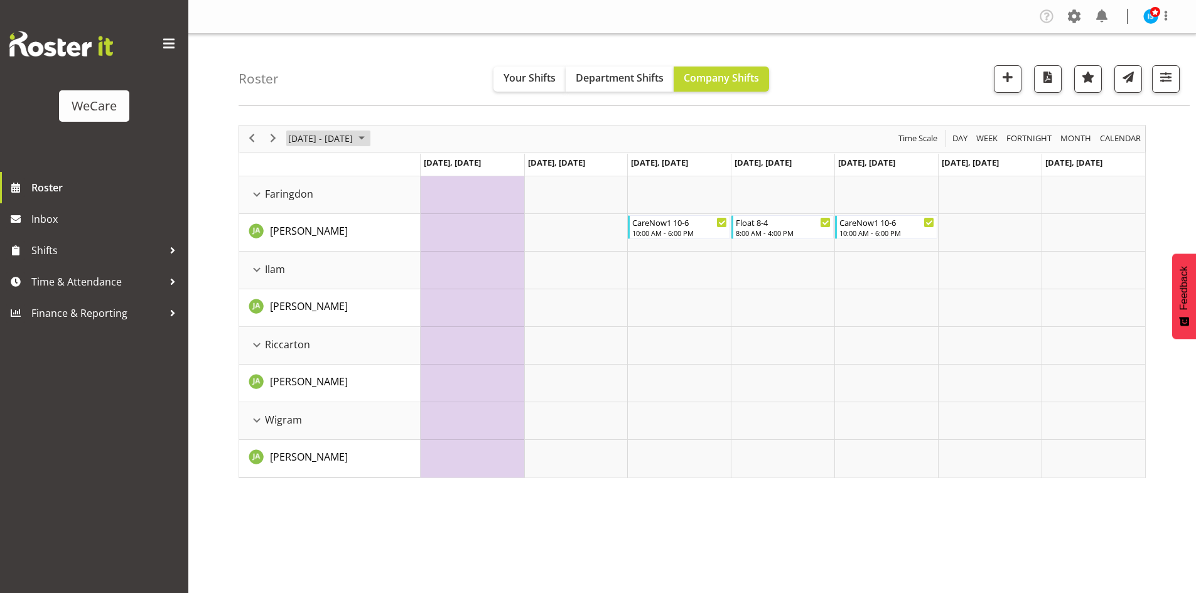
click at [316, 139] on span "Oct 27 - Nov 02, 2025" at bounding box center [320, 139] width 67 height 16
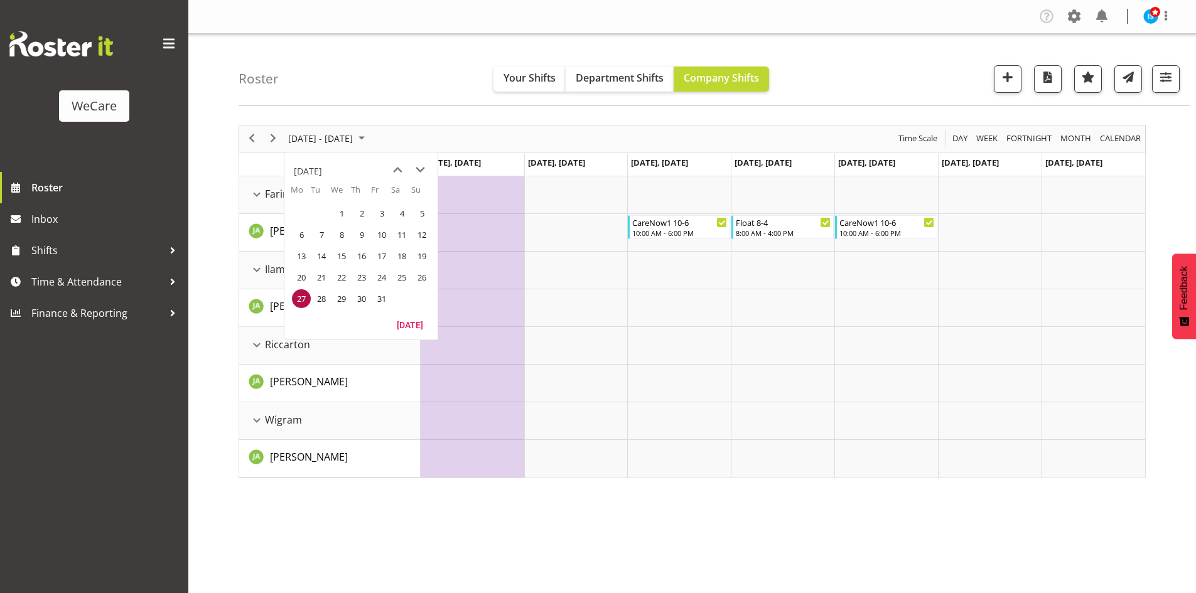
drag, startPoint x: 916, startPoint y: 102, endPoint x: 1126, endPoint y: 108, distance: 209.7
click at [916, 102] on div "Roster Your Shifts Department Shifts Company Shifts All Locations Clear Busines…" at bounding box center [714, 70] width 951 height 72
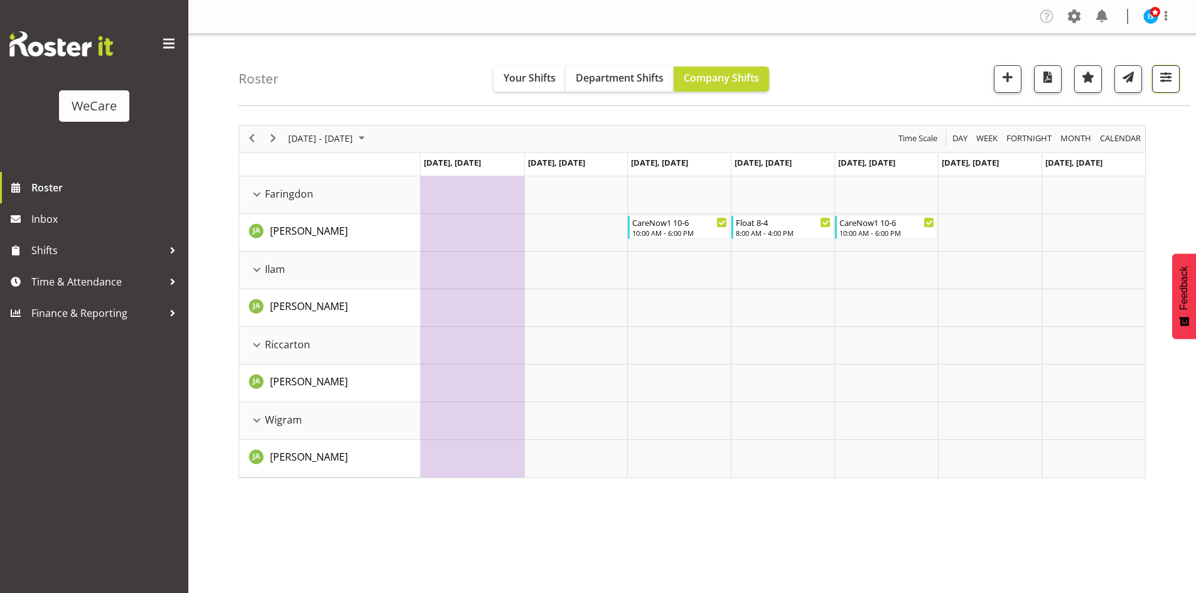
click at [1159, 86] on button "button" at bounding box center [1166, 79] width 28 height 28
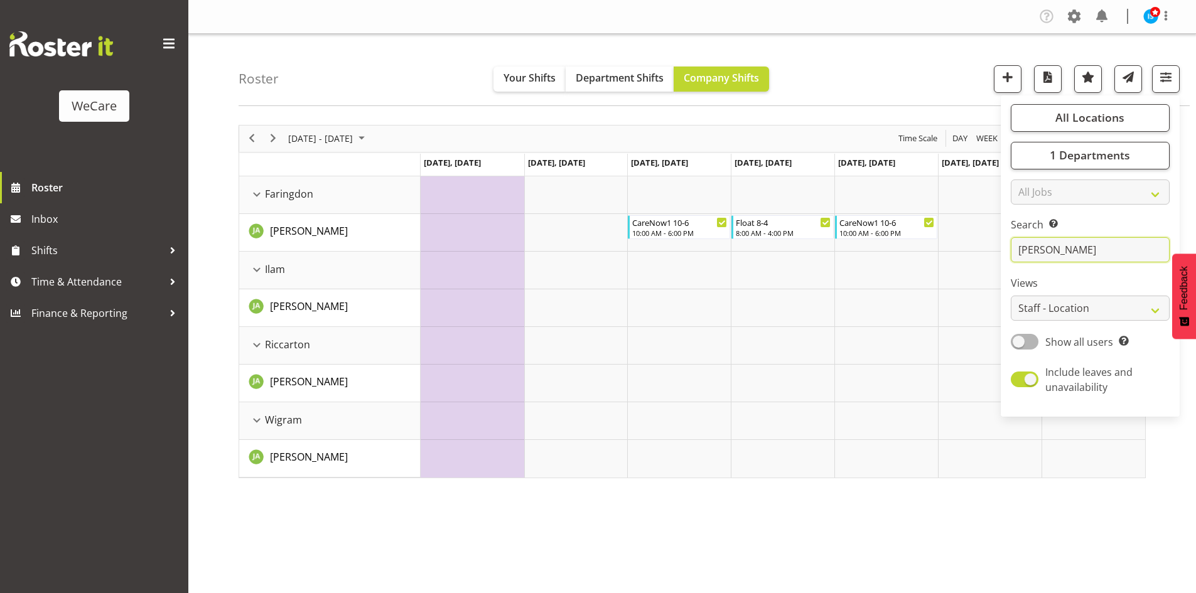
click at [1062, 260] on input "jane" at bounding box center [1090, 249] width 159 height 25
type input "j"
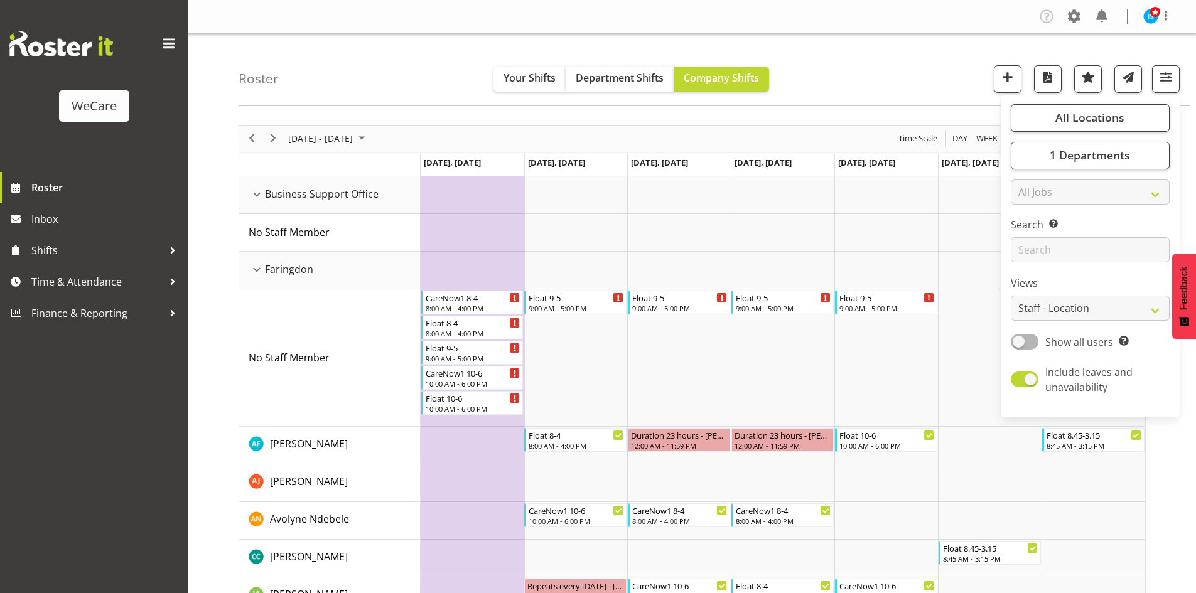
click at [866, 55] on div "Roster Your Shifts Department Shifts Company Shifts All Locations Clear Busines…" at bounding box center [714, 70] width 951 height 72
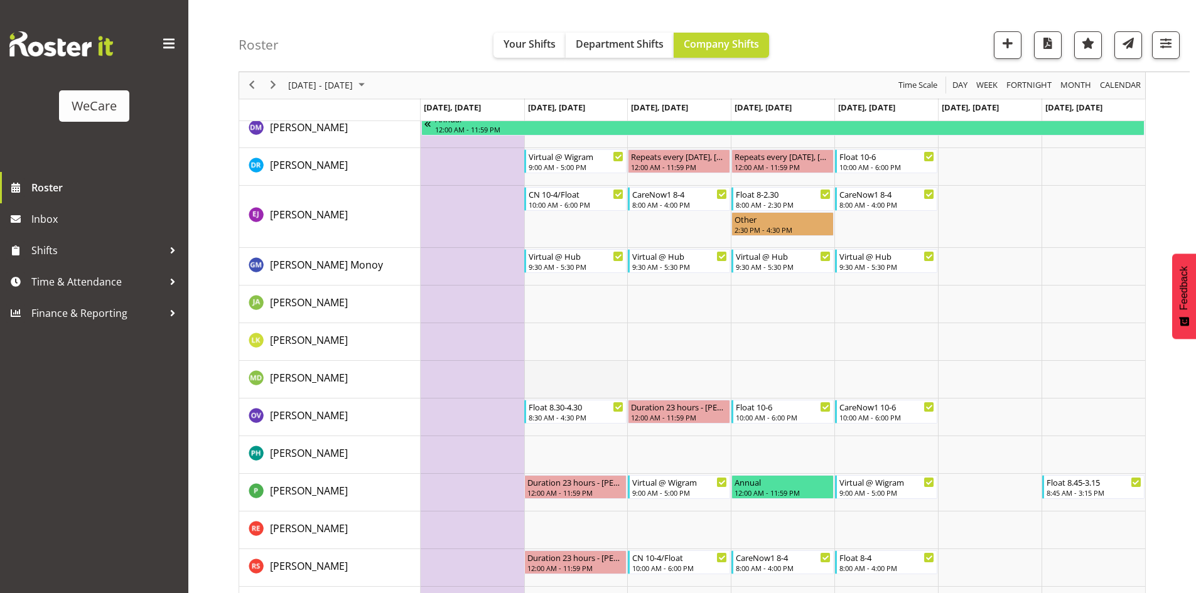
scroll to position [2502, 0]
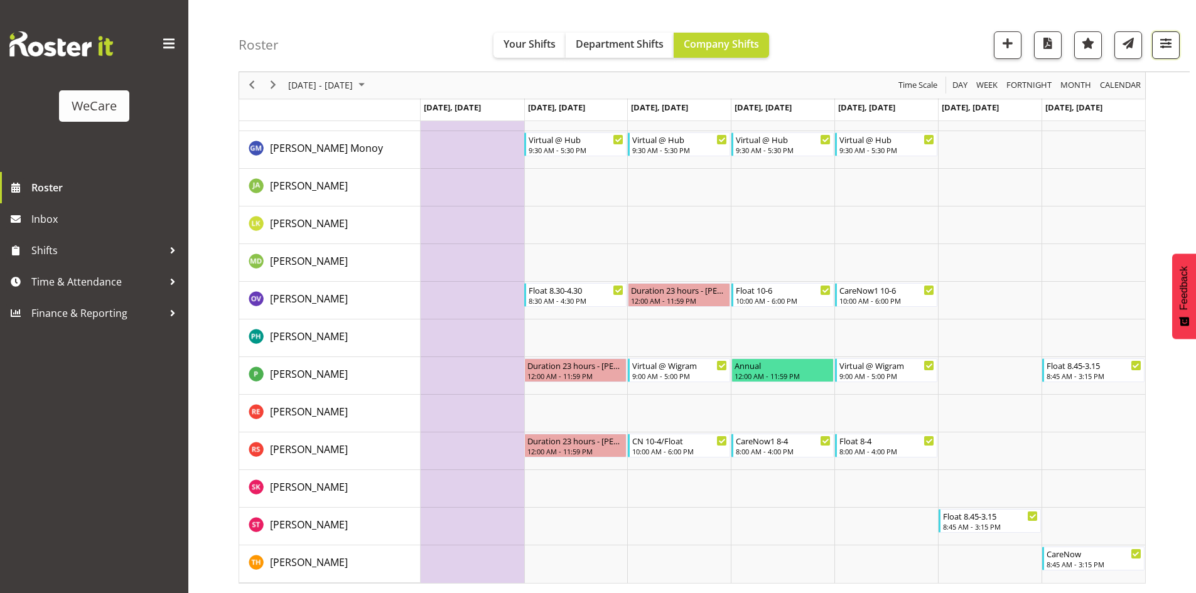
click at [1162, 35] on button "button" at bounding box center [1166, 45] width 28 height 28
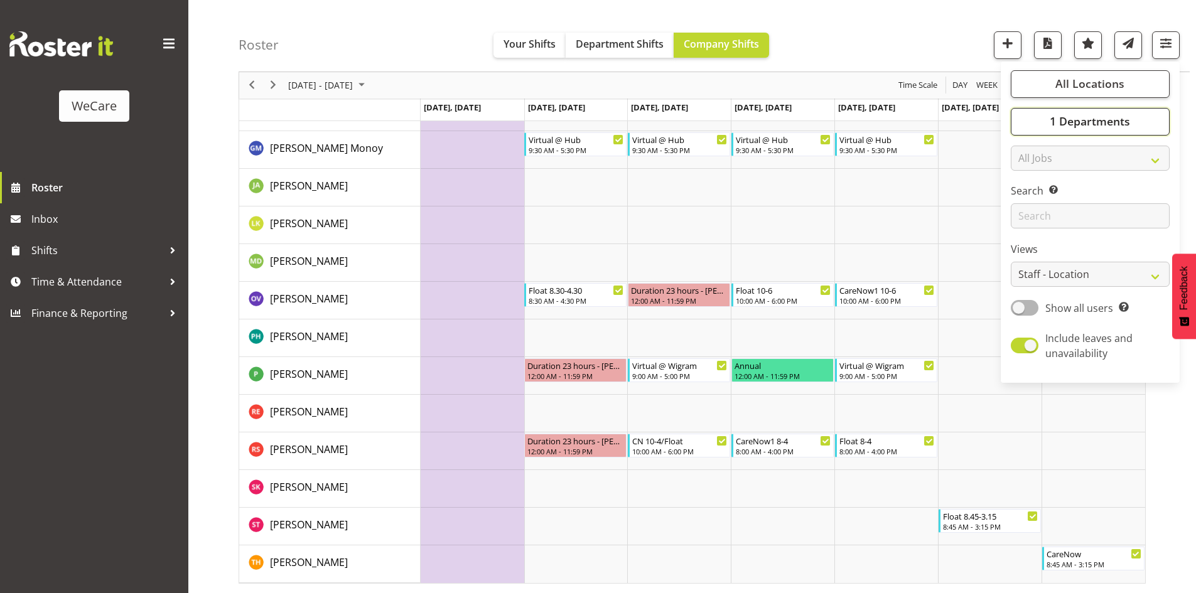
click at [1112, 126] on span "1 Departments" at bounding box center [1090, 121] width 80 height 15
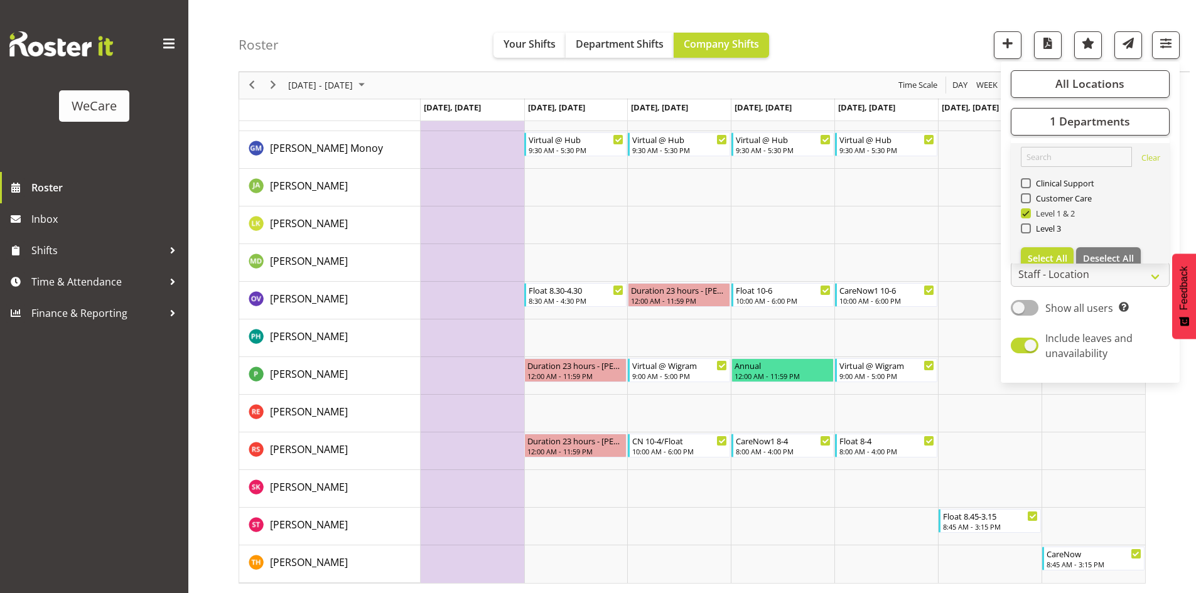
click at [1049, 213] on span "Level 1 & 2" at bounding box center [1053, 213] width 45 height 10
click at [1029, 213] on input "Level 1 & 2" at bounding box center [1025, 214] width 8 height 8
checkbox input "false"
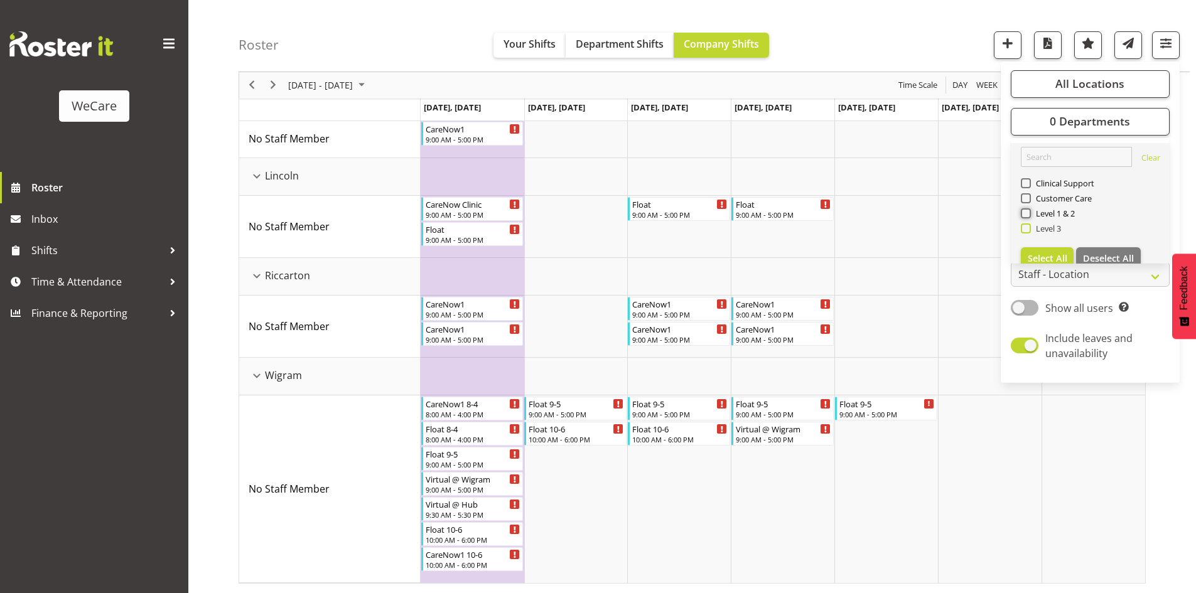
scroll to position [344, 0]
click at [1033, 224] on span "Level 3" at bounding box center [1046, 228] width 31 height 10
click at [1029, 225] on input "Level 3" at bounding box center [1025, 229] width 8 height 8
checkbox input "true"
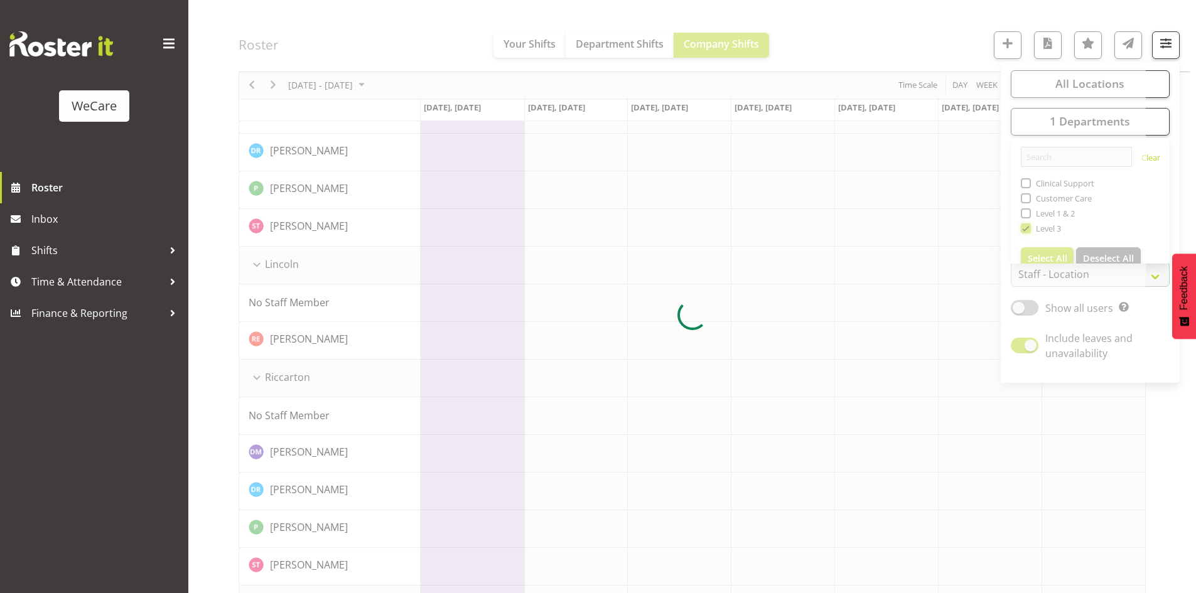
scroll to position [0, 0]
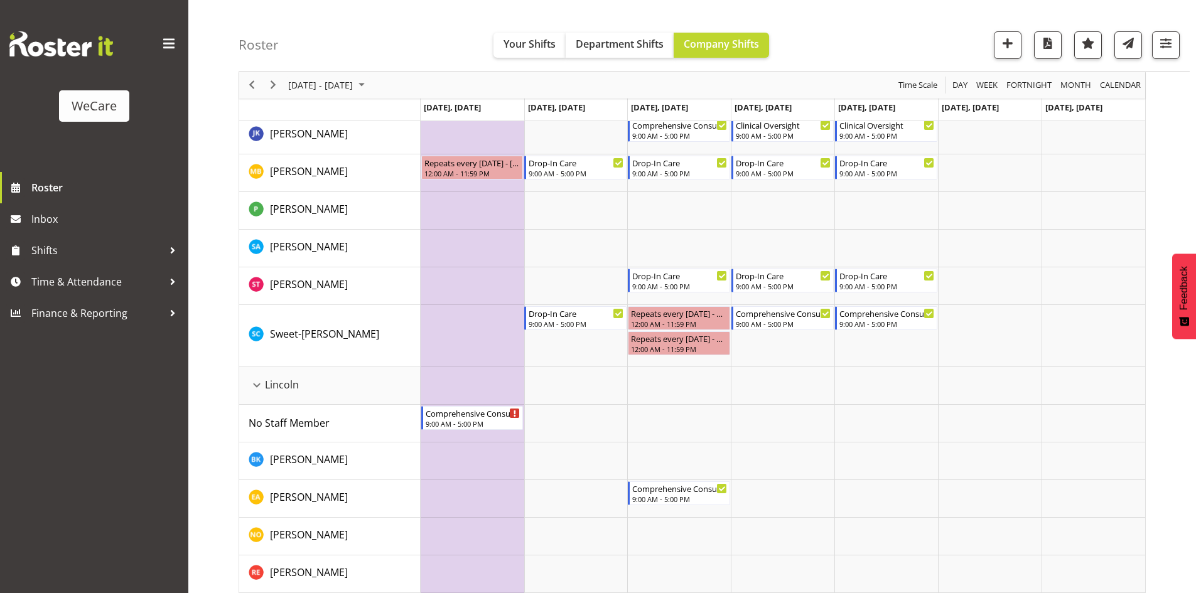
scroll to position [942, 0]
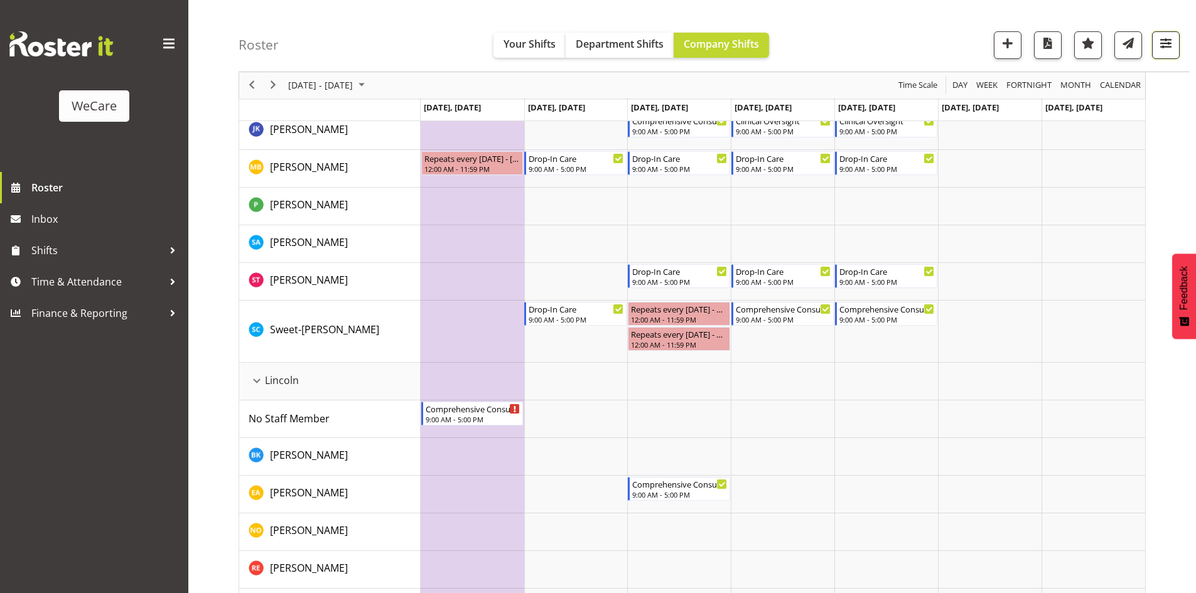
click at [1171, 44] on span "button" at bounding box center [1165, 43] width 16 height 16
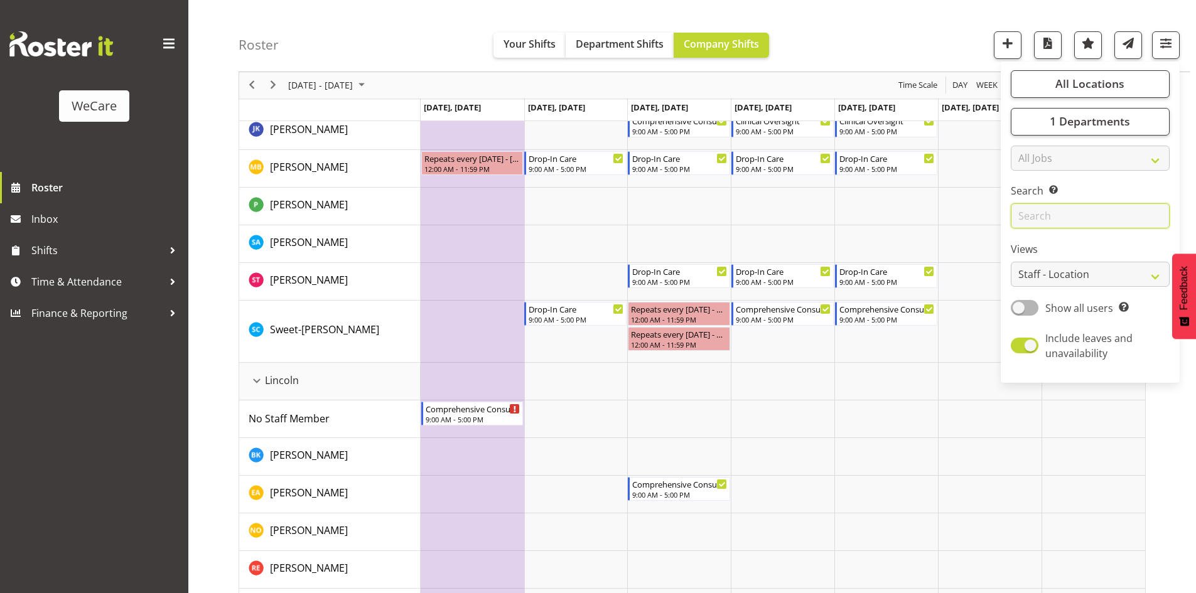
click at [1105, 214] on input "text" at bounding box center [1090, 216] width 159 height 25
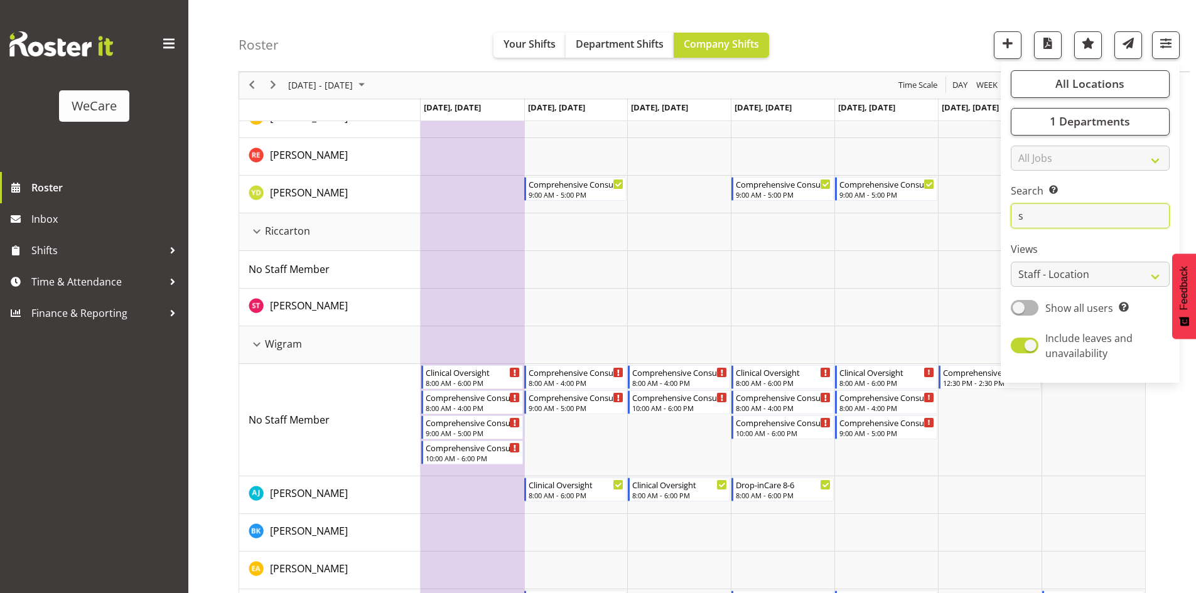
scroll to position [0, 0]
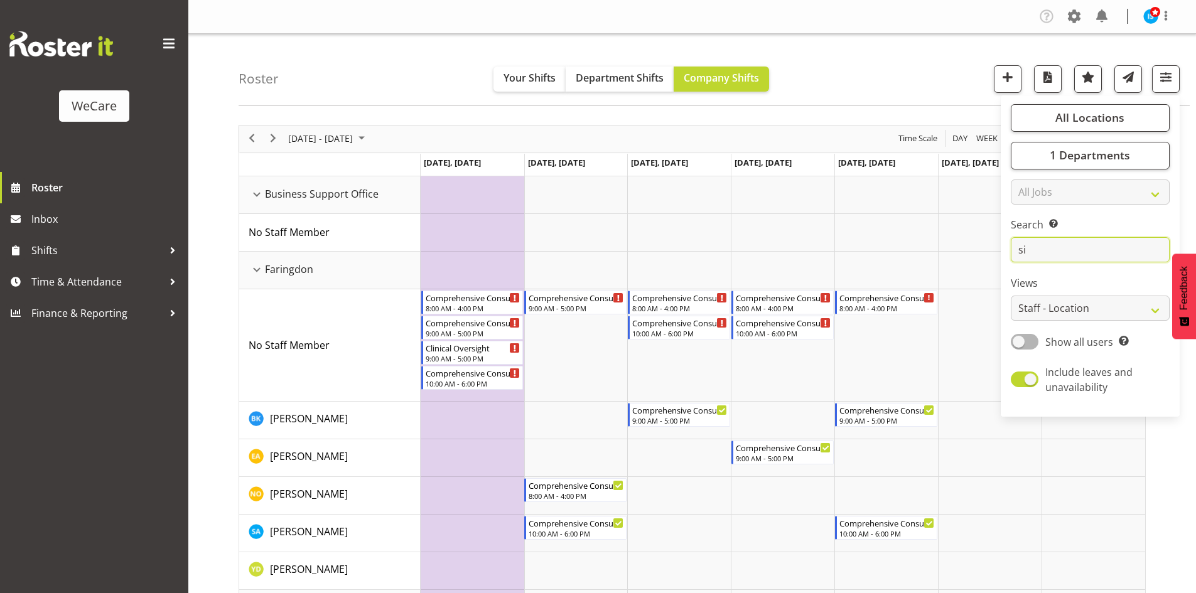
type input "s"
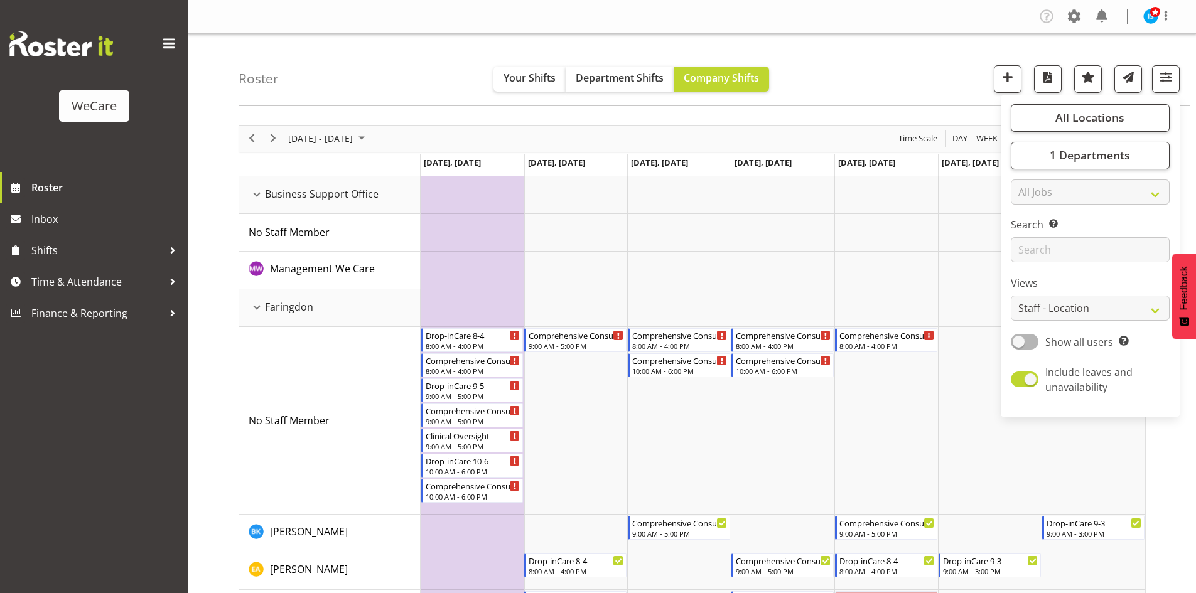
click at [443, 91] on div "Roster Your Shifts Department Shifts Company Shifts All Locations Clear Busines…" at bounding box center [714, 70] width 951 height 72
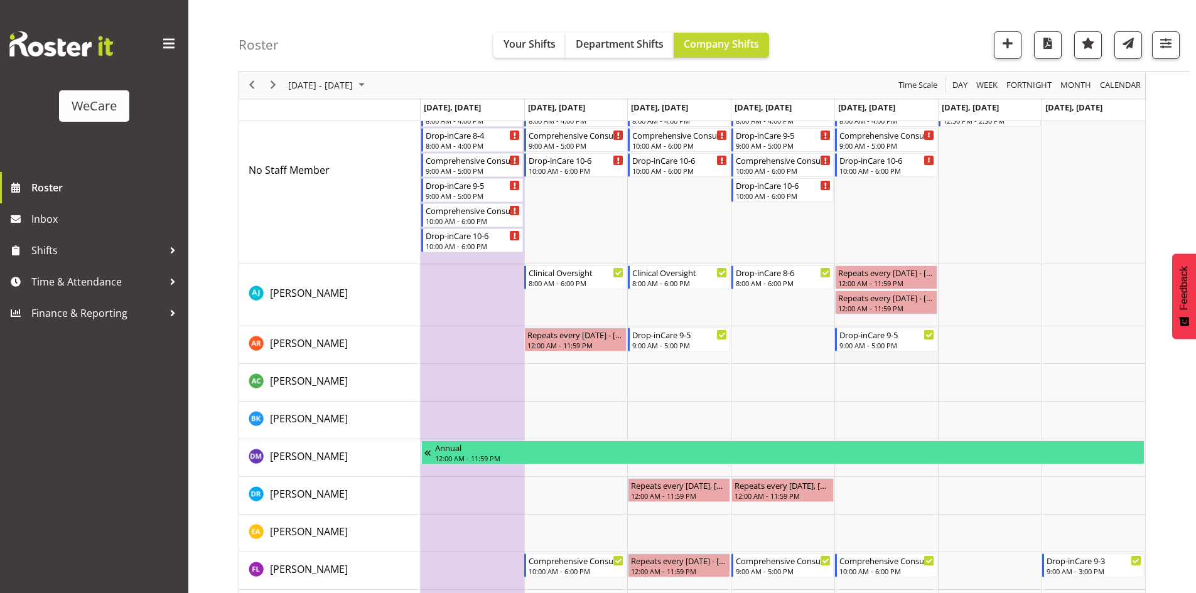
scroll to position [1820, 0]
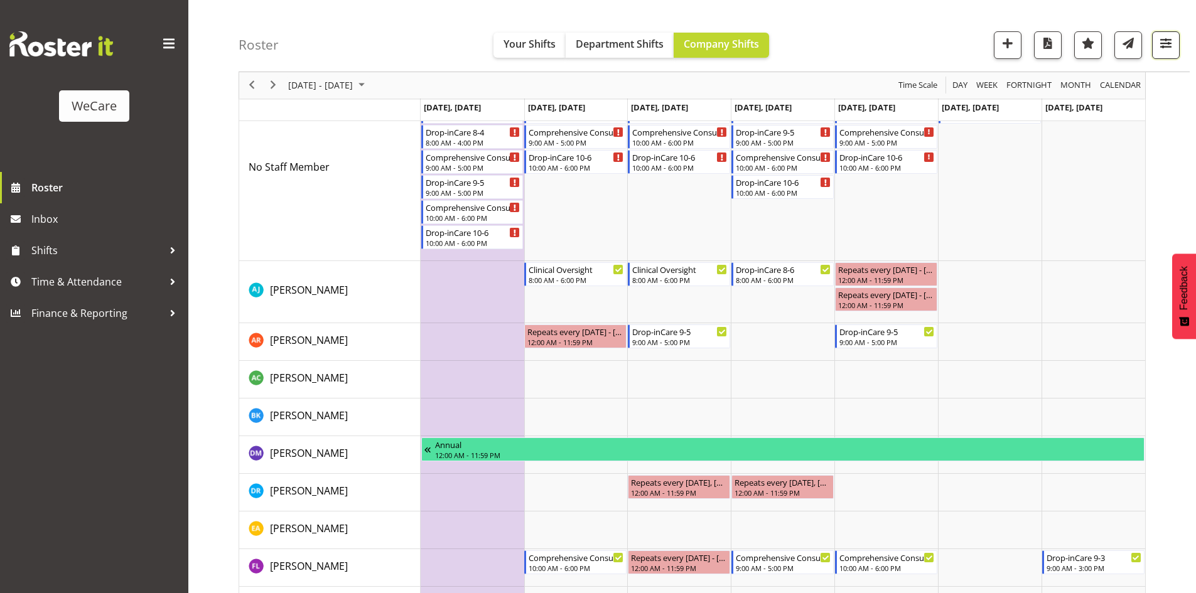
click at [1167, 36] on span "button" at bounding box center [1165, 43] width 16 height 16
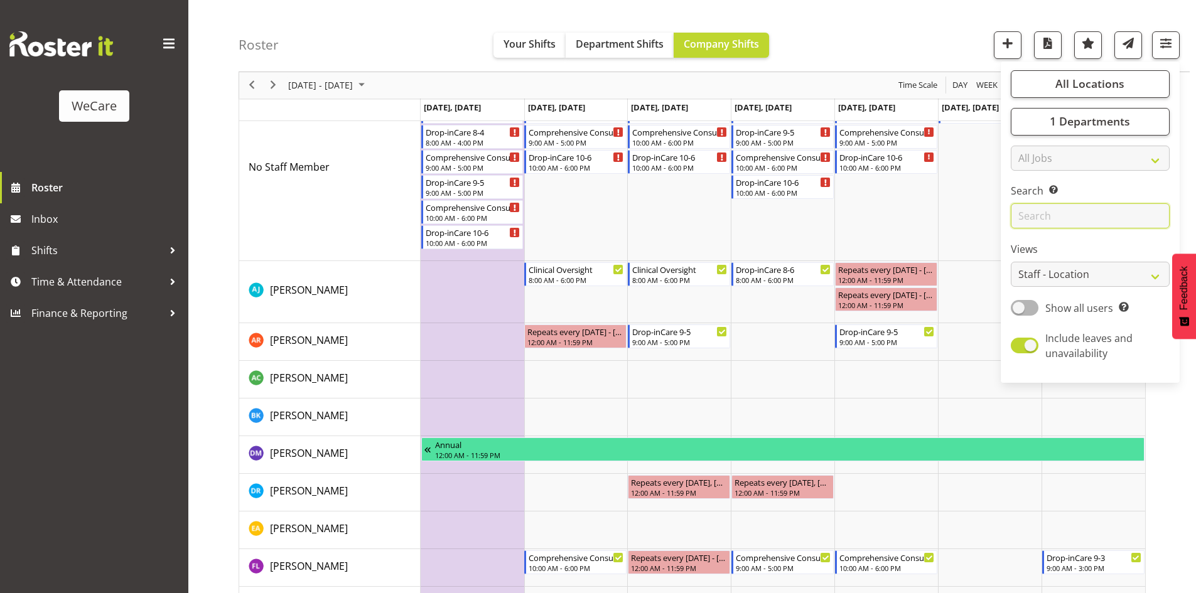
click at [1082, 218] on input "text" at bounding box center [1090, 216] width 159 height 25
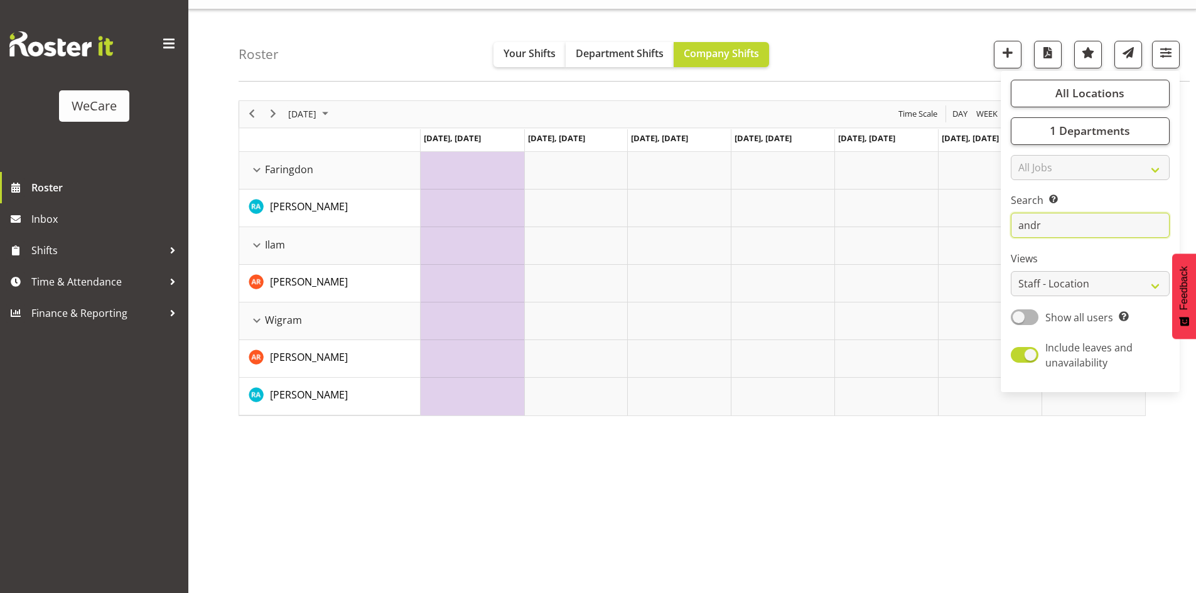
scroll to position [24, 0]
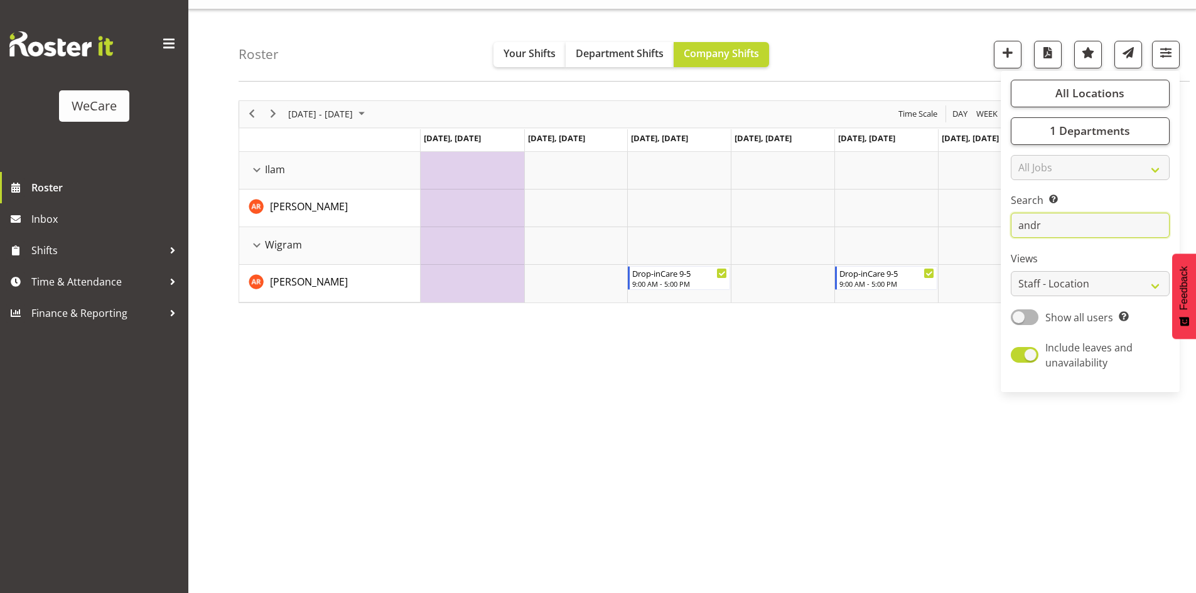
click at [1081, 232] on input "andr" at bounding box center [1090, 225] width 159 height 25
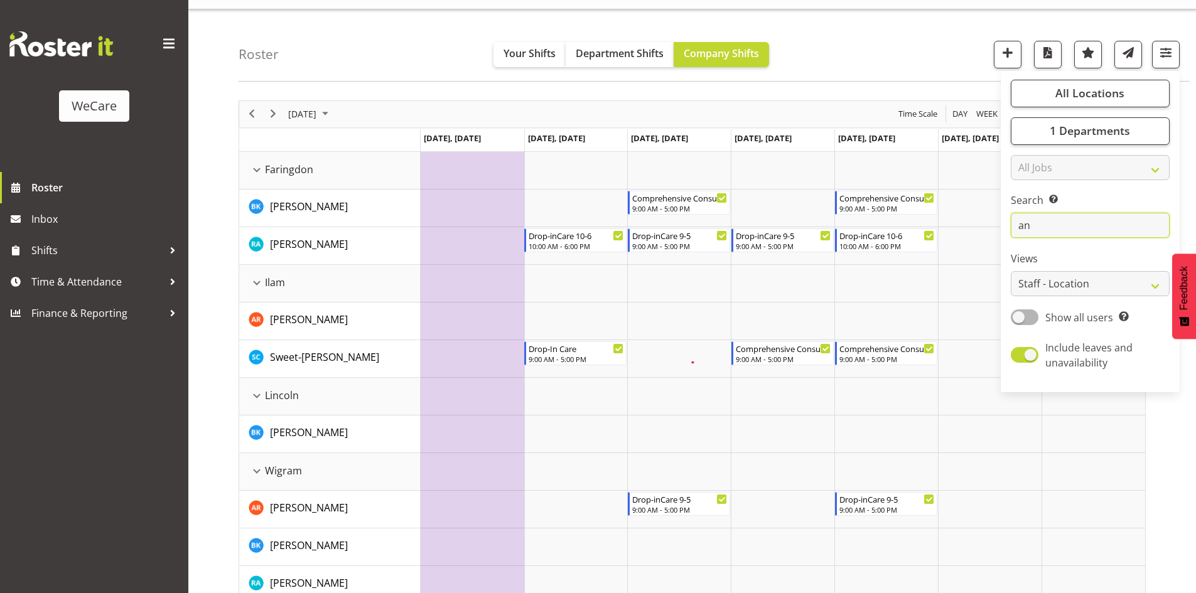
scroll to position [83, 0]
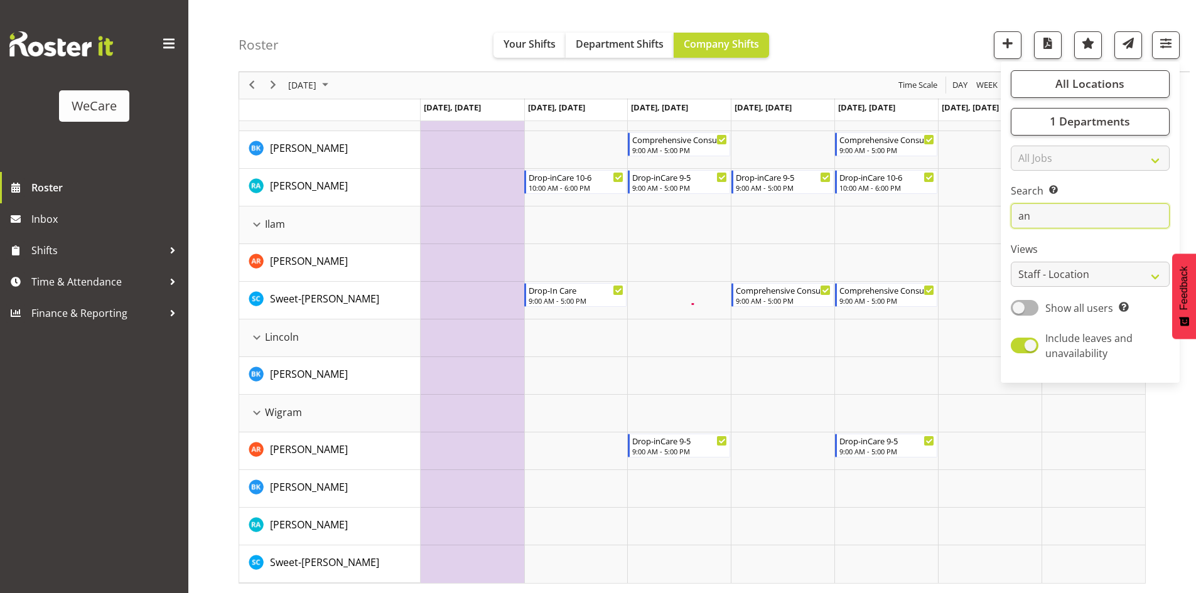
type input "a"
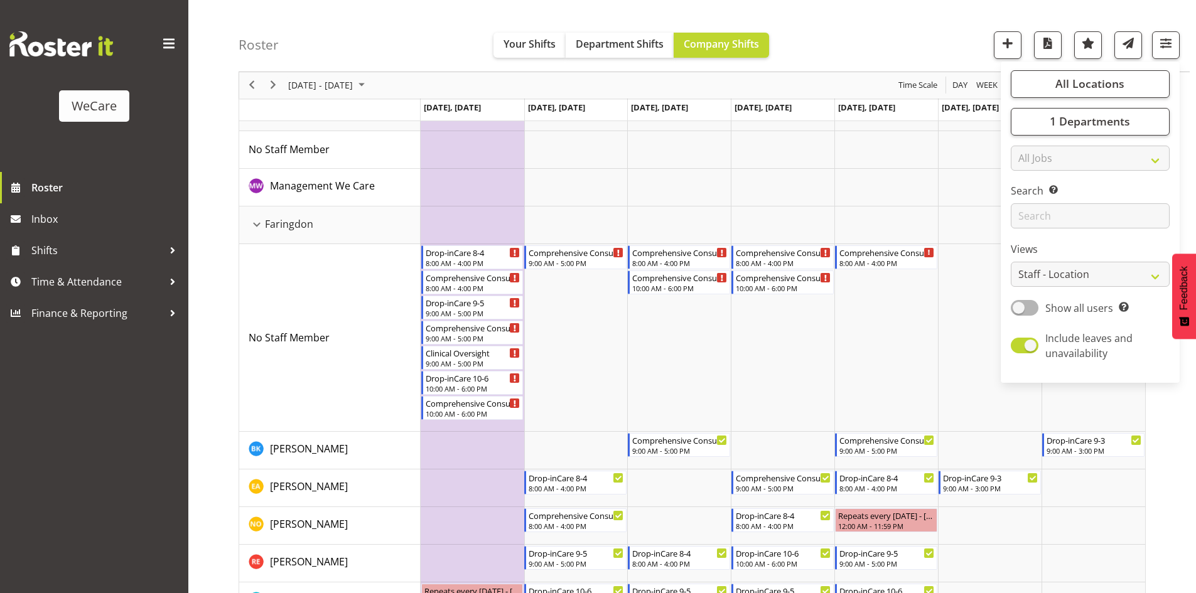
click at [874, 64] on div "Roster Your Shifts Department Shifts Company Shifts All Locations Clear Busines…" at bounding box center [714, 36] width 951 height 72
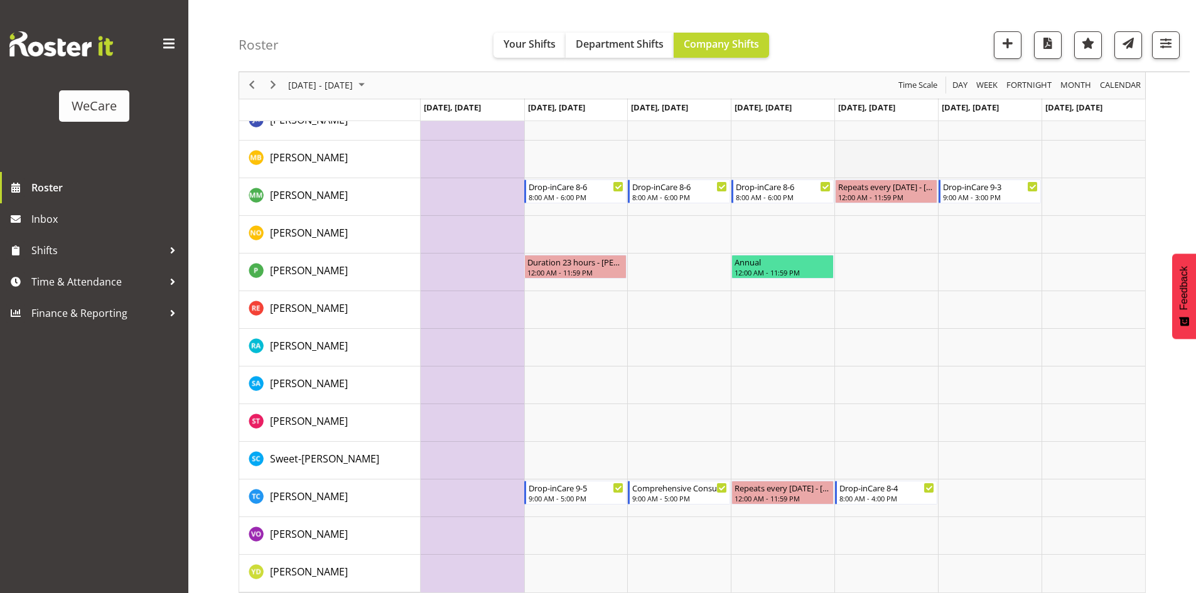
scroll to position [2314, 0]
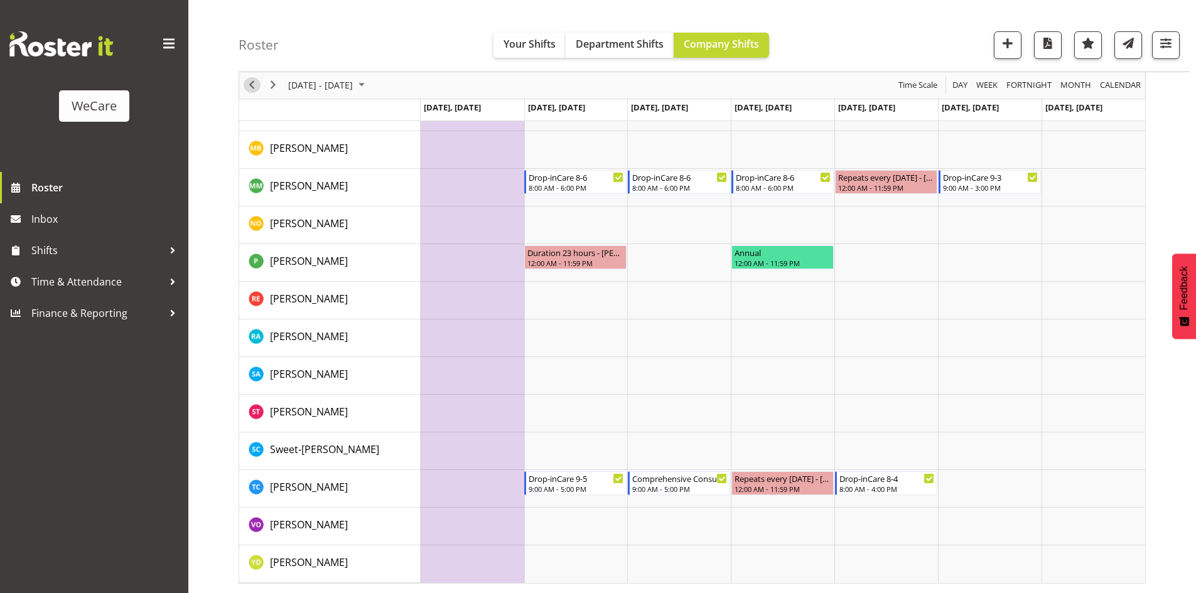
click at [243, 80] on div "previous period" at bounding box center [251, 85] width 21 height 26
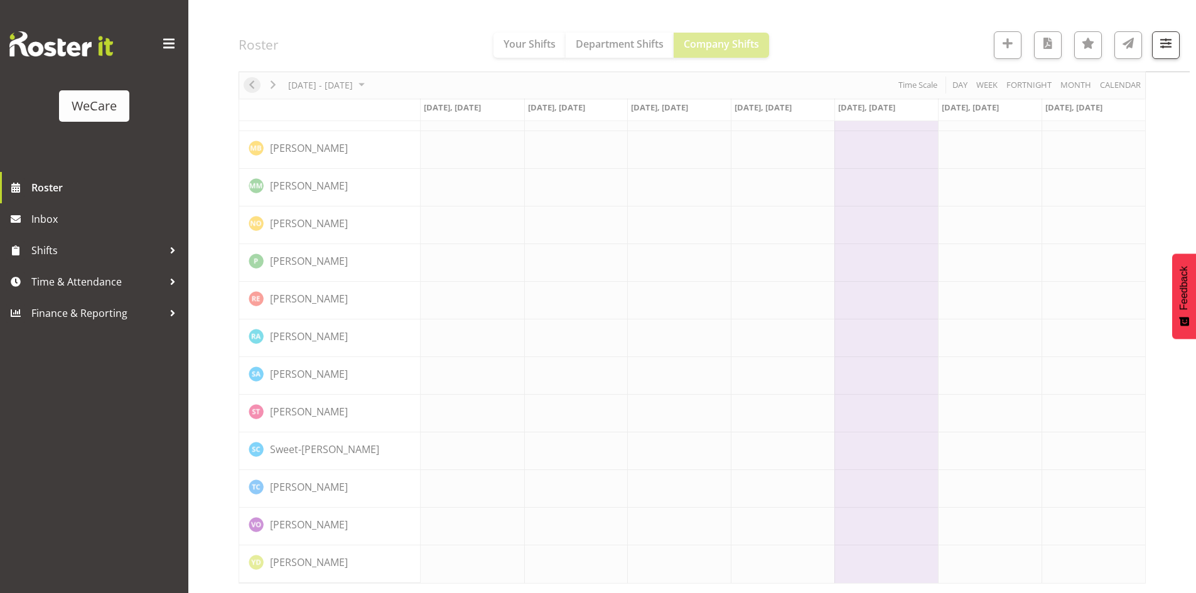
scroll to position [1891, 0]
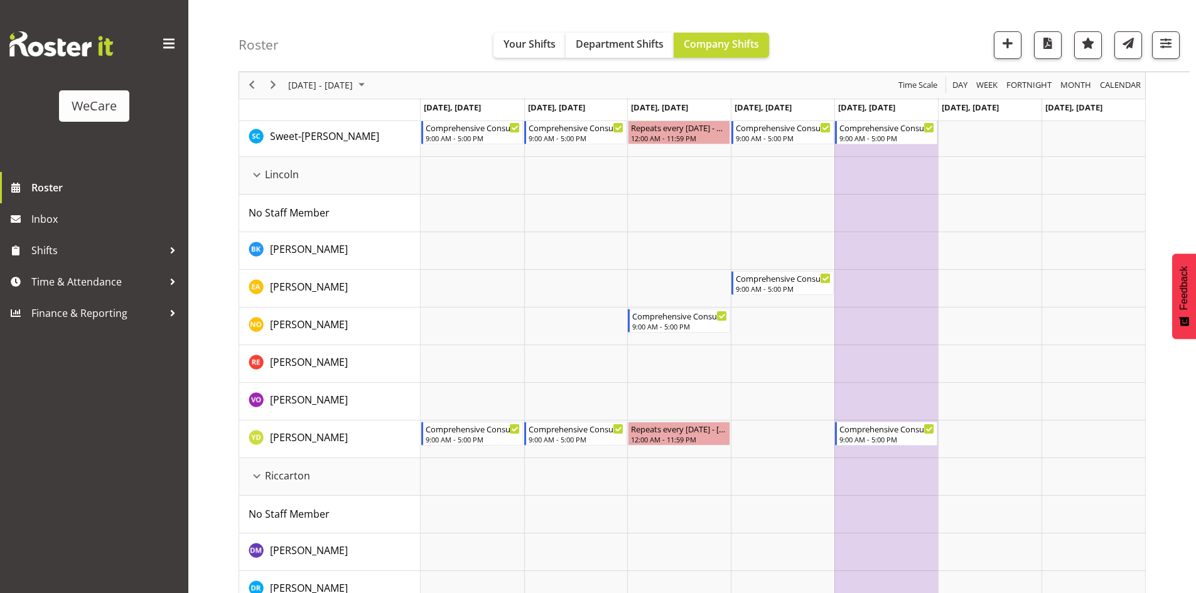
scroll to position [910, 0]
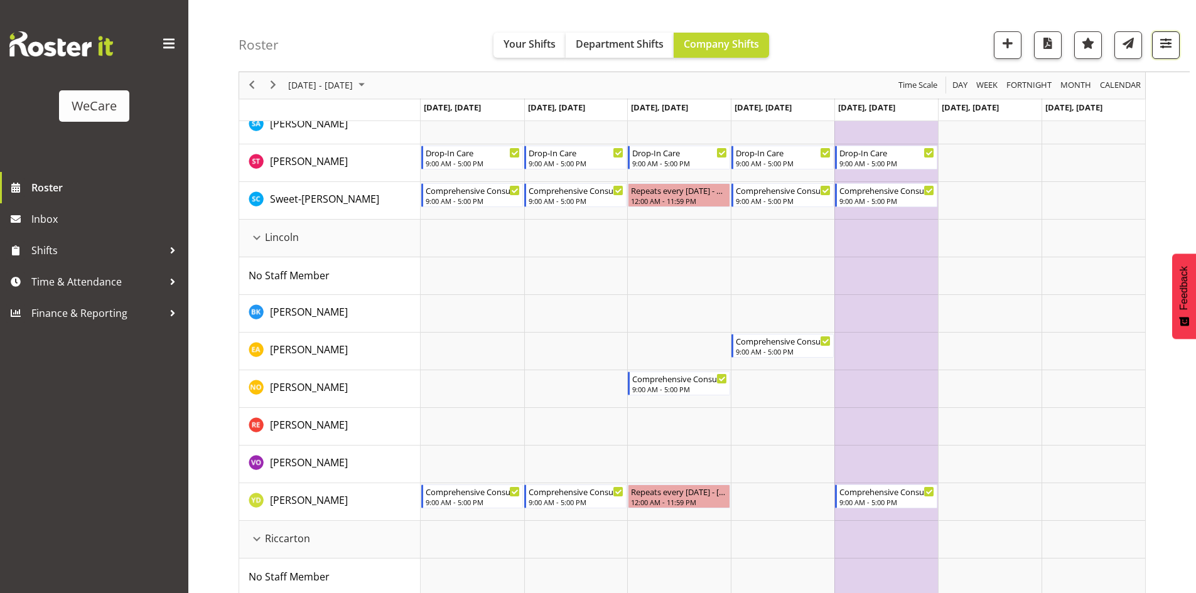
click at [1164, 45] on span "button" at bounding box center [1165, 43] width 16 height 16
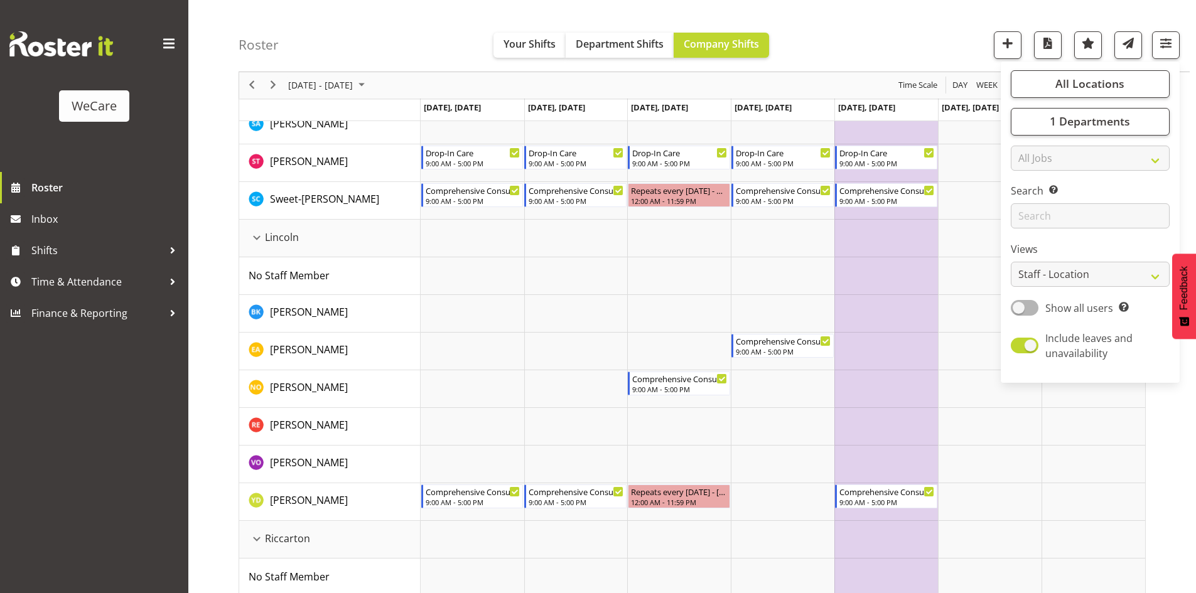
click at [1070, 231] on div "All Locations Clear Business Support Office Faringdon Ilam Lincoln Riccarton Wi…" at bounding box center [1090, 222] width 179 height 311
click at [1066, 227] on input "text" at bounding box center [1090, 216] width 159 height 25
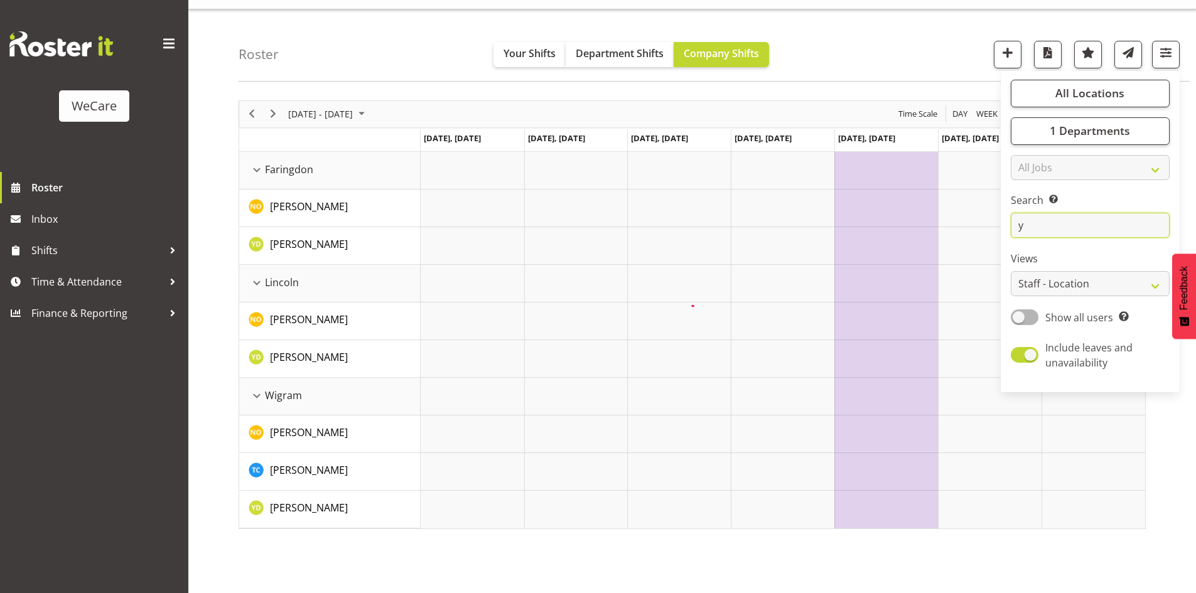
scroll to position [0, 0]
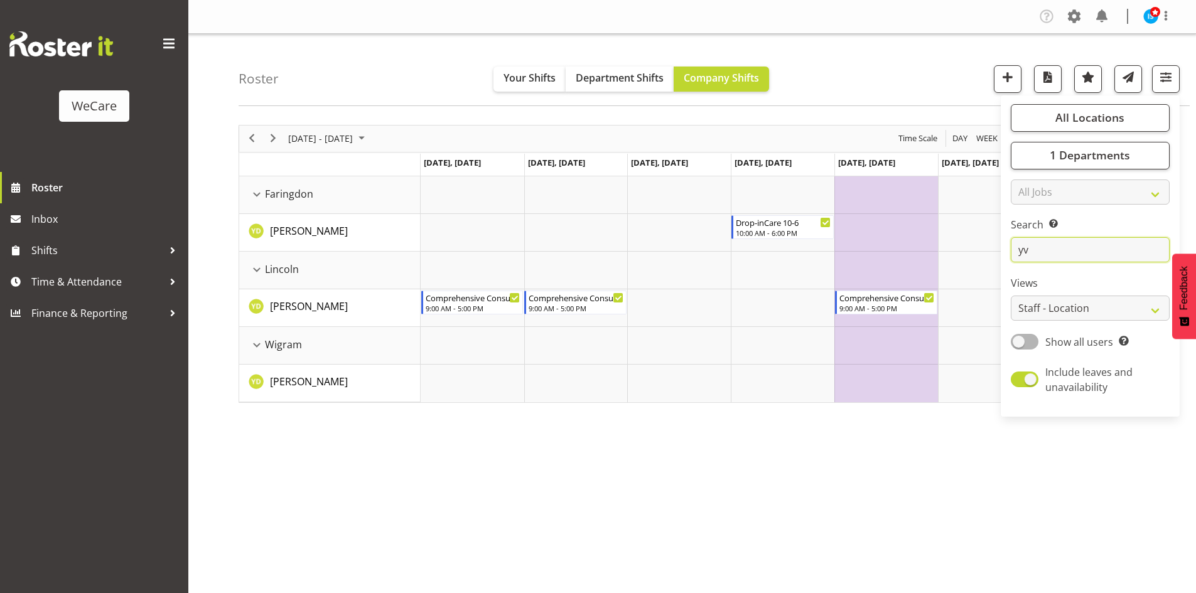
type input "y"
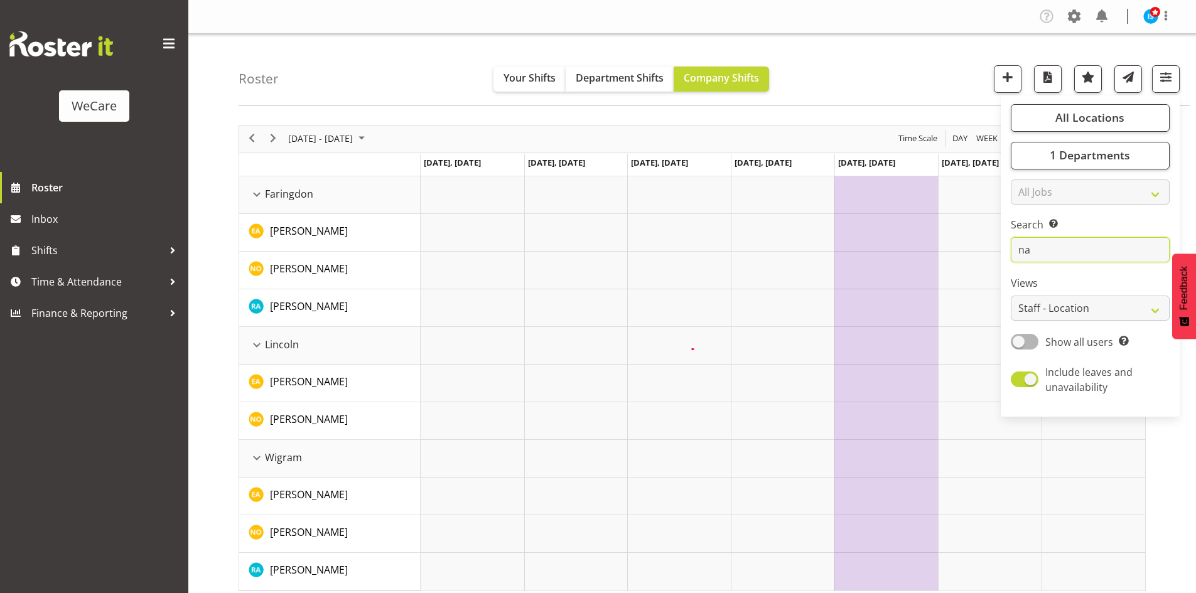
type input "n"
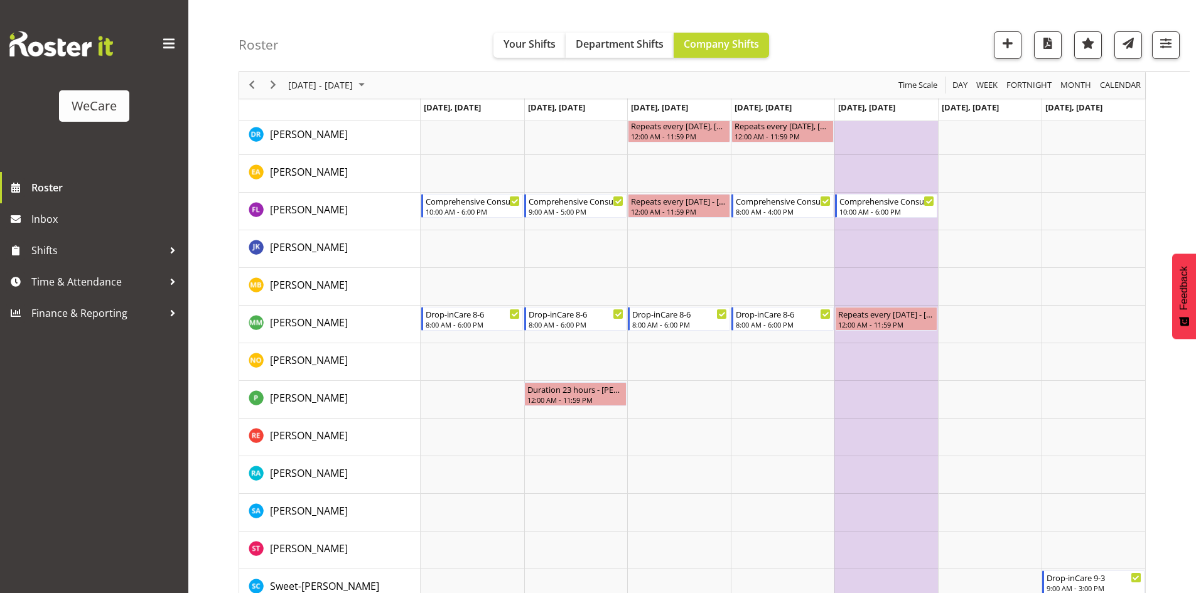
scroll to position [2040, 0]
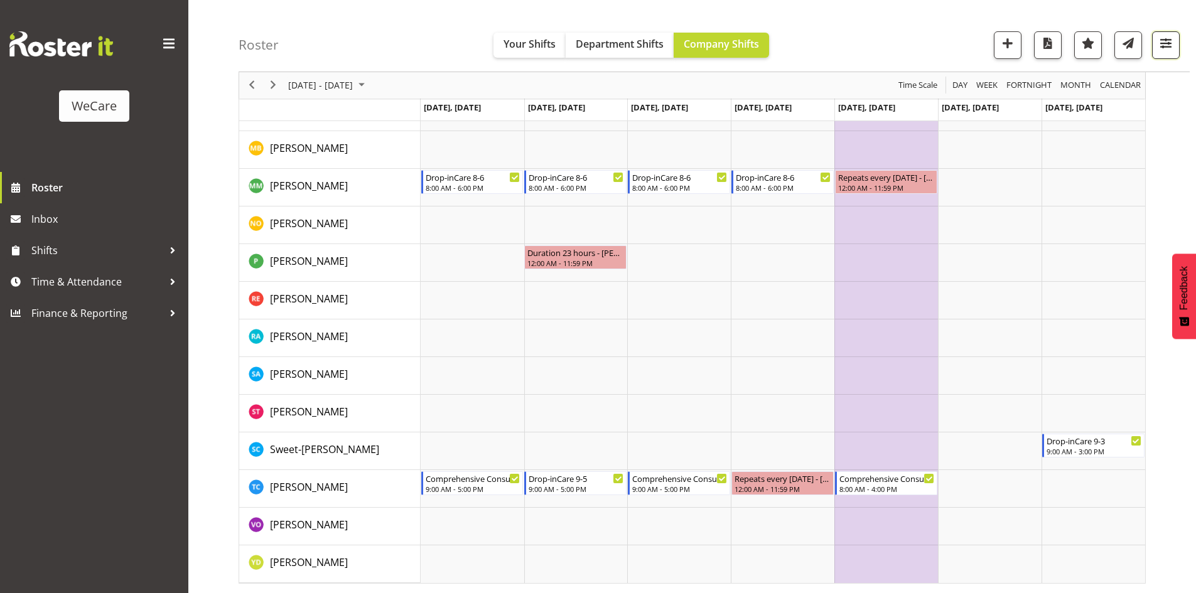
click at [1172, 44] on span "button" at bounding box center [1165, 43] width 16 height 16
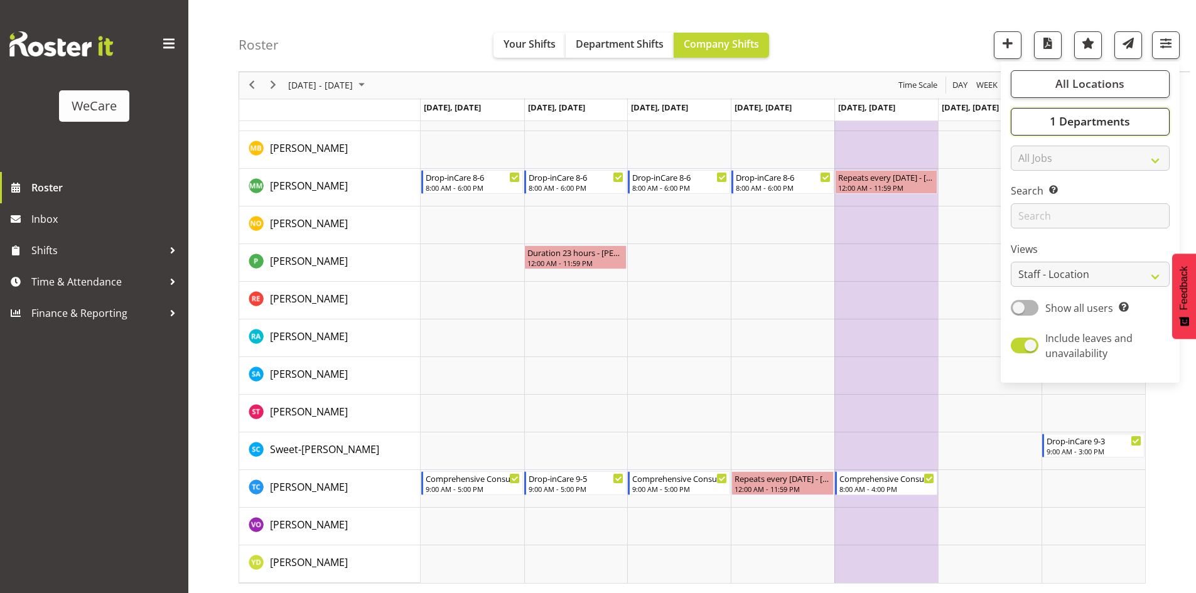
click at [1056, 120] on span "1 Departments" at bounding box center [1090, 121] width 80 height 15
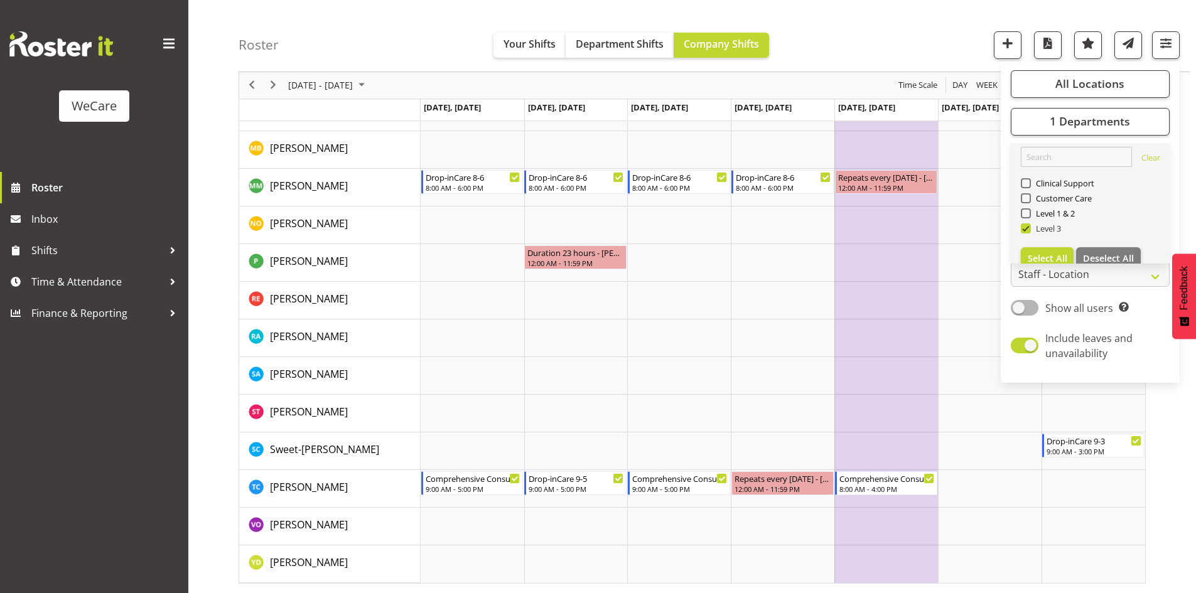
click at [1038, 223] on span "Level 3" at bounding box center [1046, 228] width 31 height 10
click at [1029, 225] on input "Level 3" at bounding box center [1025, 229] width 8 height 8
checkbox input "false"
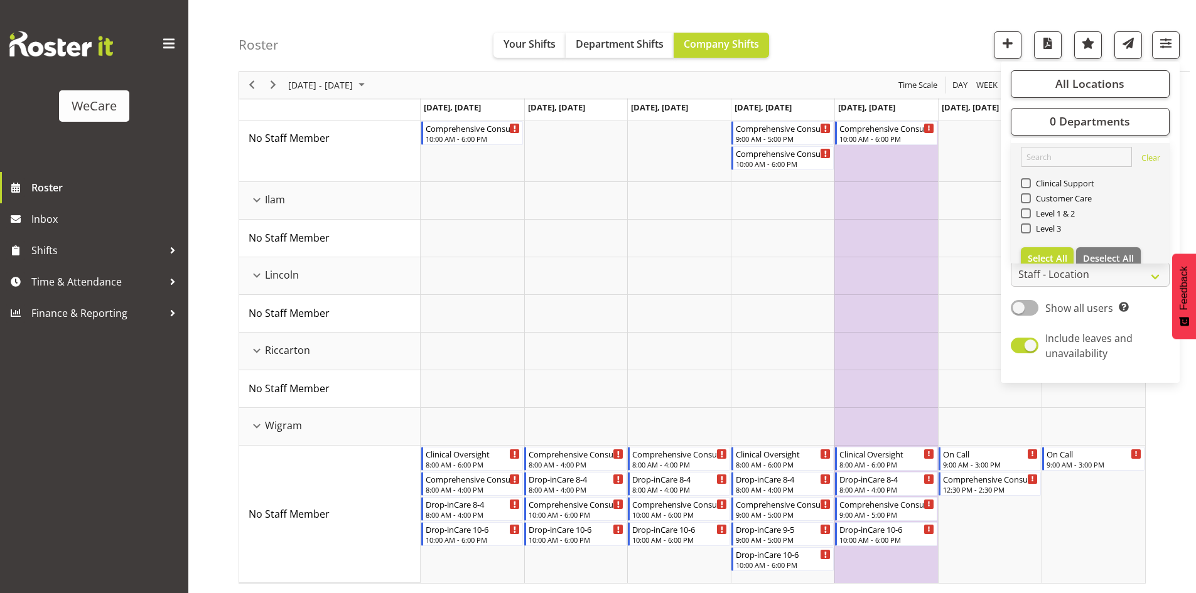
click at [1036, 220] on div "Level 1 & 2" at bounding box center [1090, 214] width 139 height 15
click at [1035, 217] on span "Level 1 & 2" at bounding box center [1053, 213] width 45 height 10
click at [1029, 217] on input "Level 1 & 2" at bounding box center [1025, 214] width 8 height 8
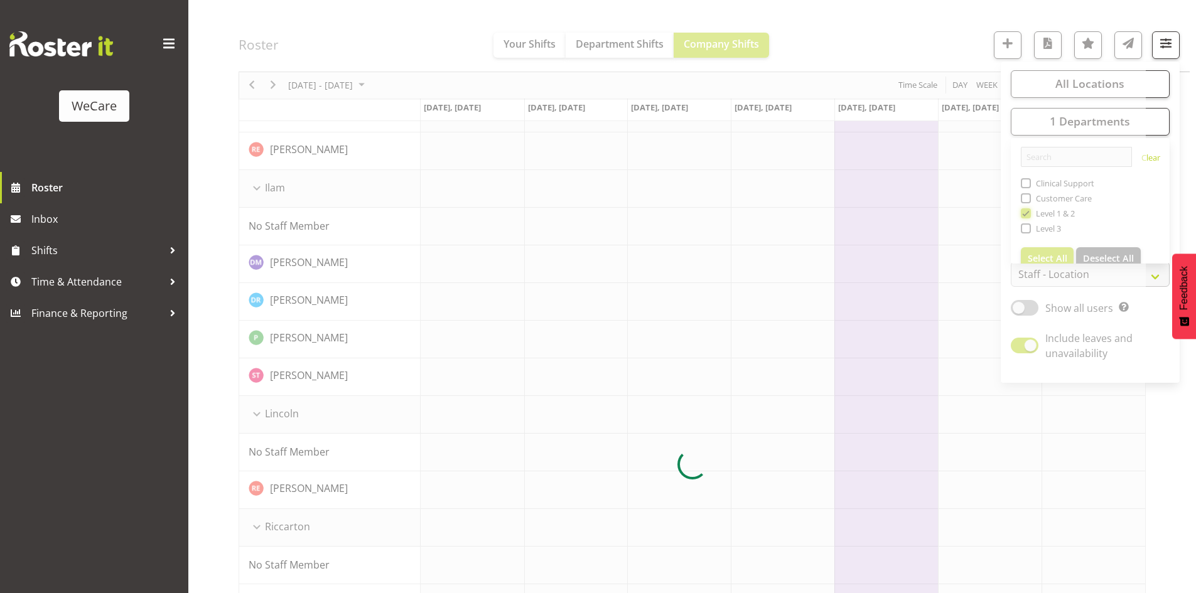
scroll to position [0, 0]
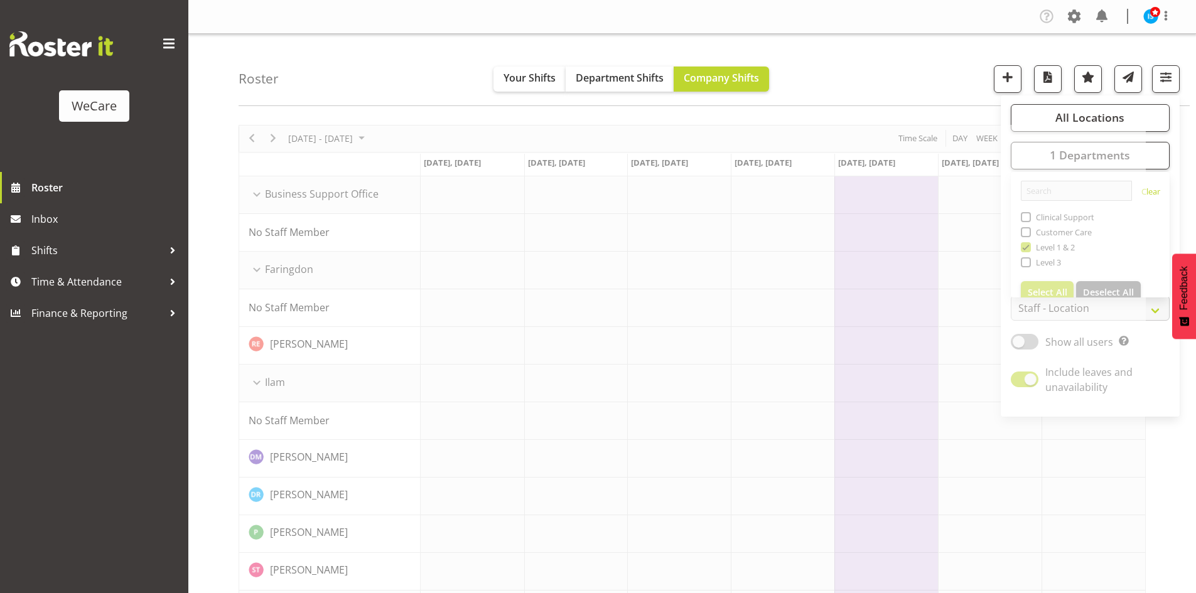
click at [917, 60] on div "Roster Your Shifts Department Shifts Company Shifts All Locations Clear Busines…" at bounding box center [714, 70] width 951 height 72
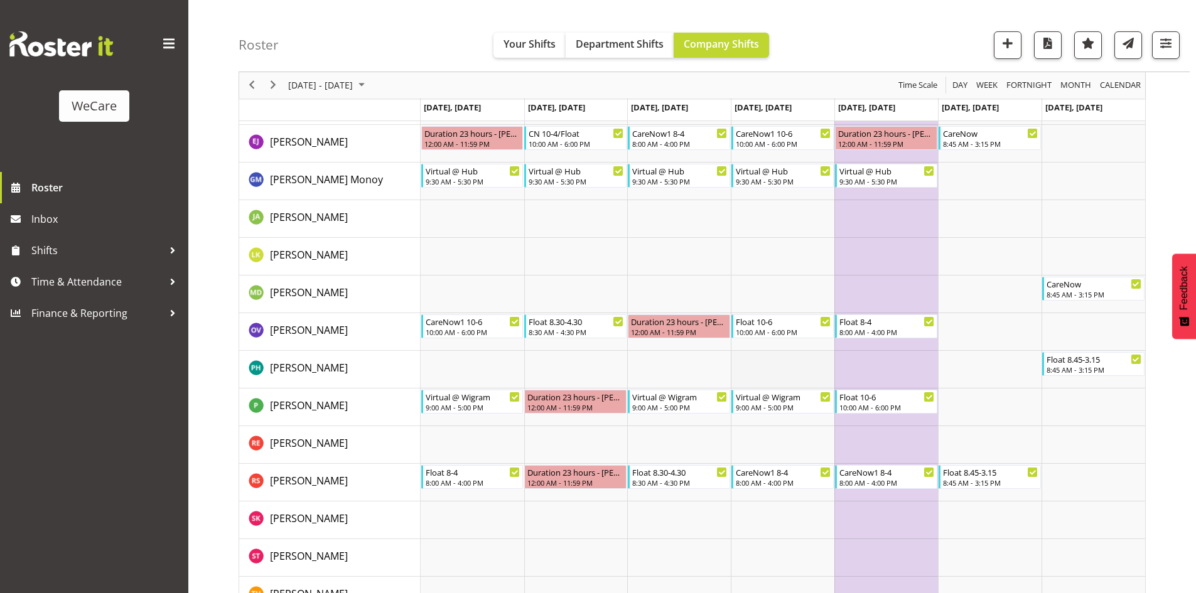
scroll to position [2228, 0]
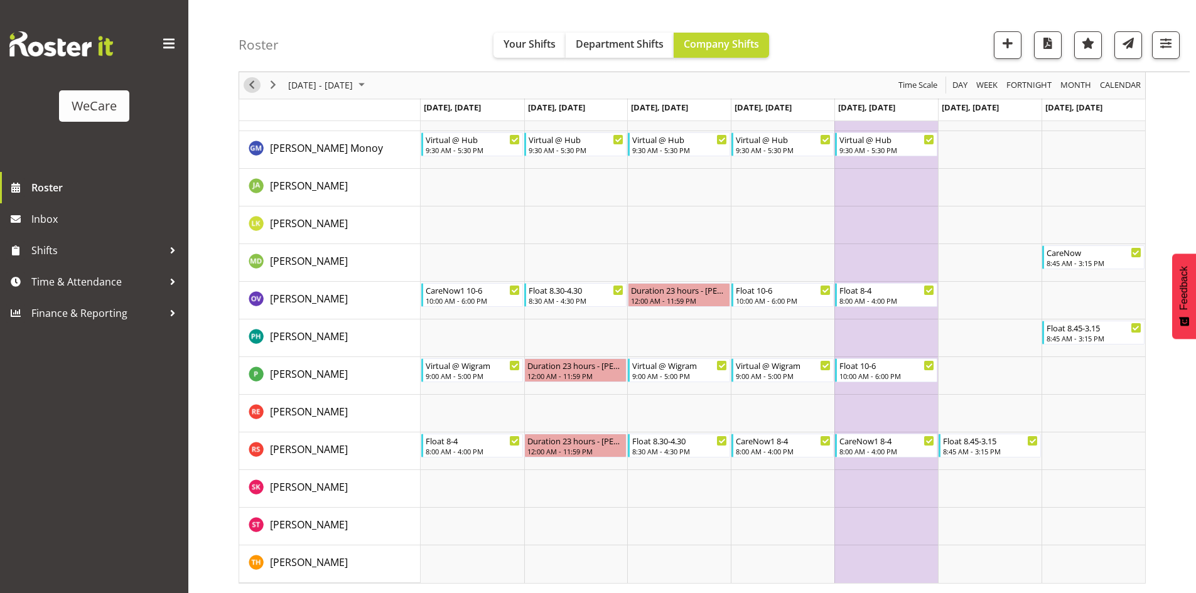
click at [250, 89] on span "Previous" at bounding box center [251, 86] width 15 height 16
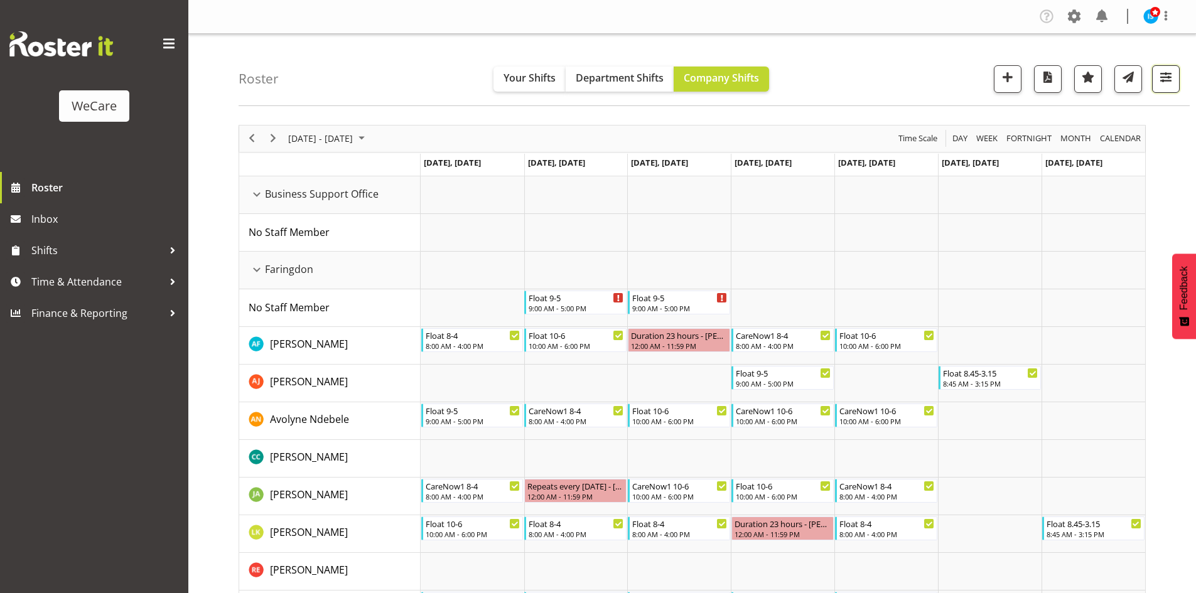
click at [1171, 80] on span "button" at bounding box center [1165, 77] width 16 height 16
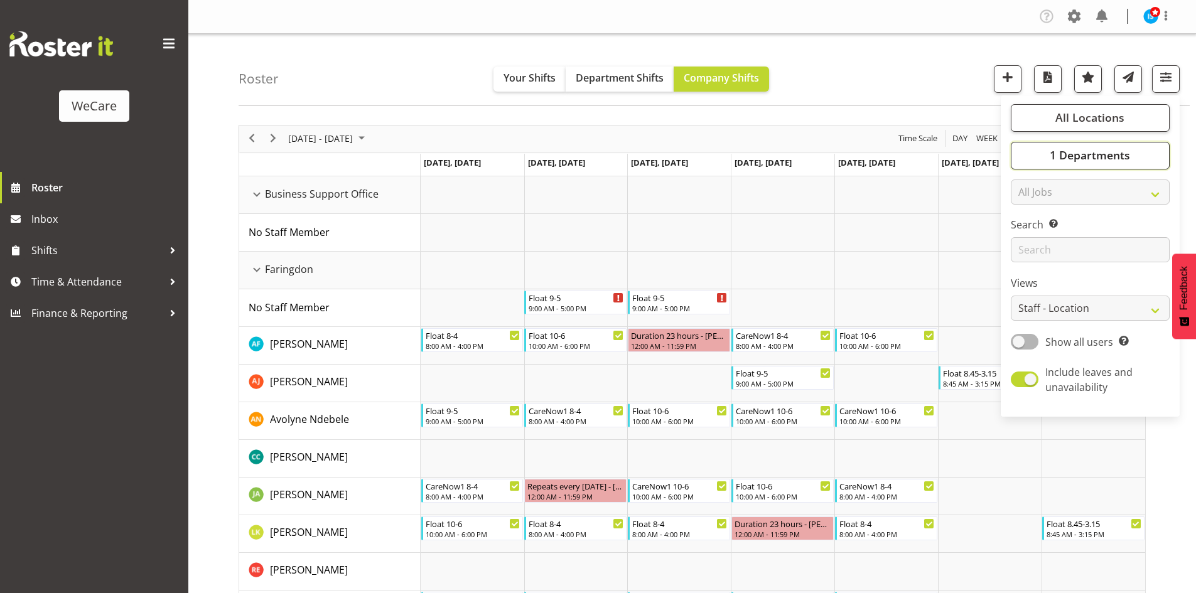
click at [1117, 155] on span "1 Departments" at bounding box center [1090, 155] width 80 height 15
click at [1054, 248] on span "Level 1 & 2" at bounding box center [1053, 247] width 45 height 10
click at [1029, 248] on input "Level 1 & 2" at bounding box center [1025, 247] width 8 height 8
checkbox input "false"
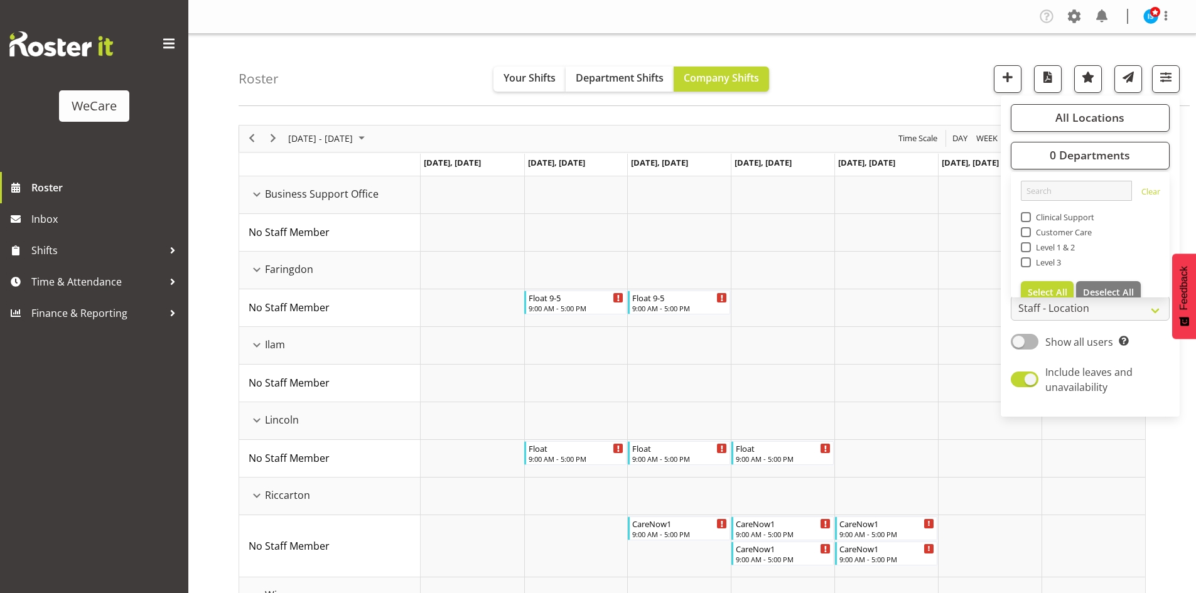
click at [1046, 259] on span "Level 3" at bounding box center [1046, 262] width 31 height 10
click at [1029, 259] on input "Level 3" at bounding box center [1025, 262] width 8 height 8
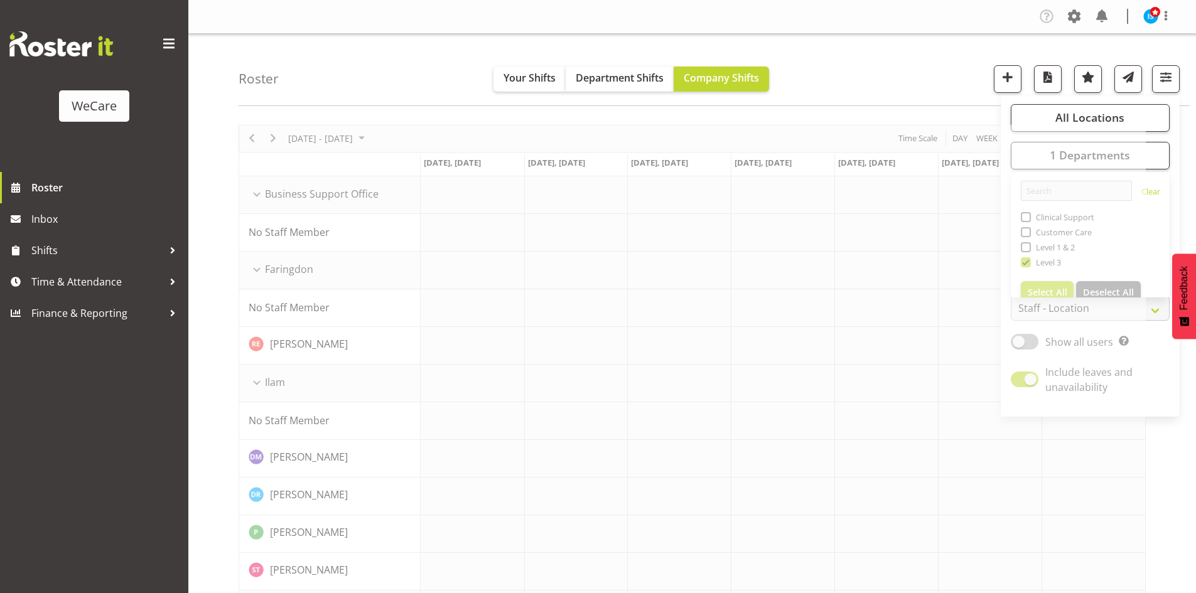
click at [958, 99] on div "Roster Your Shifts Department Shifts Company Shifts All Locations Clear Busines…" at bounding box center [714, 70] width 951 height 72
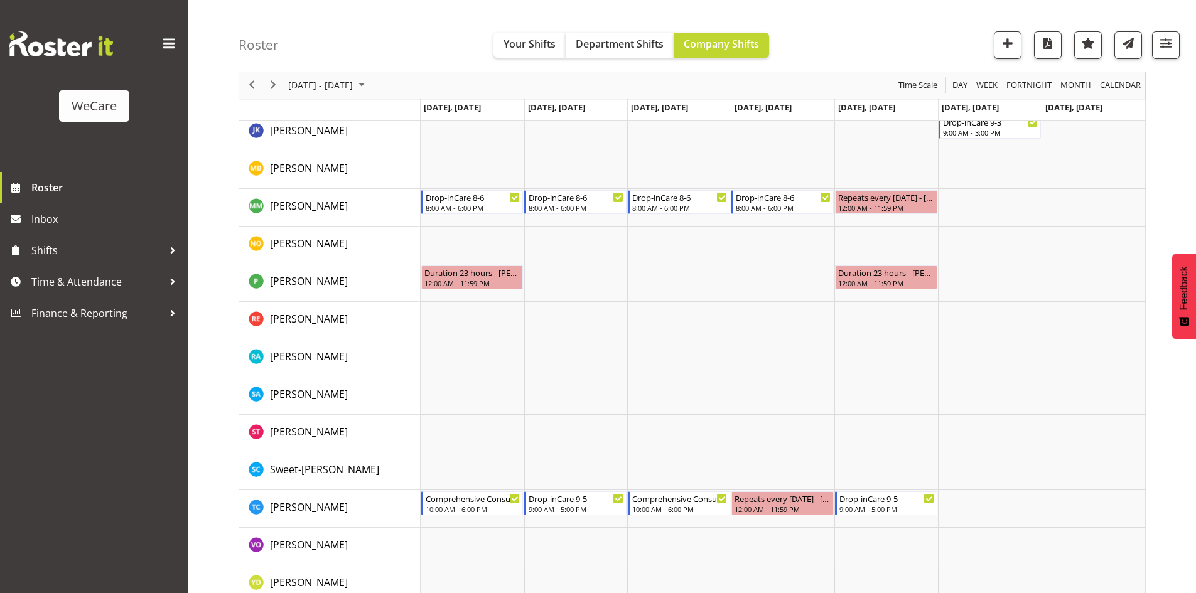
scroll to position [2040, 0]
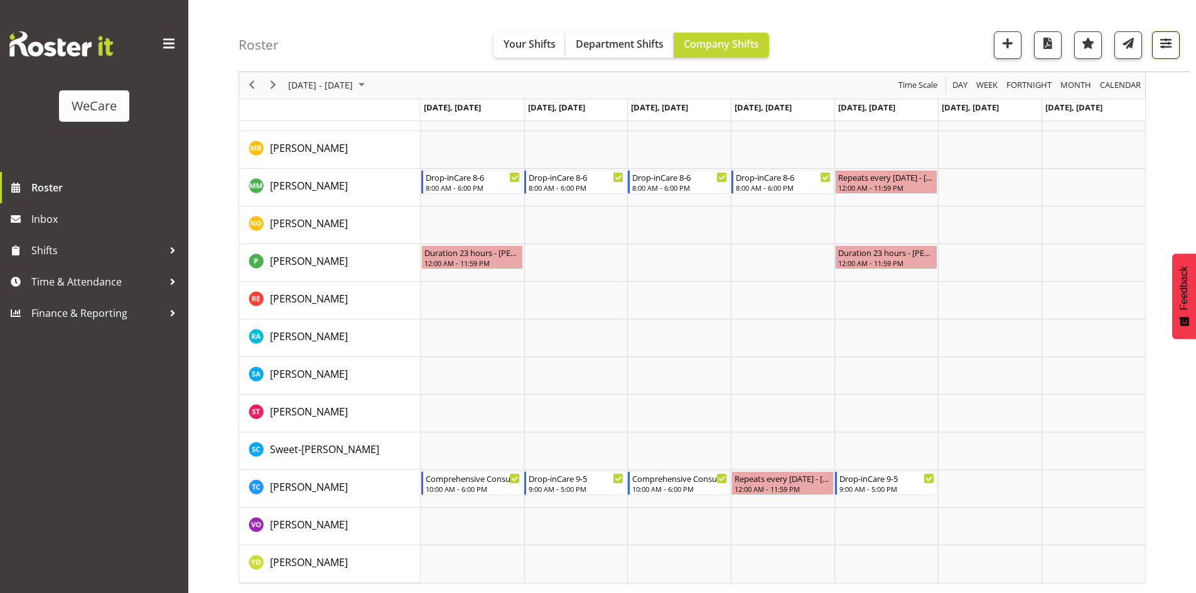
click at [1175, 38] on button "button" at bounding box center [1166, 45] width 28 height 28
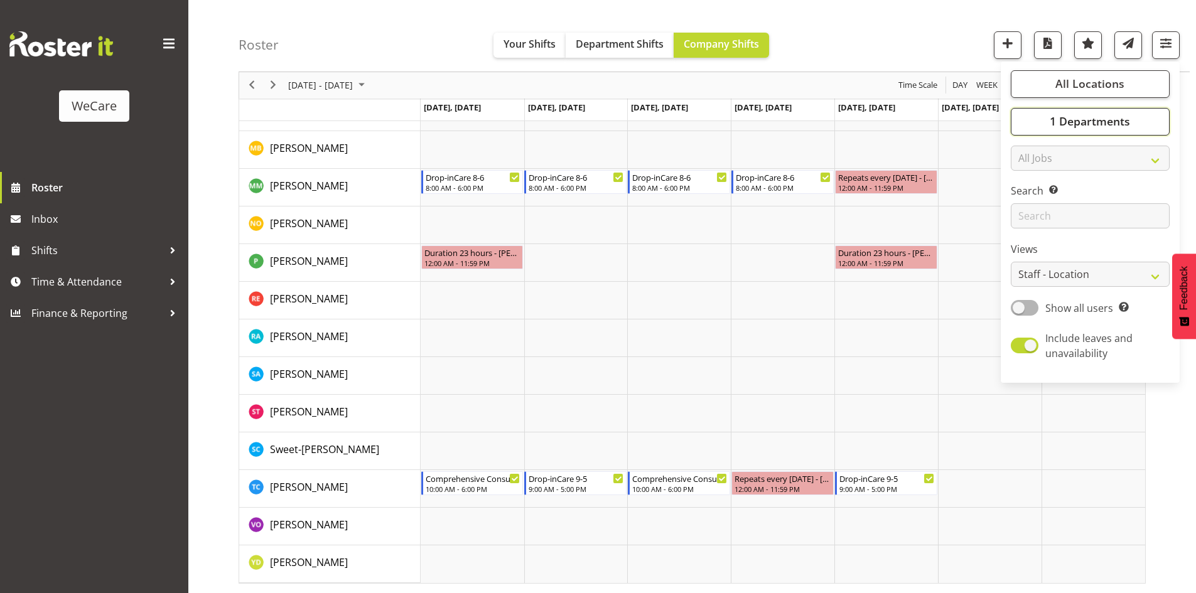
click at [1119, 123] on span "1 Departments" at bounding box center [1090, 121] width 80 height 15
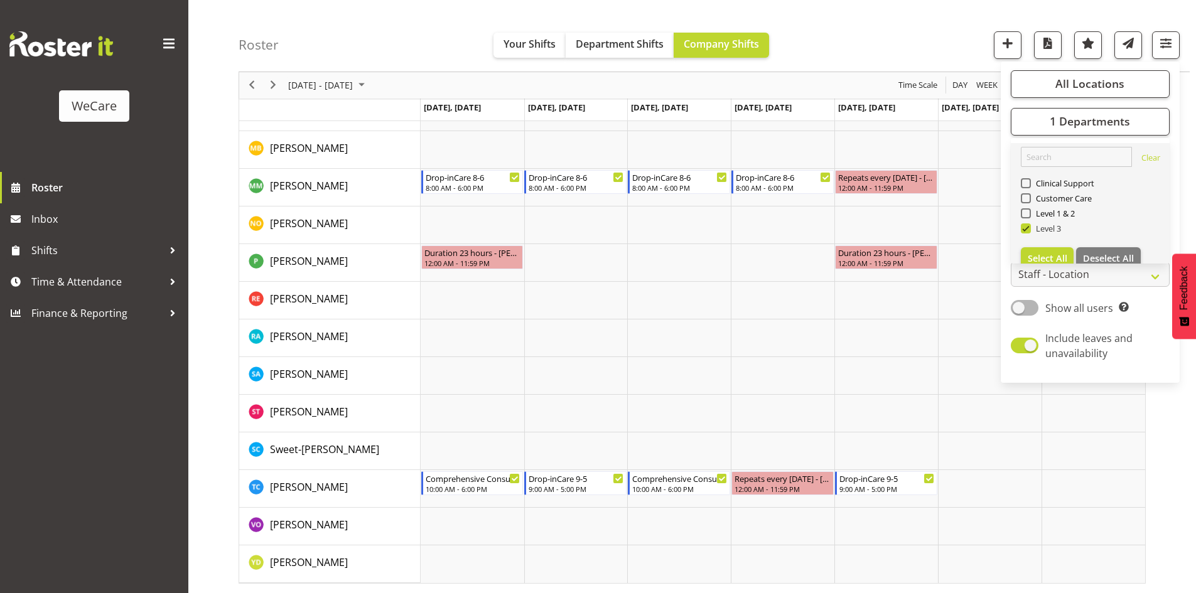
click at [1033, 228] on span "Level 3" at bounding box center [1046, 228] width 31 height 10
click at [1029, 228] on input "Level 3" at bounding box center [1025, 229] width 8 height 8
checkbox input "false"
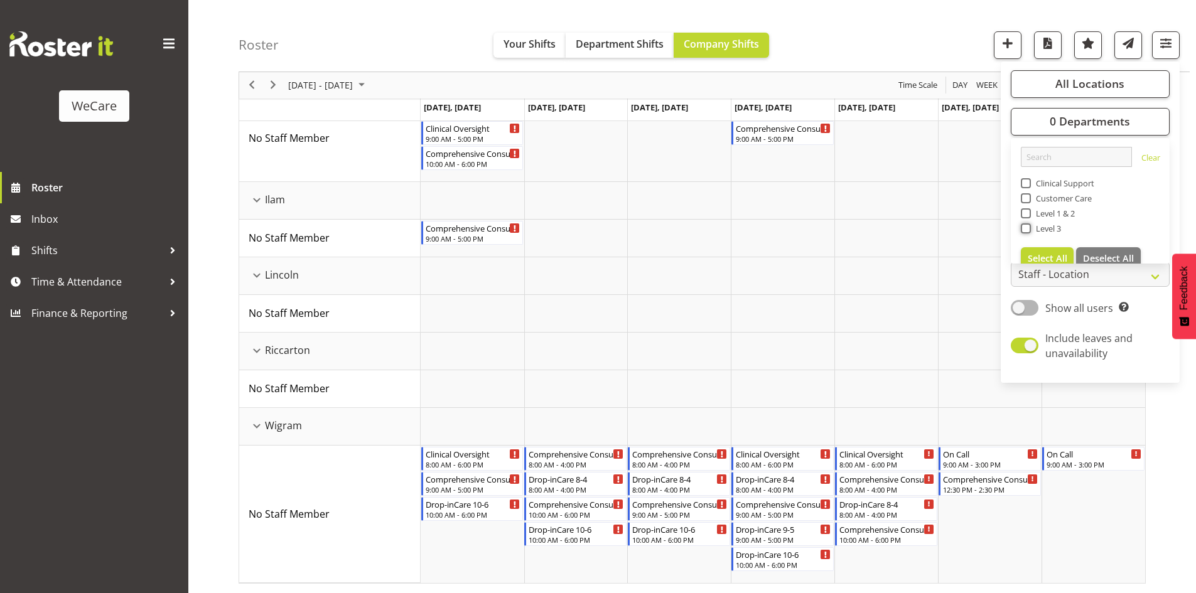
scroll to position [195, 0]
click at [1031, 217] on span "Level 1 & 2" at bounding box center [1053, 213] width 45 height 10
click at [1029, 217] on input "Level 1 & 2" at bounding box center [1025, 214] width 8 height 8
checkbox input "true"
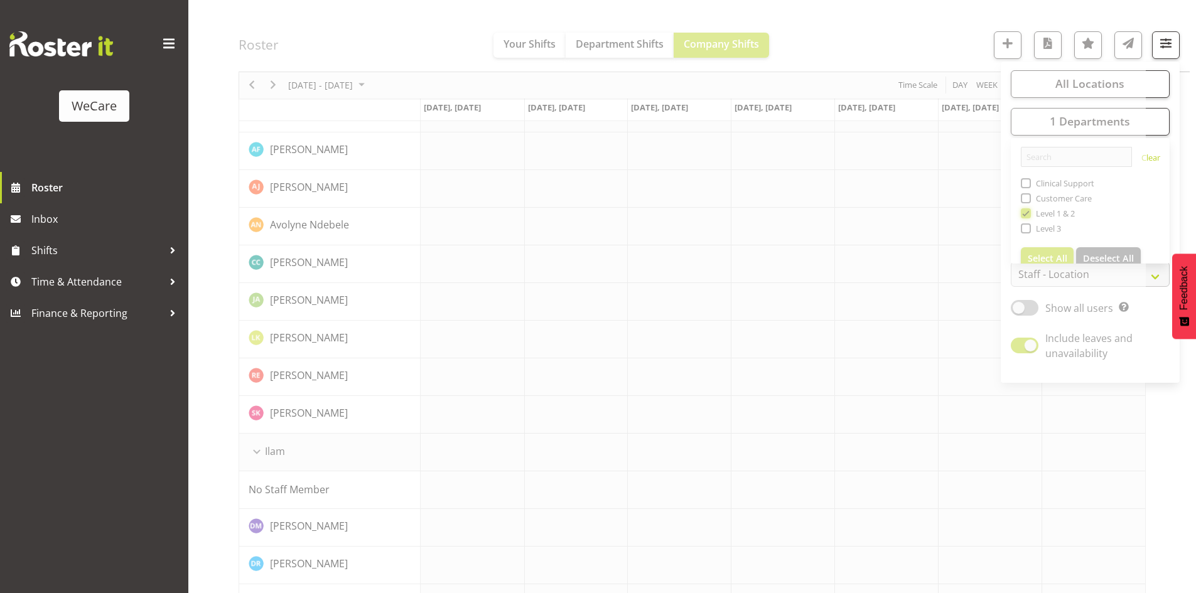
scroll to position [0, 0]
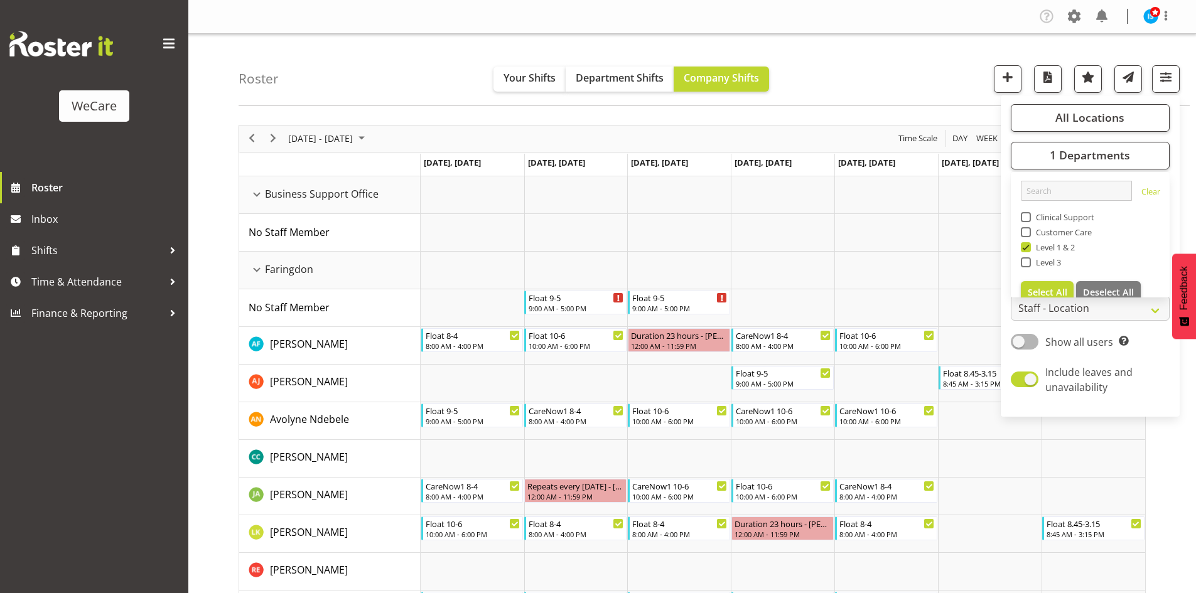
click at [885, 34] on div "Roster Your Shifts Department Shifts Company Shifts All Locations Clear Busines…" at bounding box center [714, 70] width 951 height 72
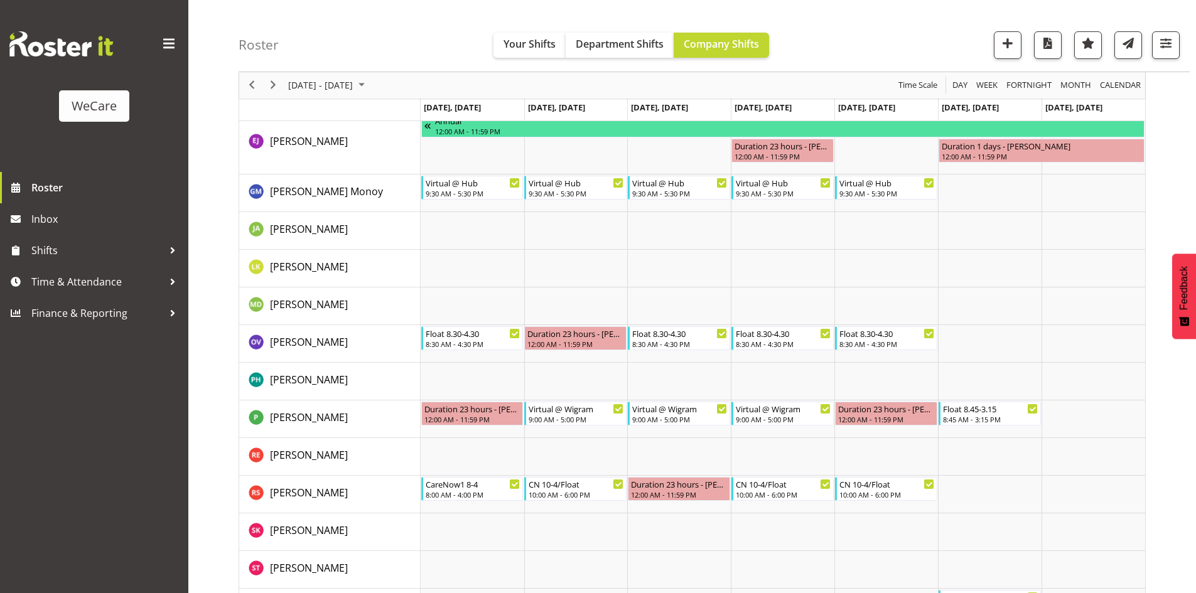
scroll to position [2303, 0]
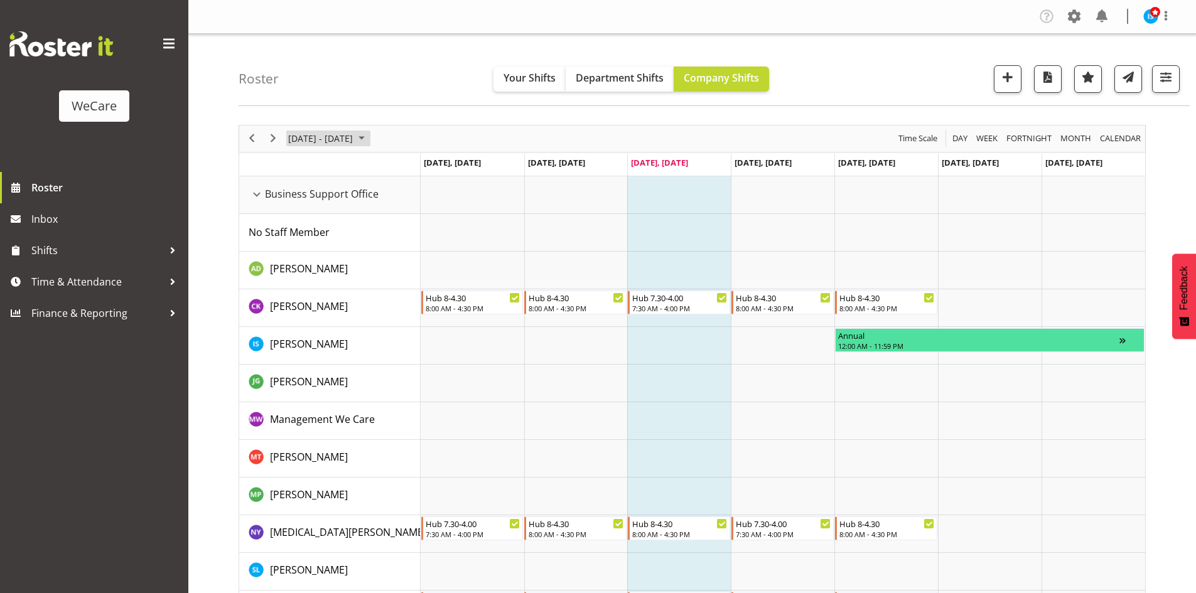
click at [304, 137] on span "[DATE] - [DATE]" at bounding box center [320, 139] width 67 height 16
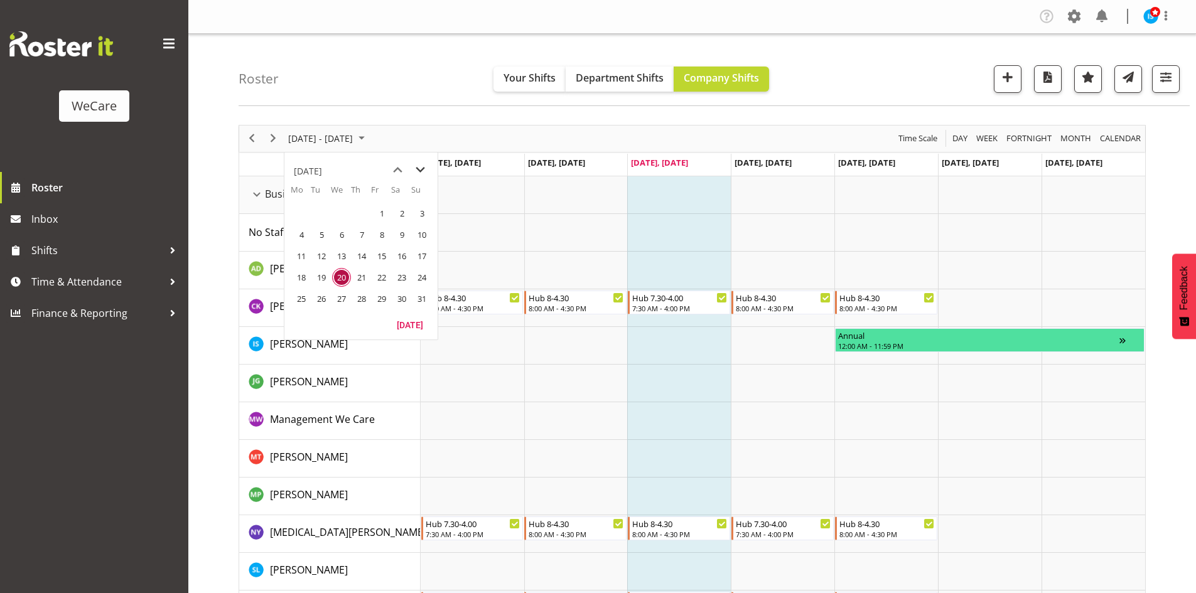
click at [417, 161] on span "next month" at bounding box center [420, 170] width 22 height 23
click at [350, 210] on span "1" at bounding box center [341, 213] width 19 height 19
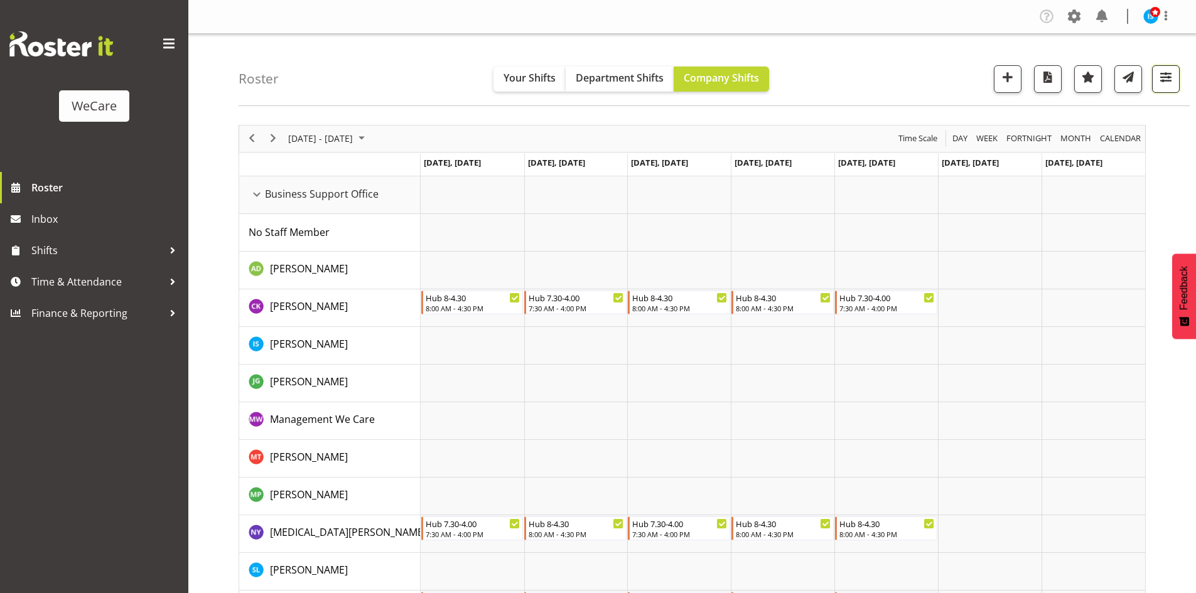
click at [1166, 81] on span "button" at bounding box center [1165, 77] width 16 height 16
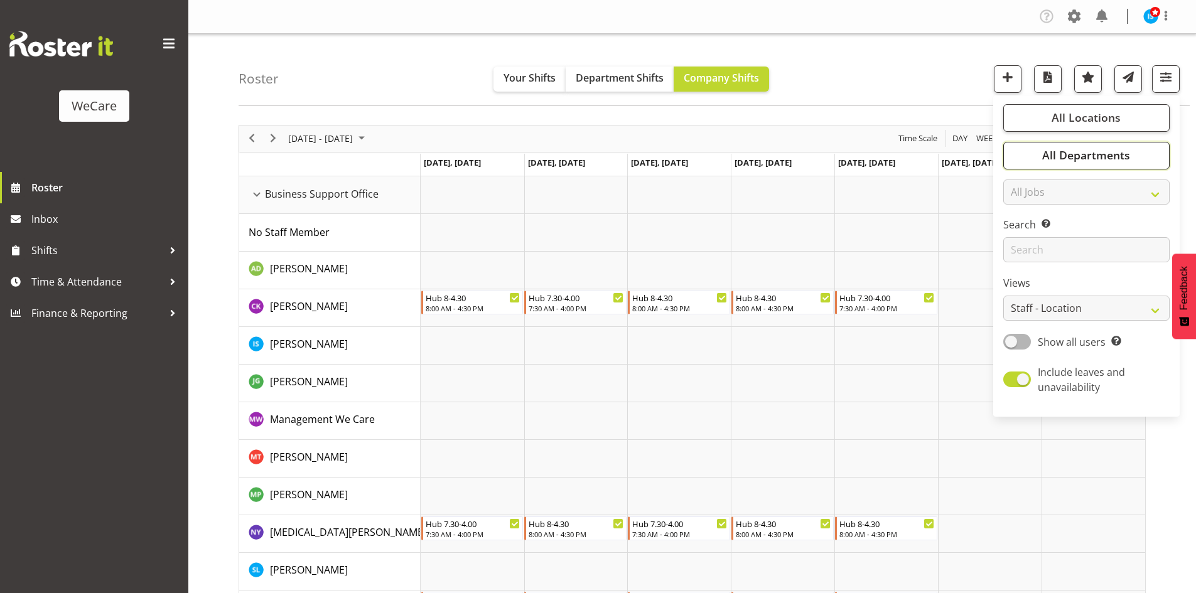
click at [1117, 149] on span "All Departments" at bounding box center [1086, 155] width 88 height 15
click at [1099, 284] on button "Deselect All" at bounding box center [1100, 292] width 65 height 23
checkbox input "false"
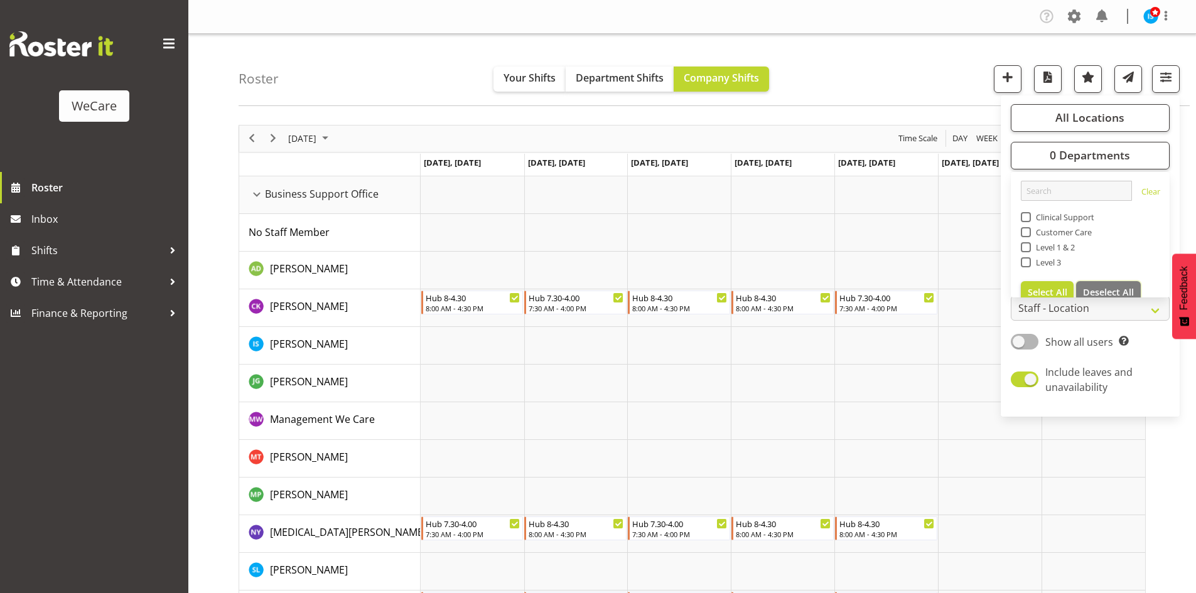
checkbox input "false"
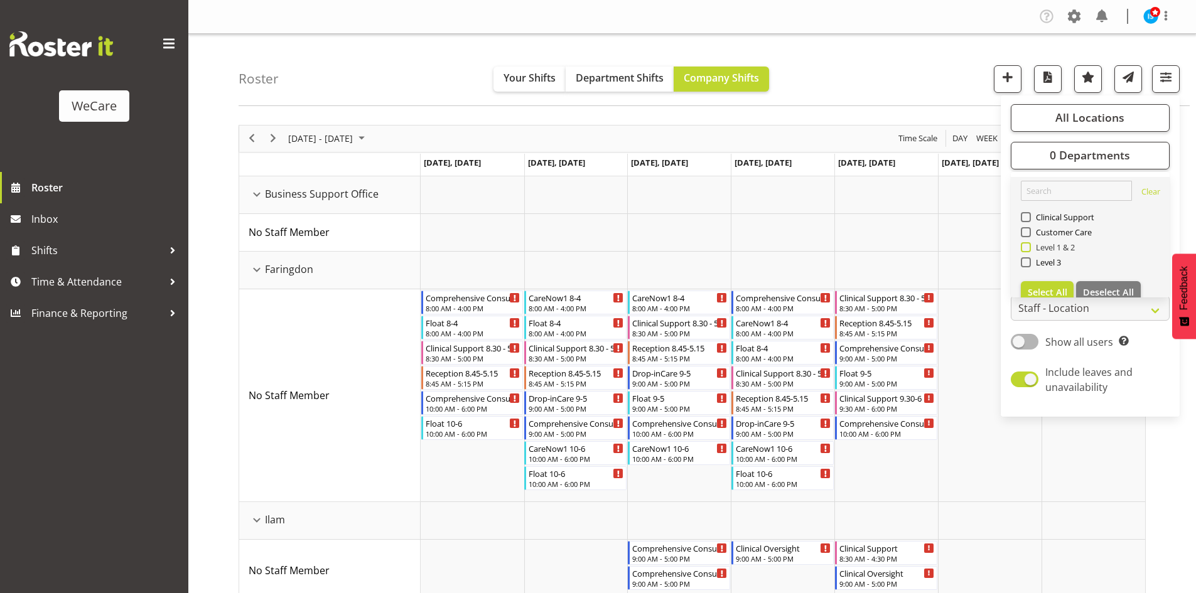
click at [1034, 252] on span "Level 1 & 2" at bounding box center [1053, 247] width 45 height 10
click at [1029, 251] on input "Level 1 & 2" at bounding box center [1025, 247] width 8 height 8
checkbox input "true"
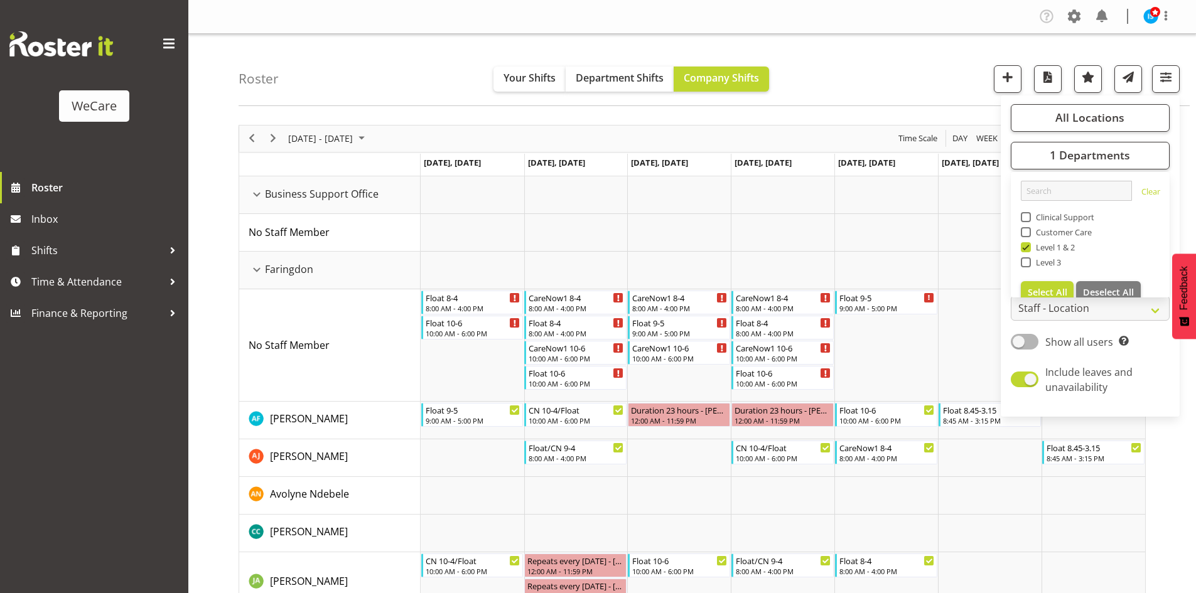
click at [893, 66] on div "Roster Your Shifts Department Shifts Company Shifts All Locations Clear Busines…" at bounding box center [714, 70] width 951 height 72
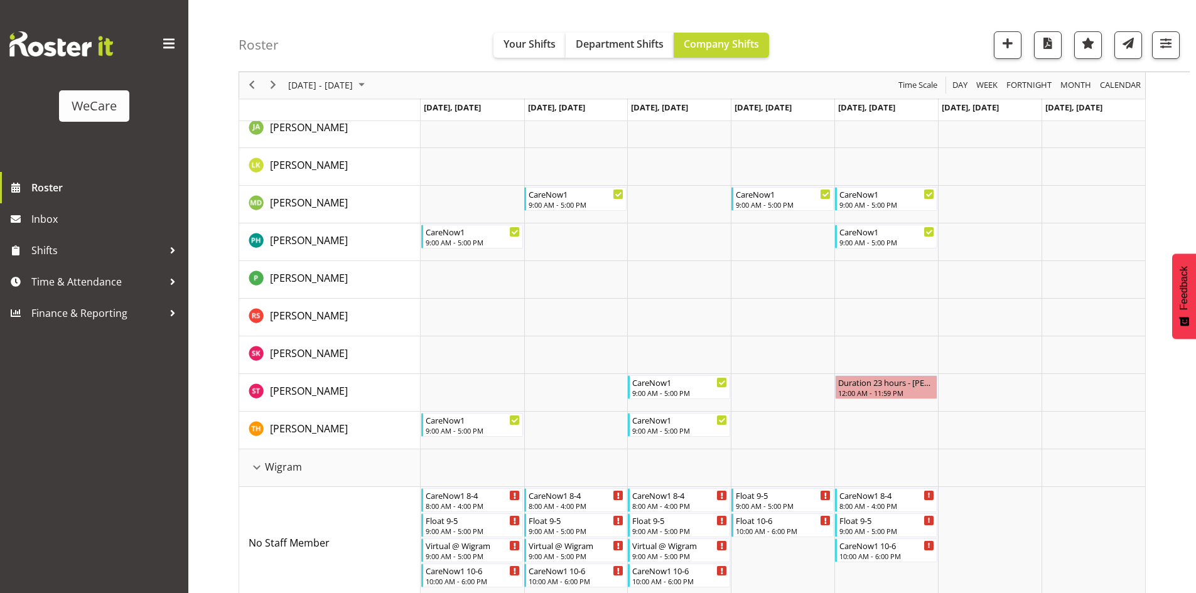
scroll to position [1610, 0]
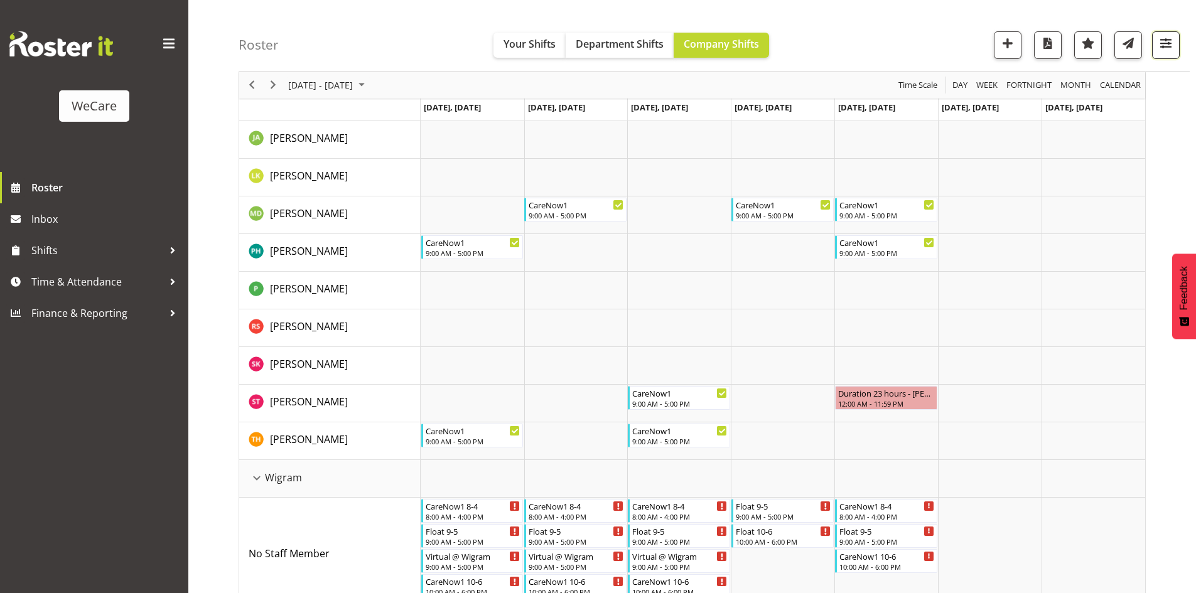
click at [1162, 40] on span "button" at bounding box center [1165, 43] width 16 height 16
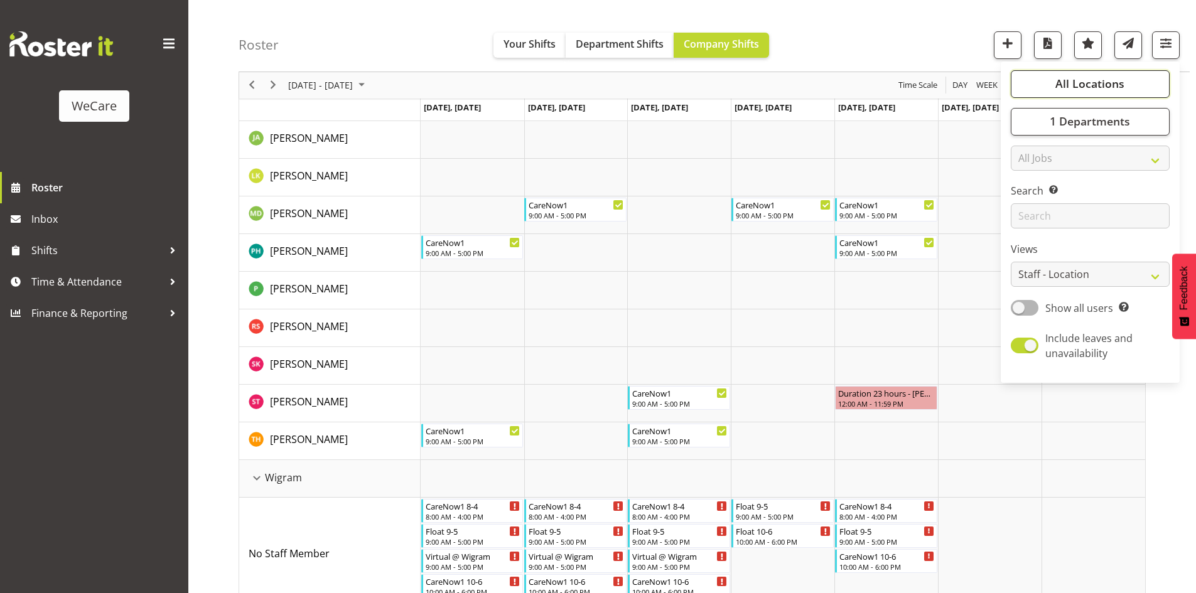
click at [1102, 79] on span "All Locations" at bounding box center [1089, 84] width 69 height 15
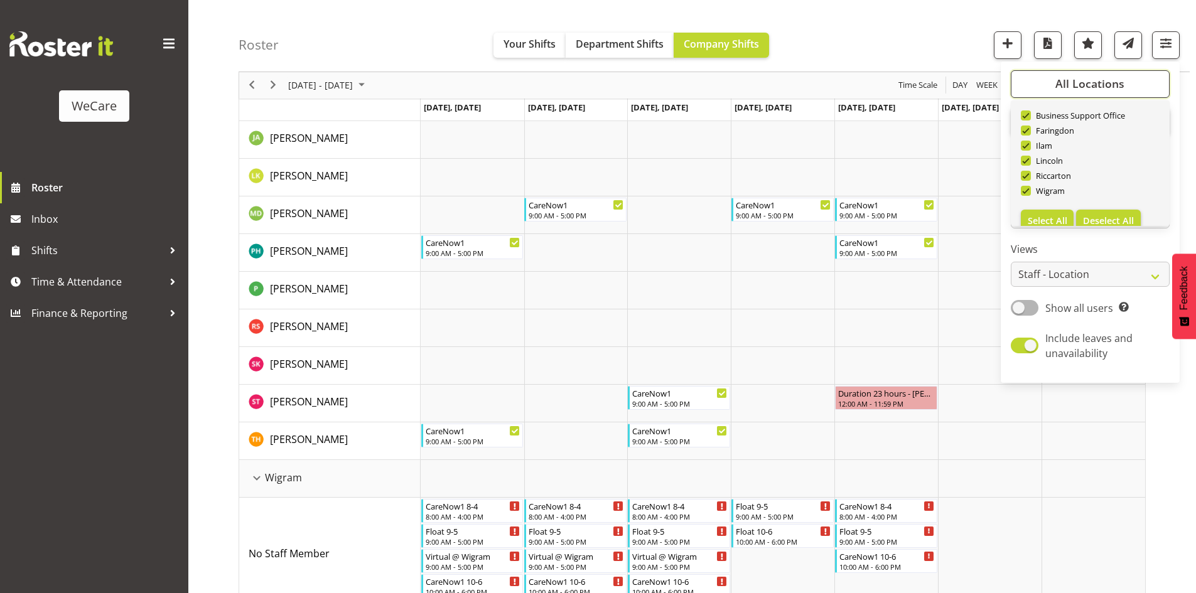
scroll to position [45, 0]
click at [1114, 205] on span "Deselect All" at bounding box center [1108, 206] width 51 height 12
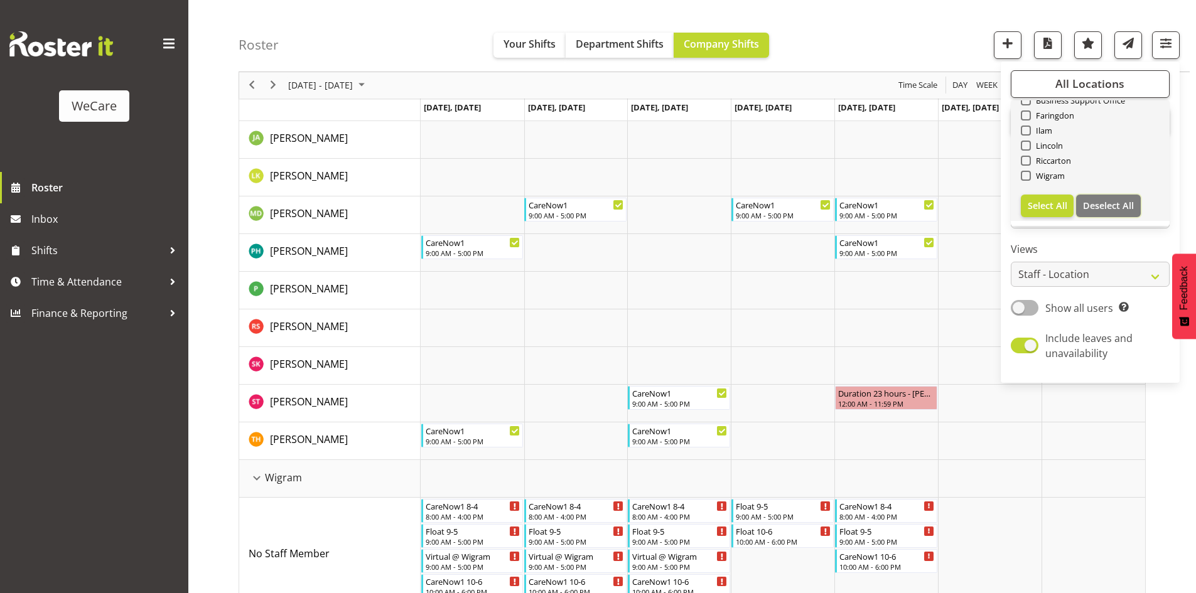
checkbox input "false"
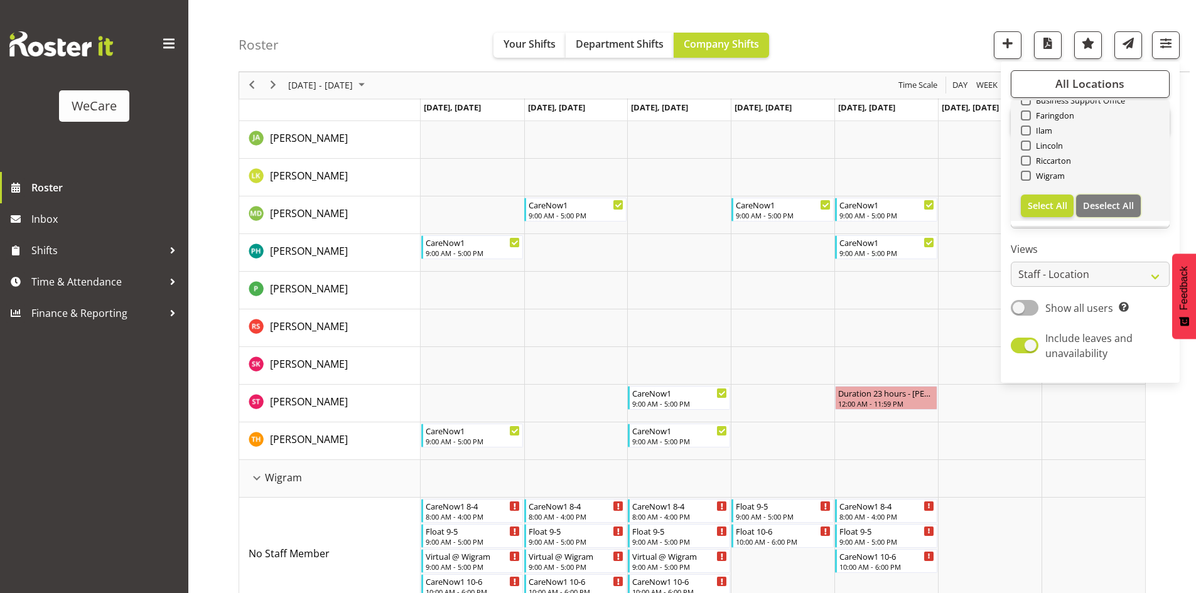
checkbox input "false"
click at [1032, 127] on span "Ilam" at bounding box center [1042, 131] width 22 height 10
click at [1029, 127] on input "Ilam" at bounding box center [1025, 131] width 8 height 8
checkbox input "true"
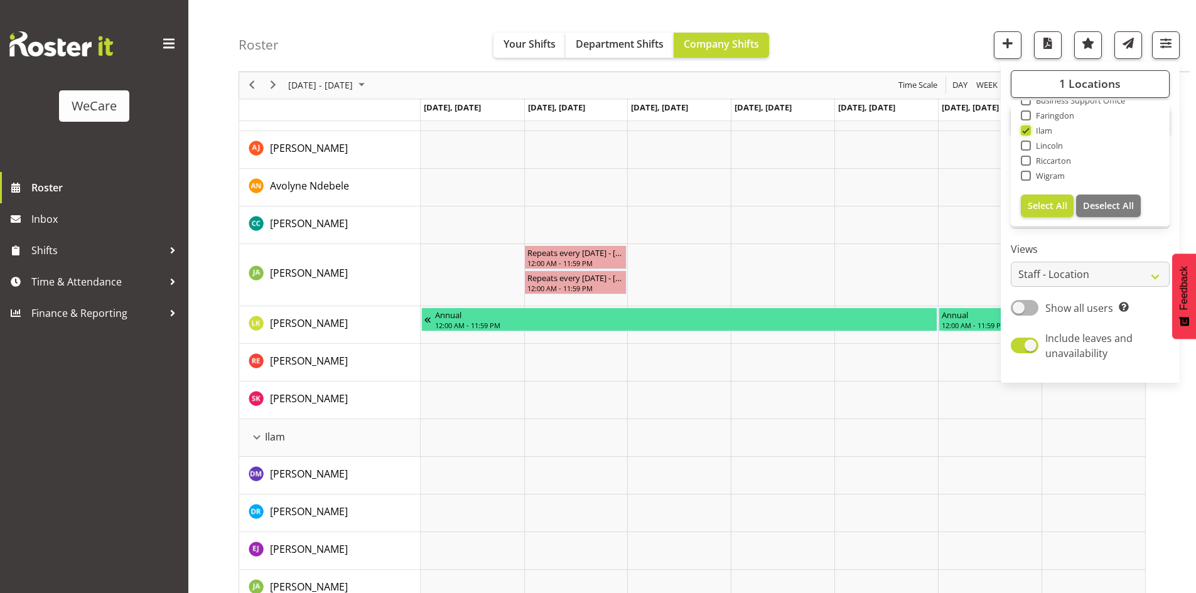
scroll to position [1610, 0]
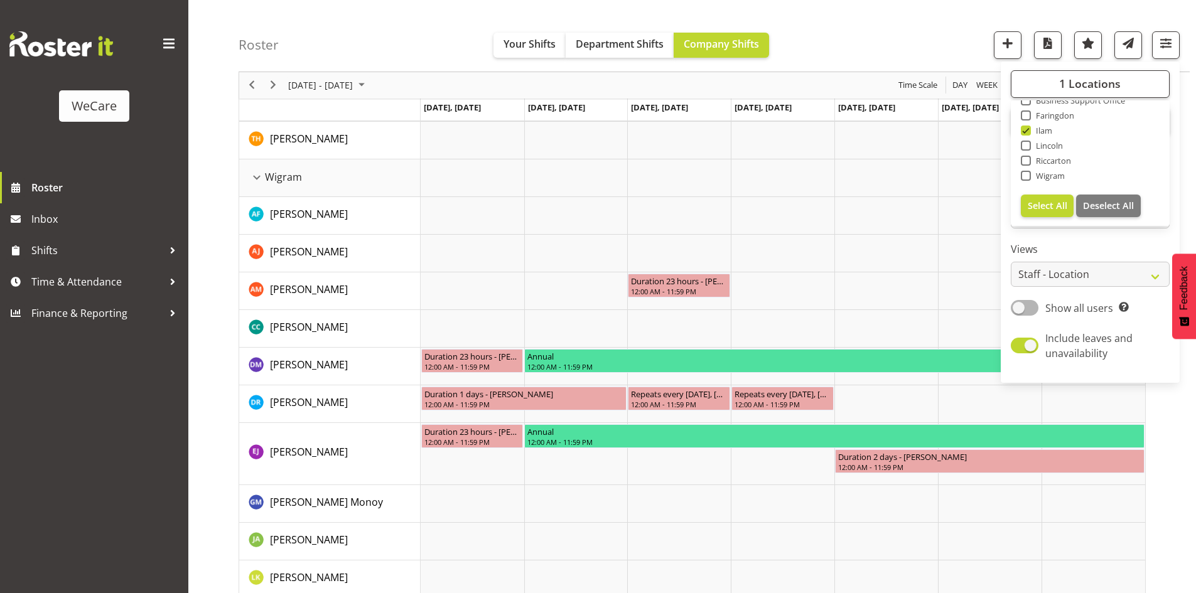
click at [1024, 159] on span at bounding box center [1026, 161] width 10 height 10
click at [1024, 159] on input "Riccarton" at bounding box center [1025, 161] width 8 height 8
checkbox input "true"
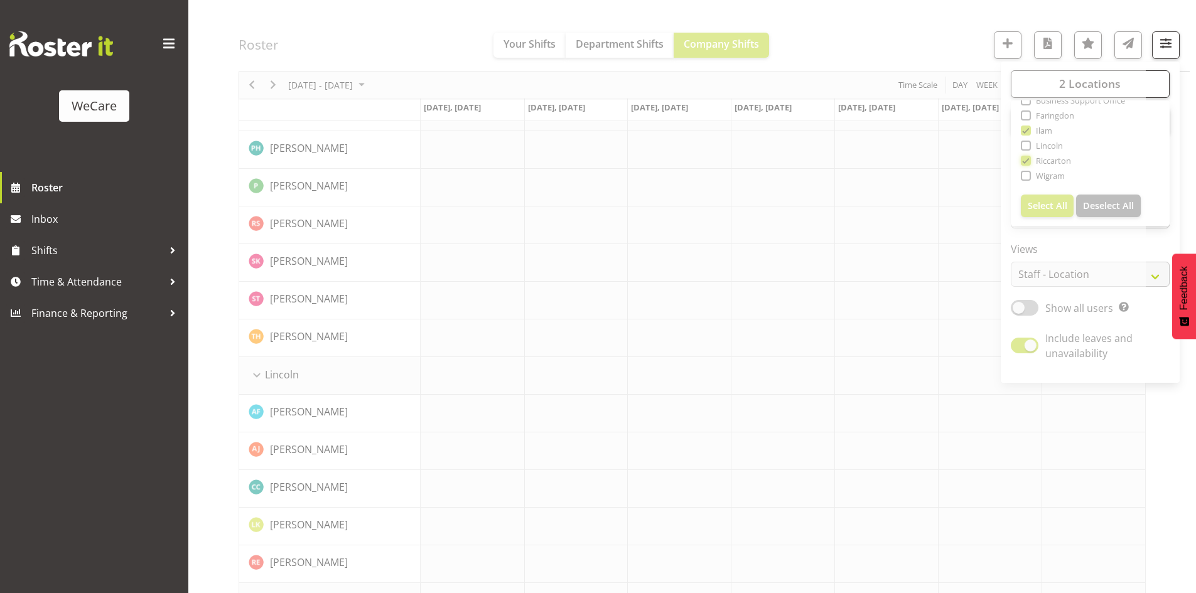
scroll to position [1610, 0]
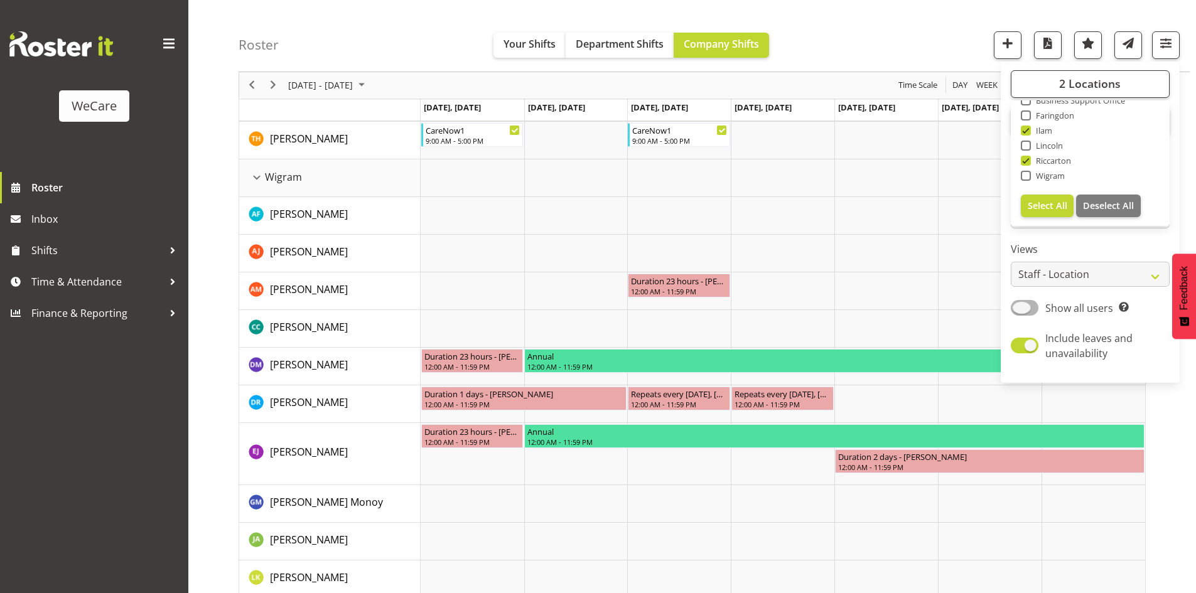
click at [1023, 312] on span at bounding box center [1025, 308] width 28 height 16
click at [1019, 312] on input "Show all users Show only rostered employees" at bounding box center [1015, 308] width 8 height 8
checkbox input "true"
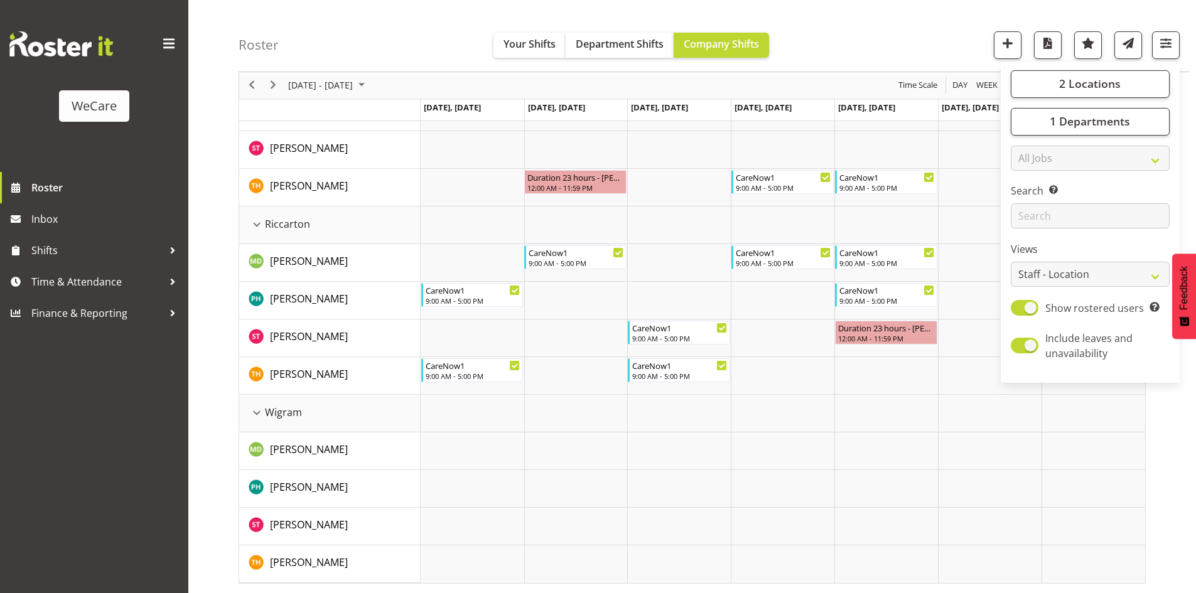
click at [879, 34] on div "Roster Your Shifts Department Shifts Company Shifts 2 Locations Clear Business …" at bounding box center [714, 36] width 951 height 72
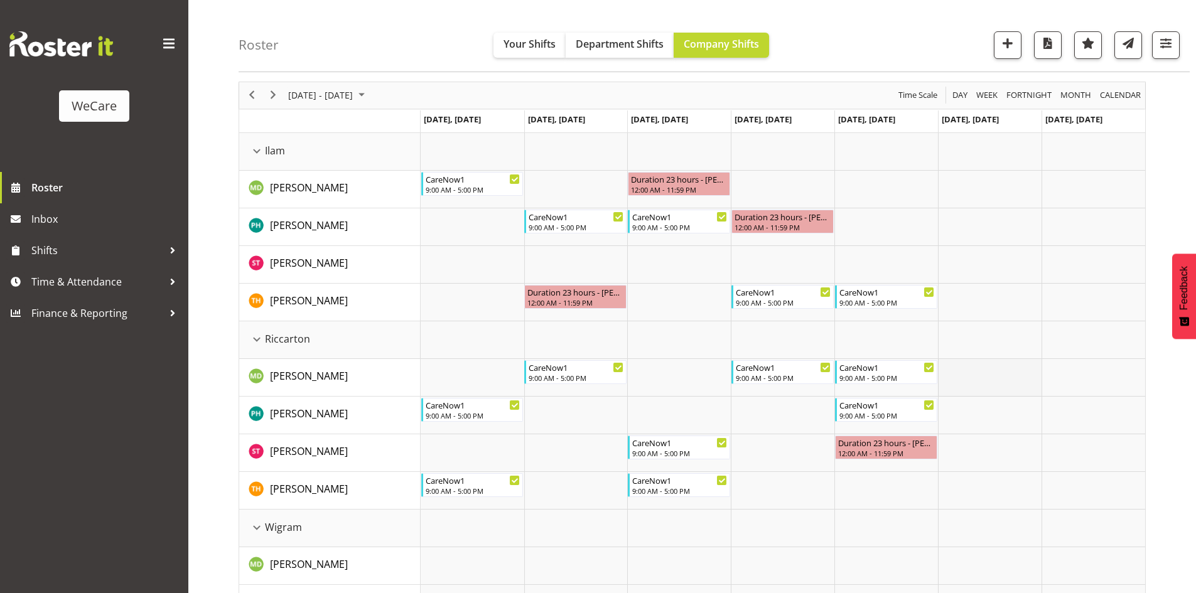
scroll to position [63, 0]
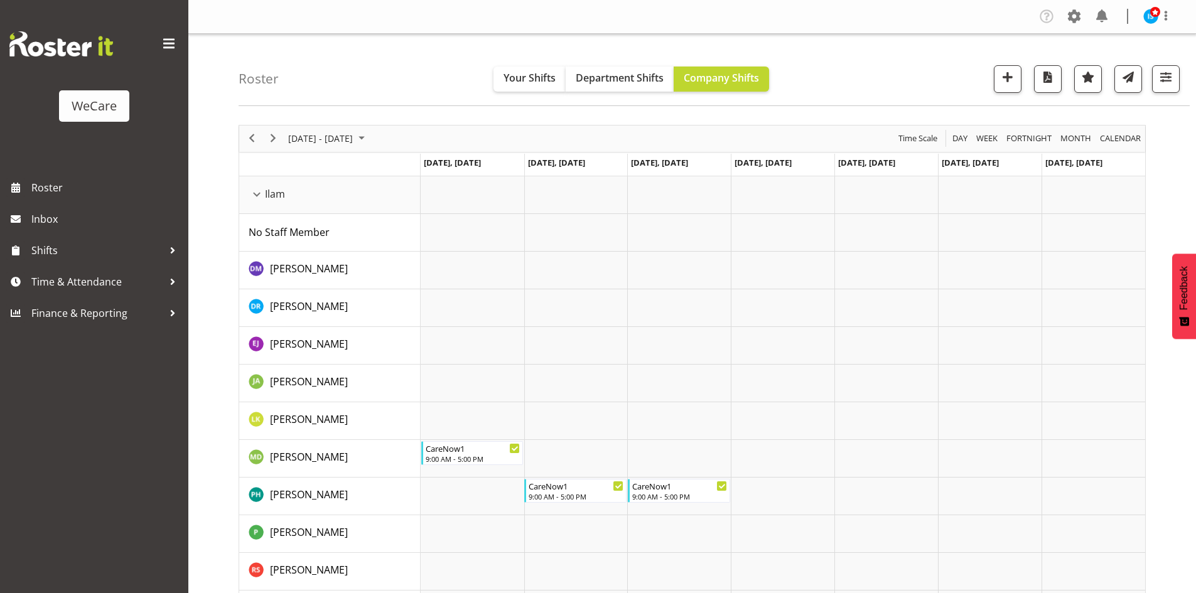
scroll to position [63, 0]
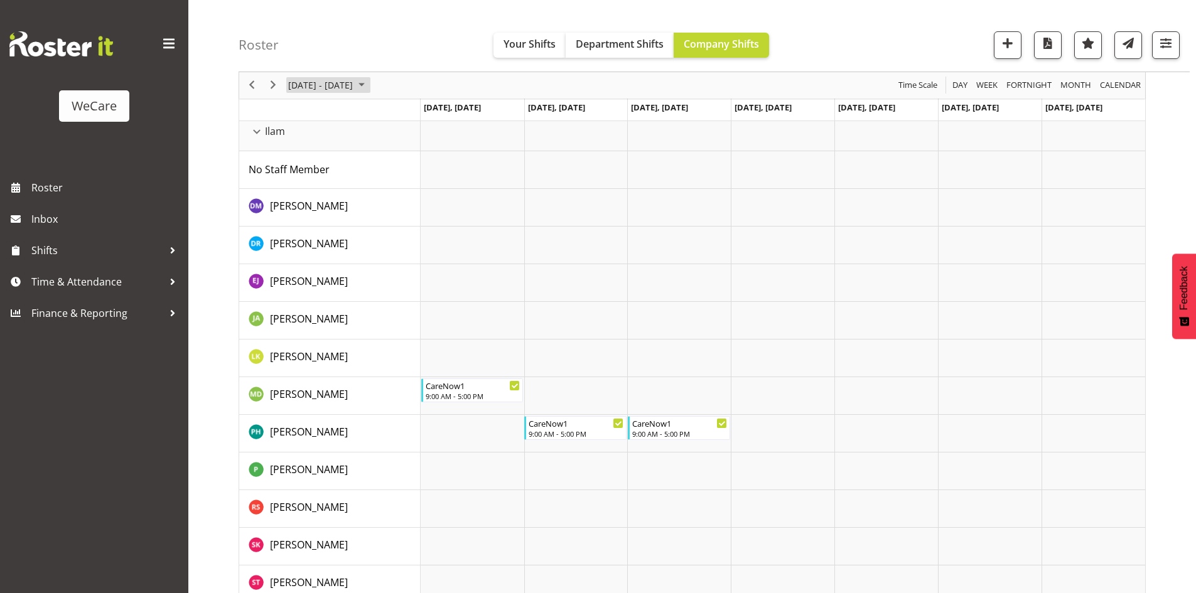
click at [315, 91] on span "[DATE] - [DATE]" at bounding box center [320, 86] width 67 height 16
drag, startPoint x: 397, startPoint y: 264, endPoint x: 410, endPoint y: 294, distance: 32.6
click at [402, 279] on button "[DATE]" at bounding box center [410, 271] width 43 height 18
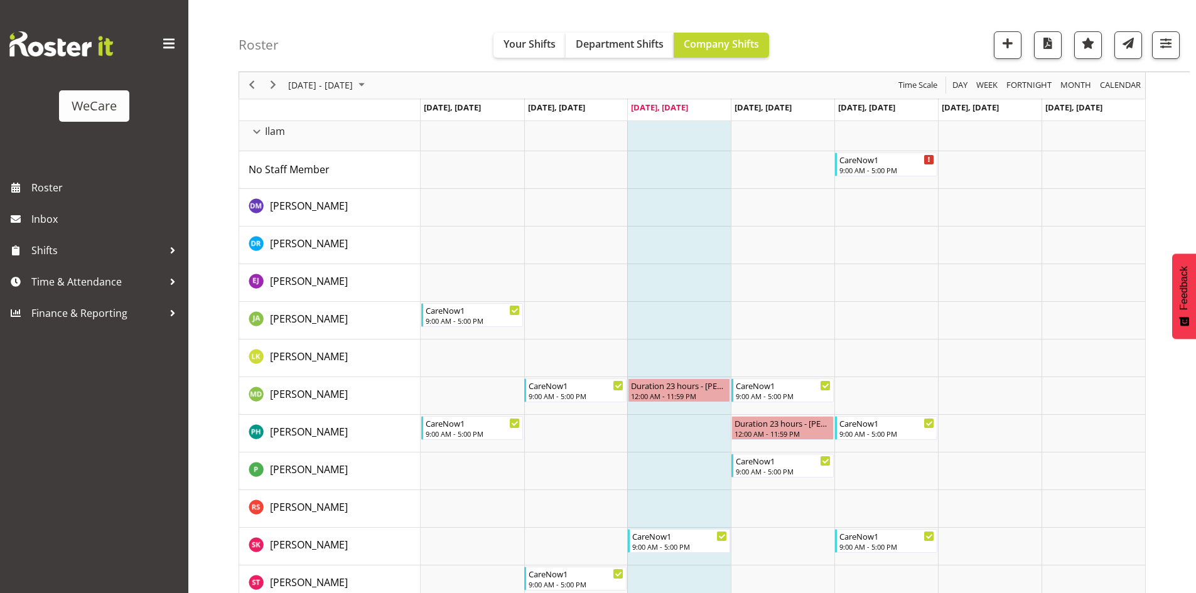
click at [1166, 62] on div "Roster Your Shifts Department Shifts Company Shifts 2 Locations Clear Business …" at bounding box center [714, 36] width 951 height 72
drag, startPoint x: 1165, startPoint y: 55, endPoint x: 1023, endPoint y: 121, distance: 156.4
click at [1165, 55] on button "button" at bounding box center [1166, 45] width 28 height 28
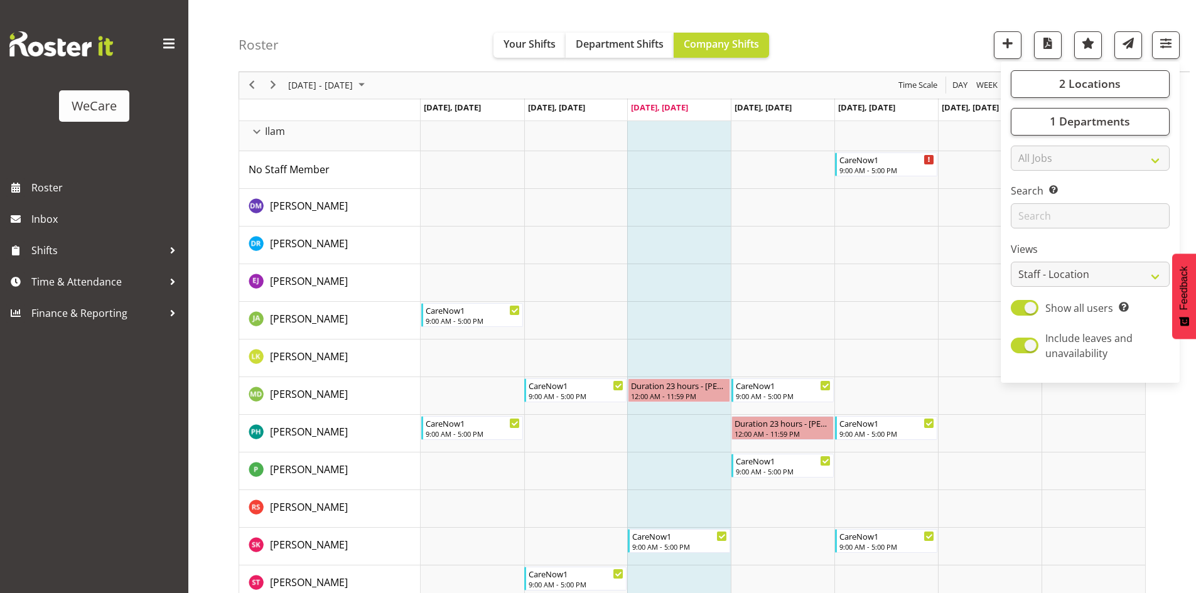
click at [1063, 109] on div "2 Locations Clear Business Support Office [GEOGRAPHIC_DATA] Ilam [GEOGRAPHIC_DA…" at bounding box center [1090, 222] width 179 height 311
click at [1074, 133] on button "1 Departments" at bounding box center [1090, 122] width 159 height 28
click at [1054, 90] on button "2 Locations" at bounding box center [1090, 84] width 159 height 28
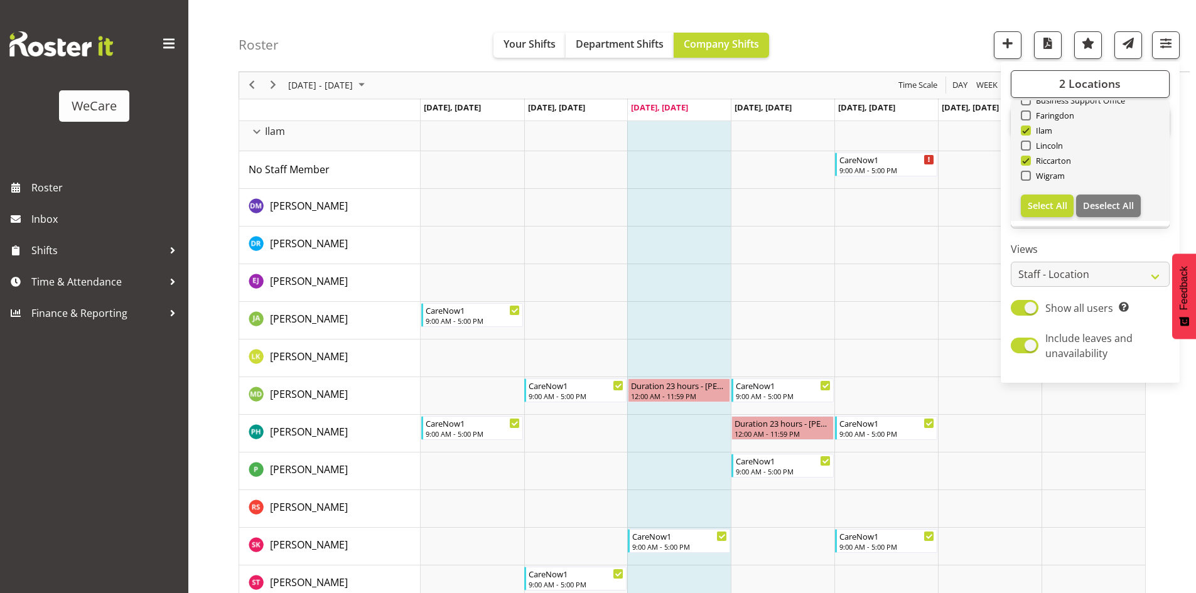
click at [1044, 192] on link "Clear Business Support Office [GEOGRAPHIC_DATA] Ilam [GEOGRAPHIC_DATA] [GEOGRAP…" at bounding box center [1090, 140] width 159 height 161
click at [1053, 201] on span "Select All" at bounding box center [1048, 206] width 40 height 12
checkbox input "true"
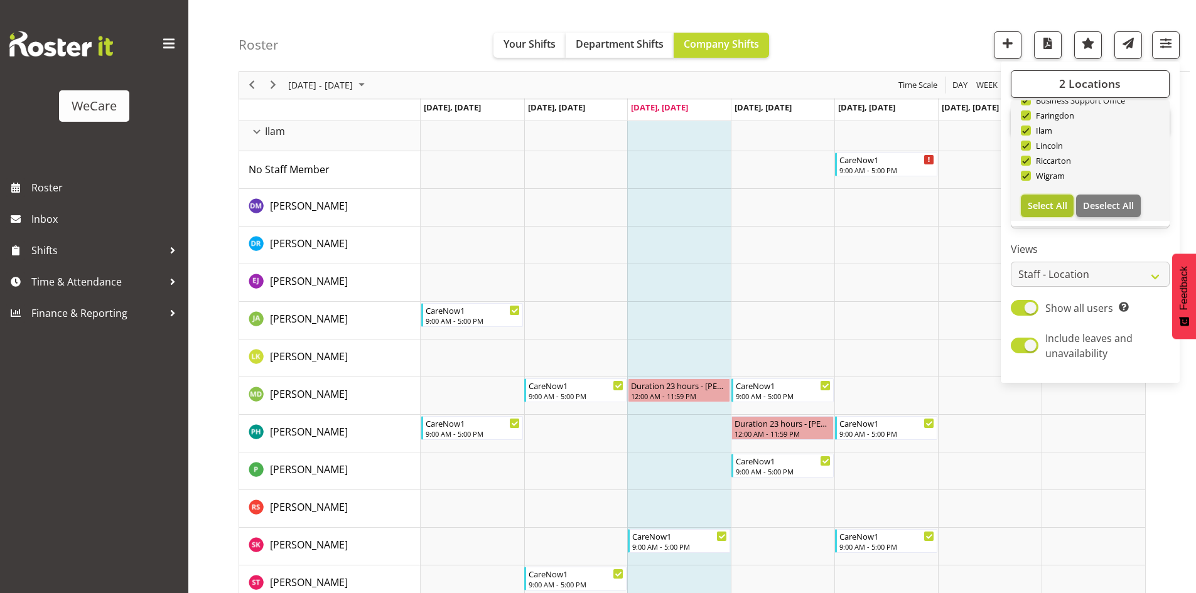
checkbox input "true"
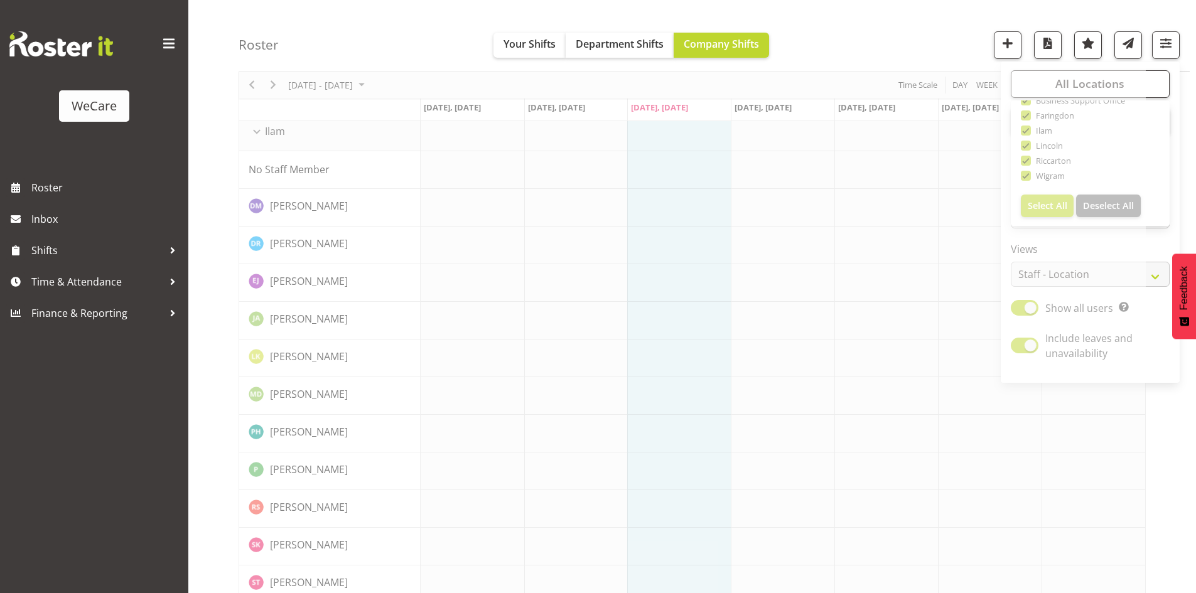
click at [902, 8] on div "Roster Your Shifts Department Shifts Company Shifts All Locations Clear Busines…" at bounding box center [714, 36] width 951 height 72
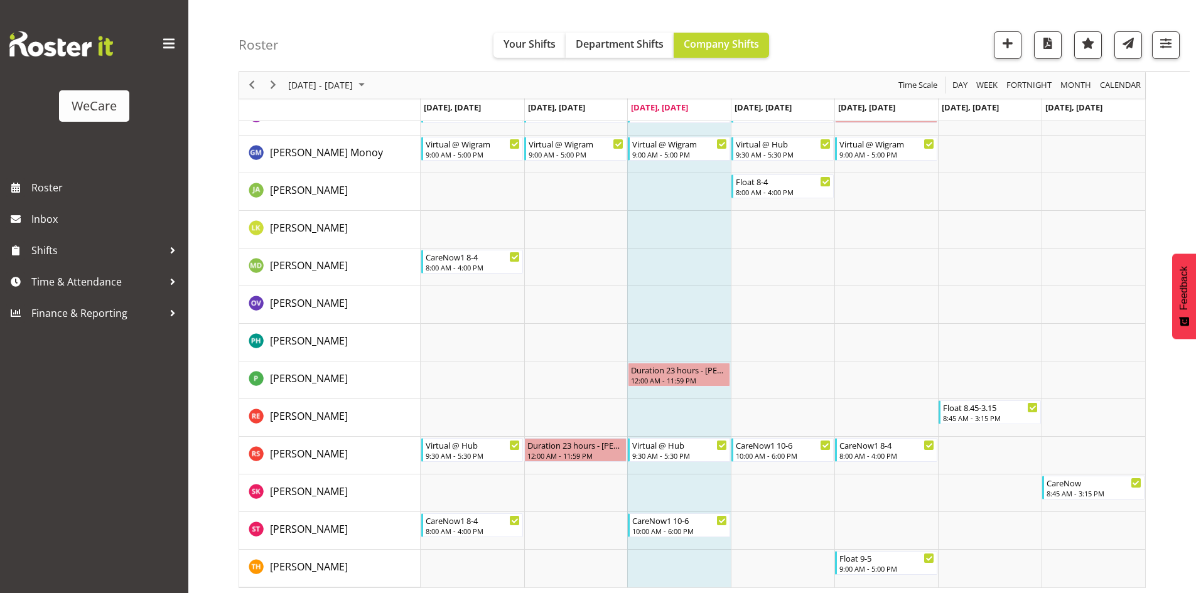
scroll to position [2228, 0]
